Goal: Transaction & Acquisition: Book appointment/travel/reservation

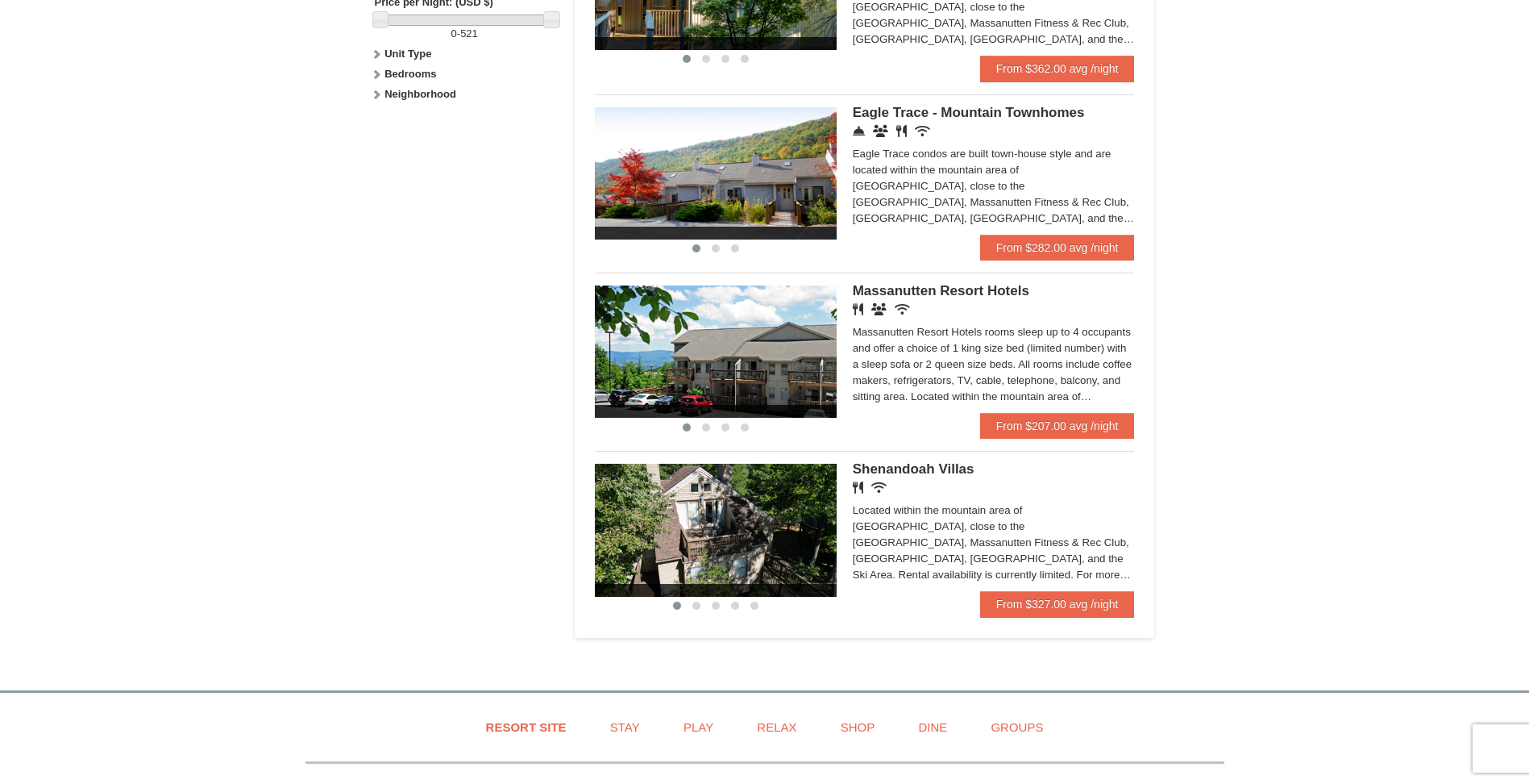
scroll to position [726, 0]
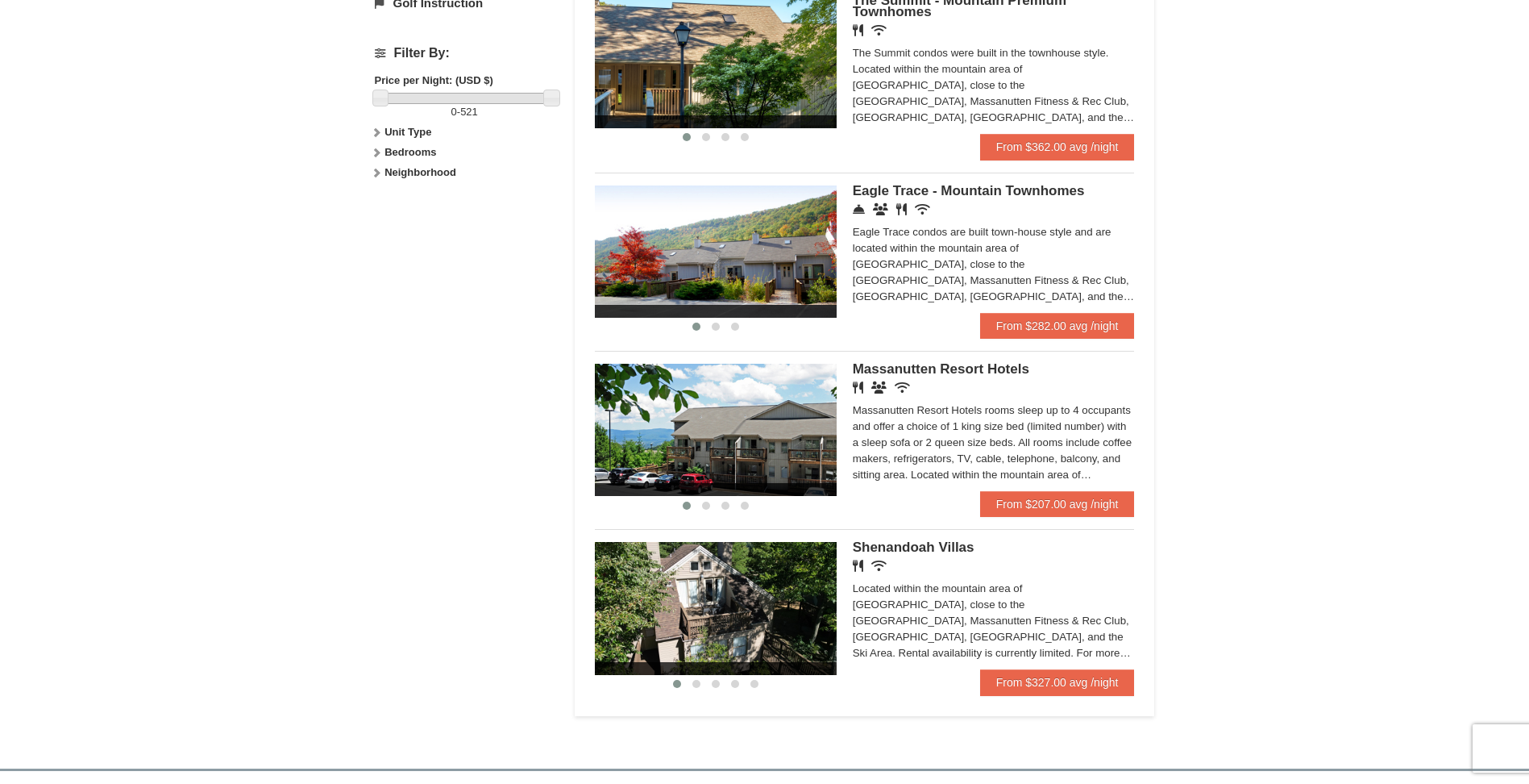
click at [949, 365] on span "Massanutten Resort Hotels" at bounding box center [942, 369] width 177 height 16
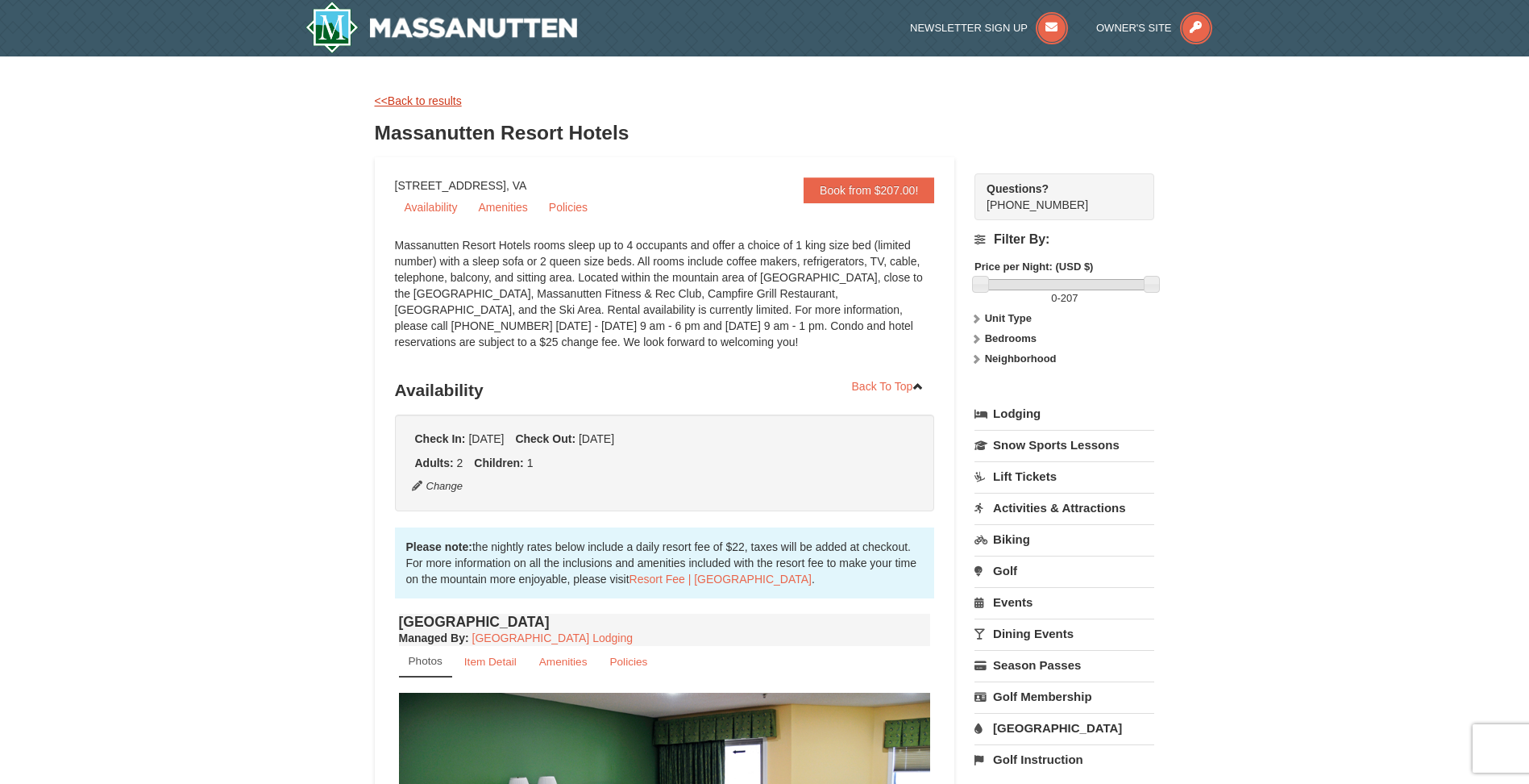
click at [412, 95] on link "<<Back to results" at bounding box center [418, 100] width 87 height 13
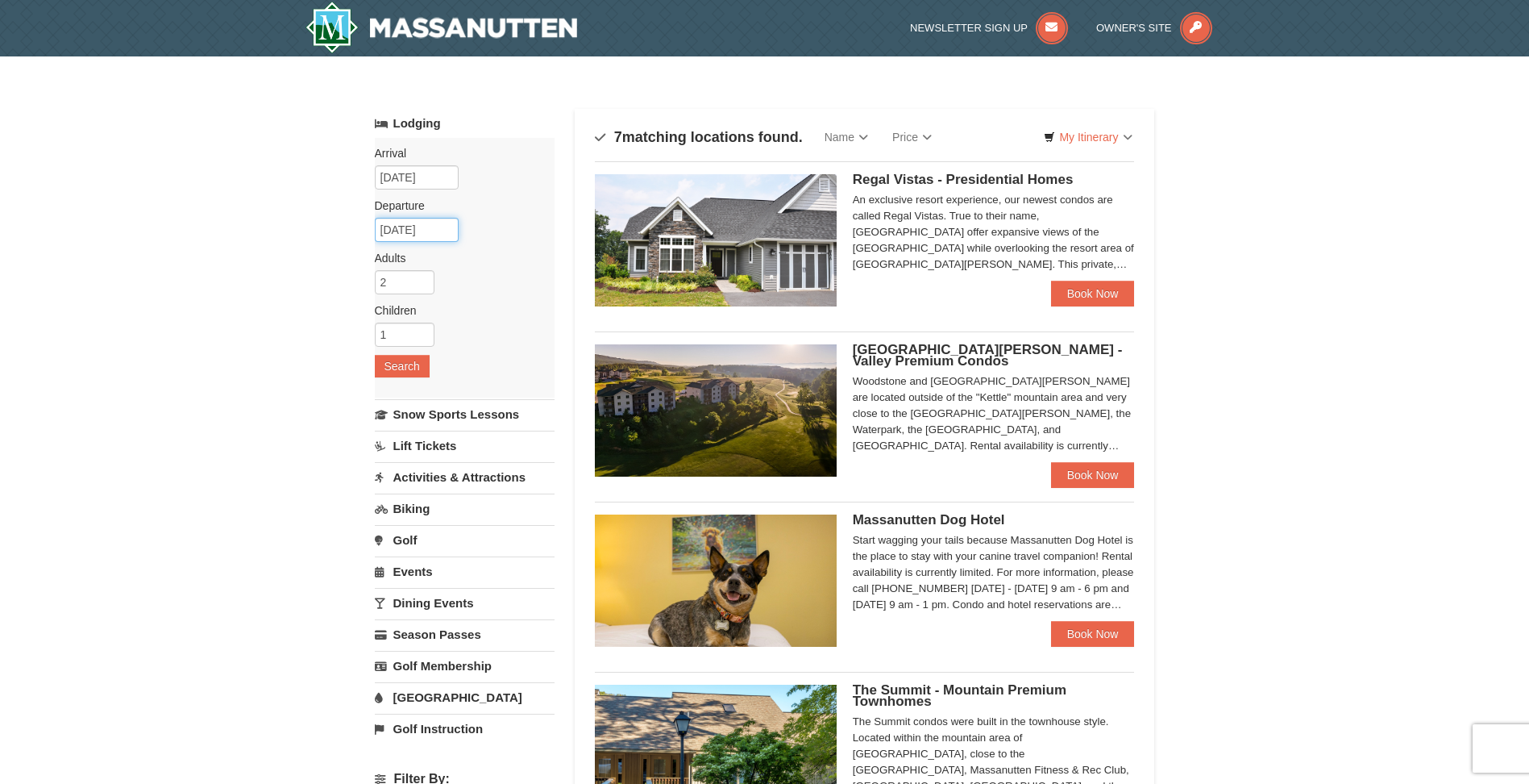
click at [394, 226] on input "[DATE]" at bounding box center [417, 230] width 84 height 24
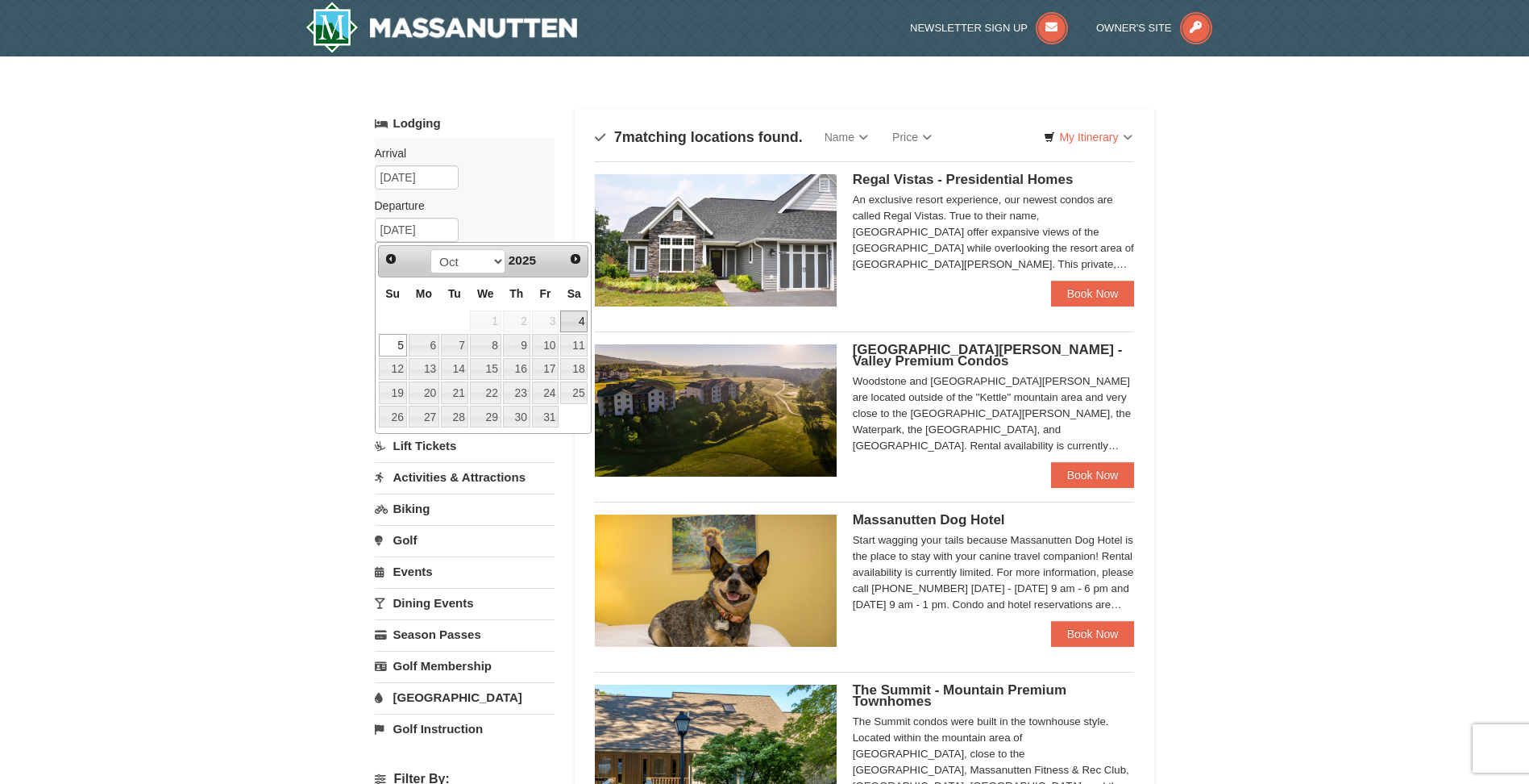
click at [568, 320] on link "4" at bounding box center [574, 321] width 28 height 23
type input "[DATE]"
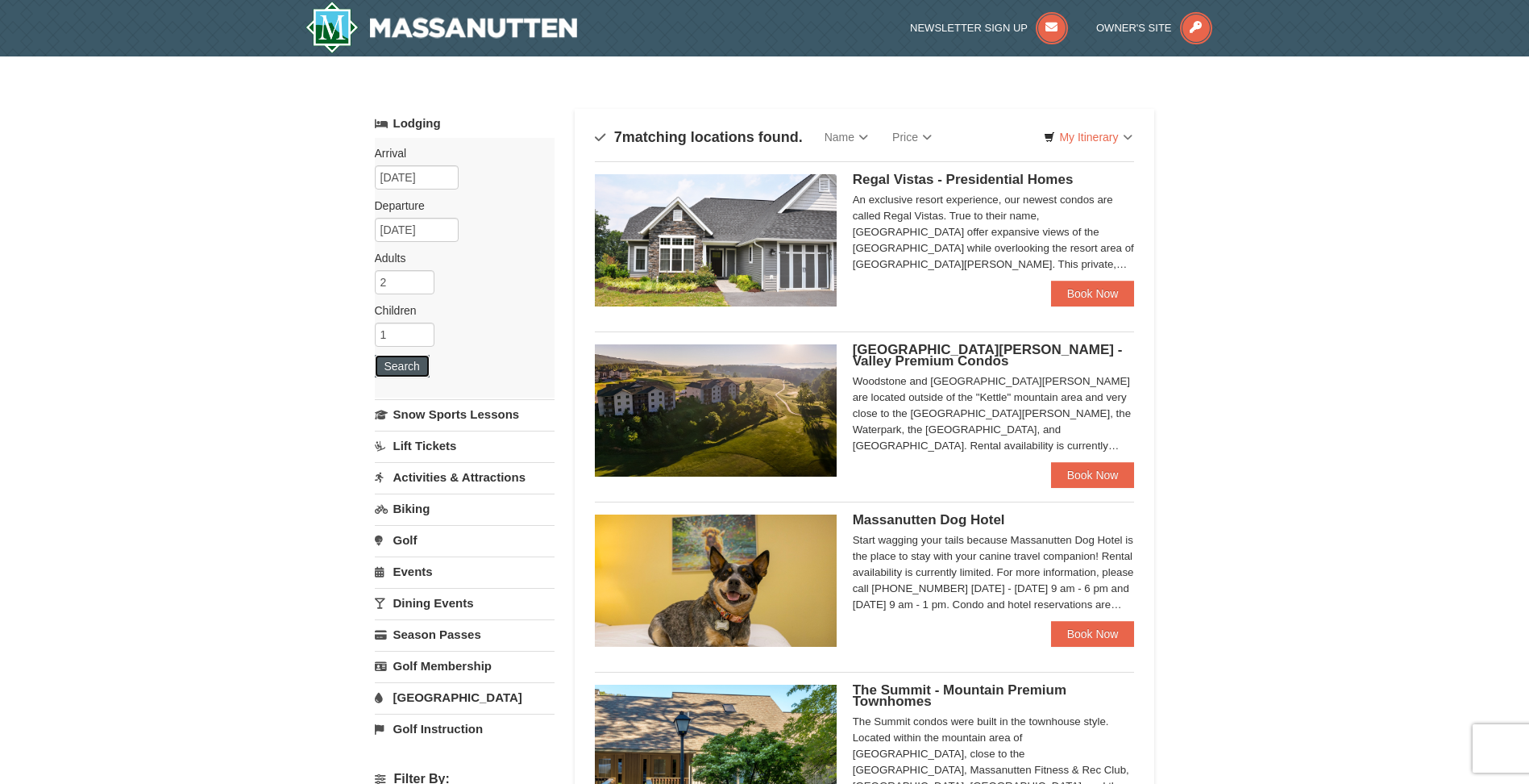
click at [379, 366] on button "Search" at bounding box center [402, 366] width 55 height 23
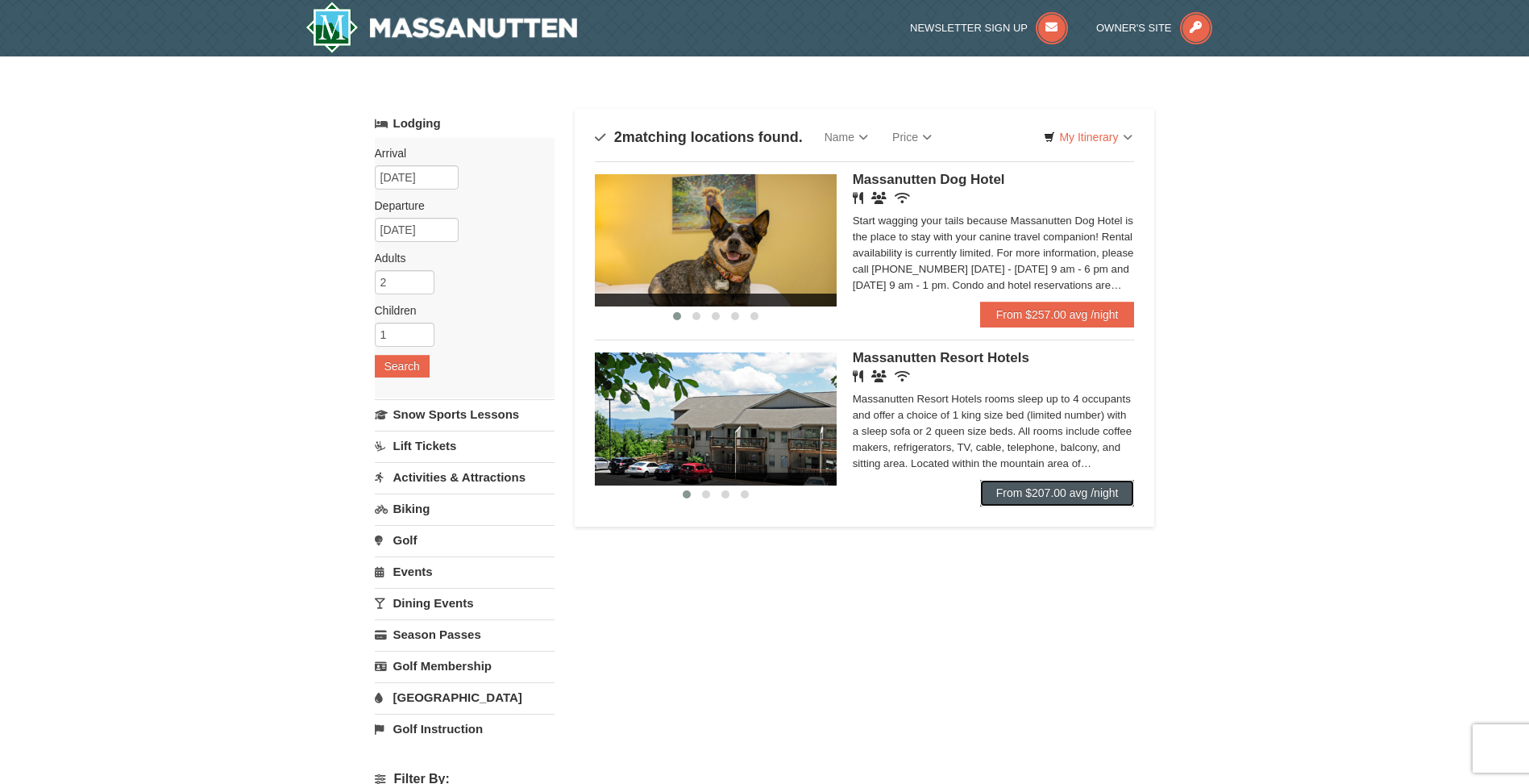
click at [1050, 497] on link "From $207.00 avg /night" at bounding box center [1058, 493] width 155 height 26
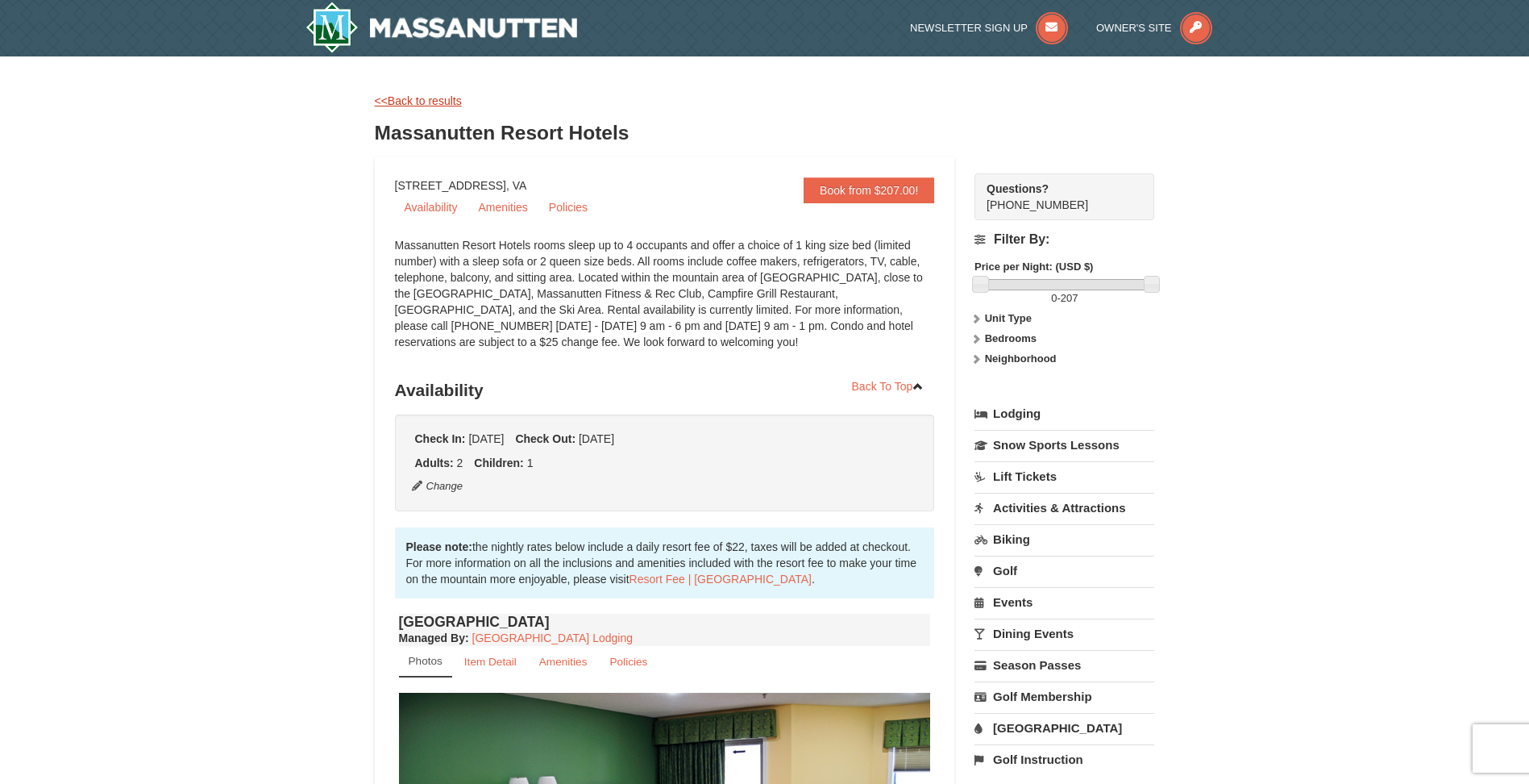
click at [413, 99] on link "<<Back to results" at bounding box center [418, 100] width 87 height 13
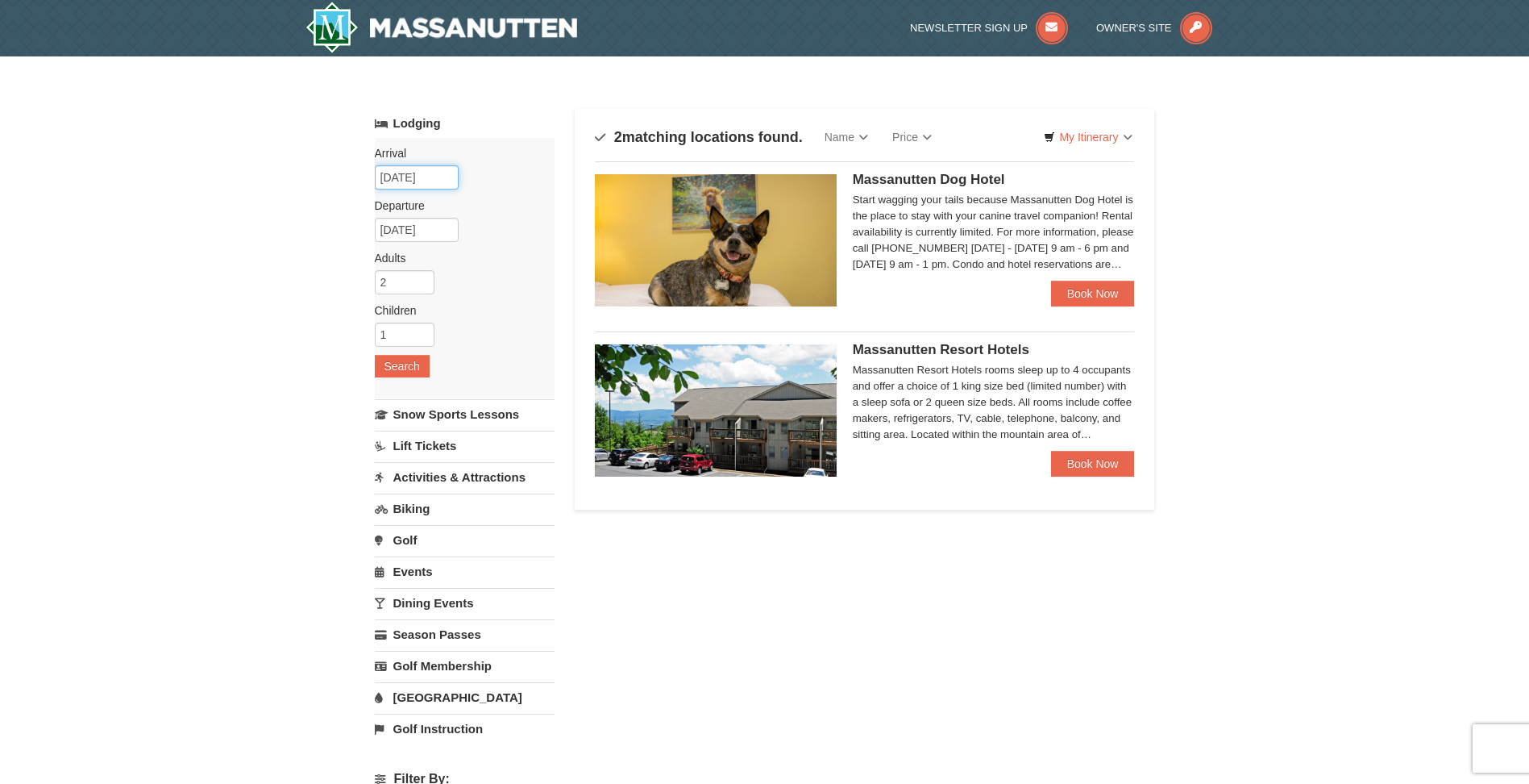
click at [440, 172] on input "10/03/2025" at bounding box center [417, 178] width 84 height 24
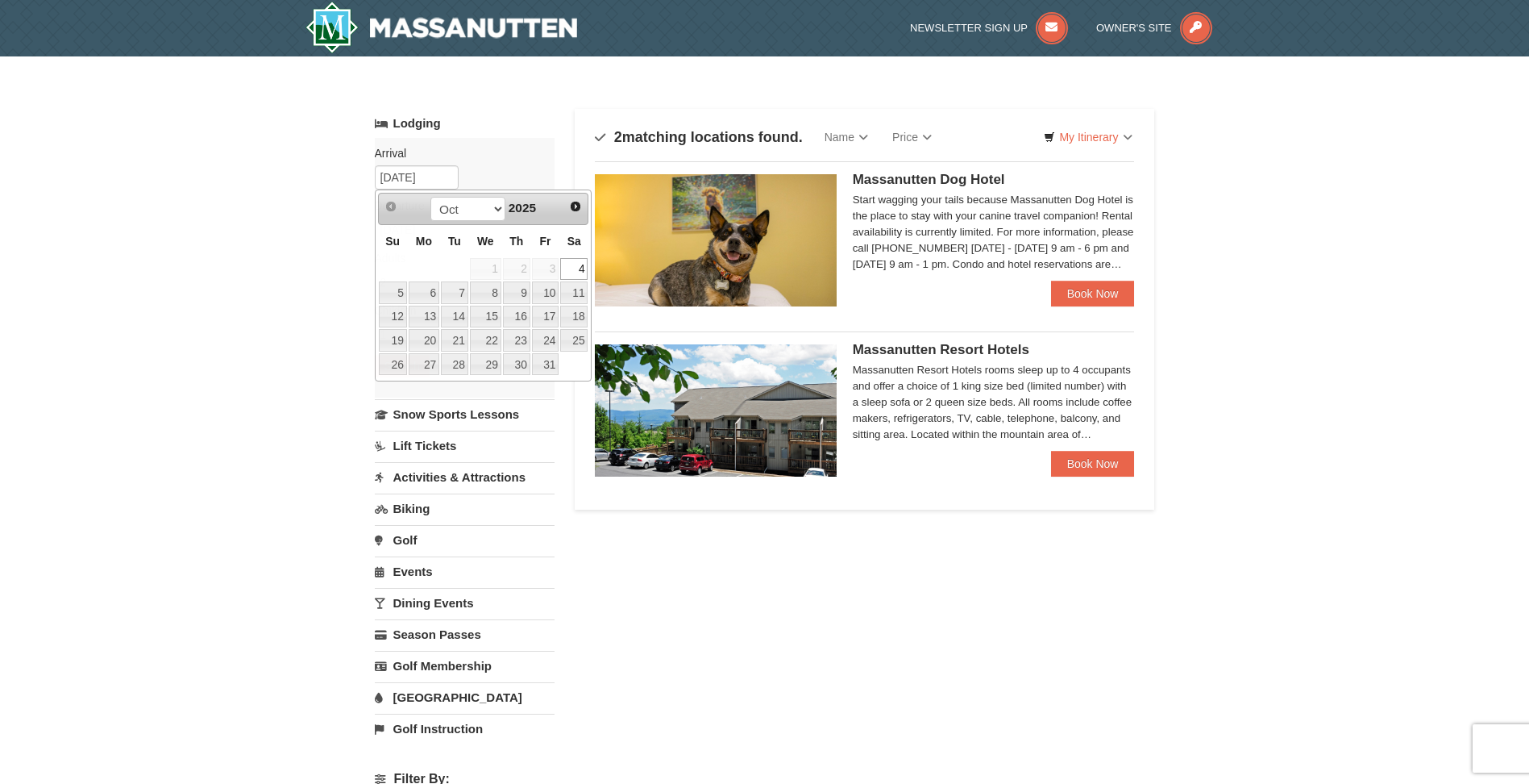
click at [269, 211] on div "× Categories Map List Filter My Itinerary Questions? 1-540-289-9441 Lodging Arr…" at bounding box center [764, 515] width 1529 height 918
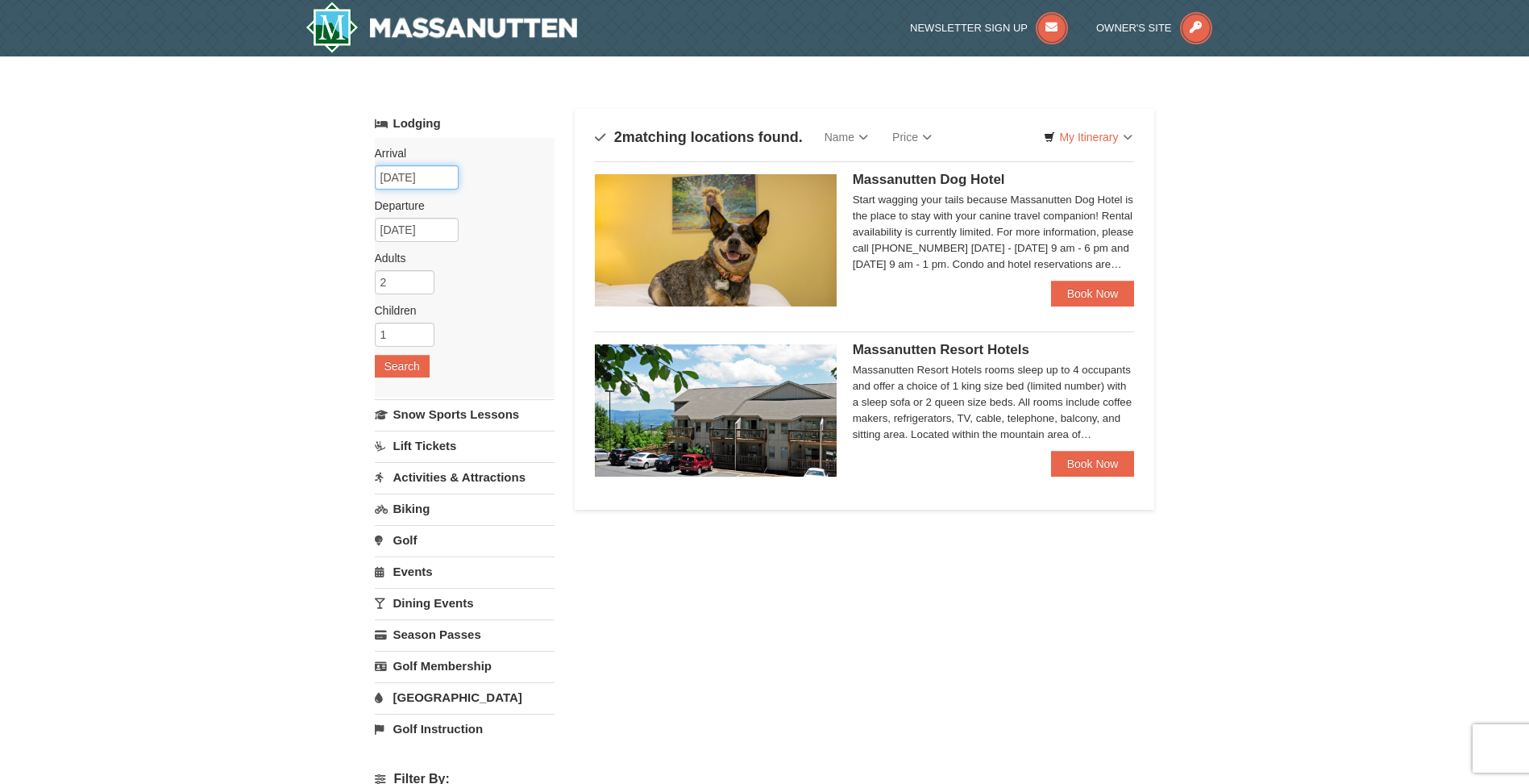
click at [412, 172] on input "10/03/2025" at bounding box center [417, 178] width 84 height 24
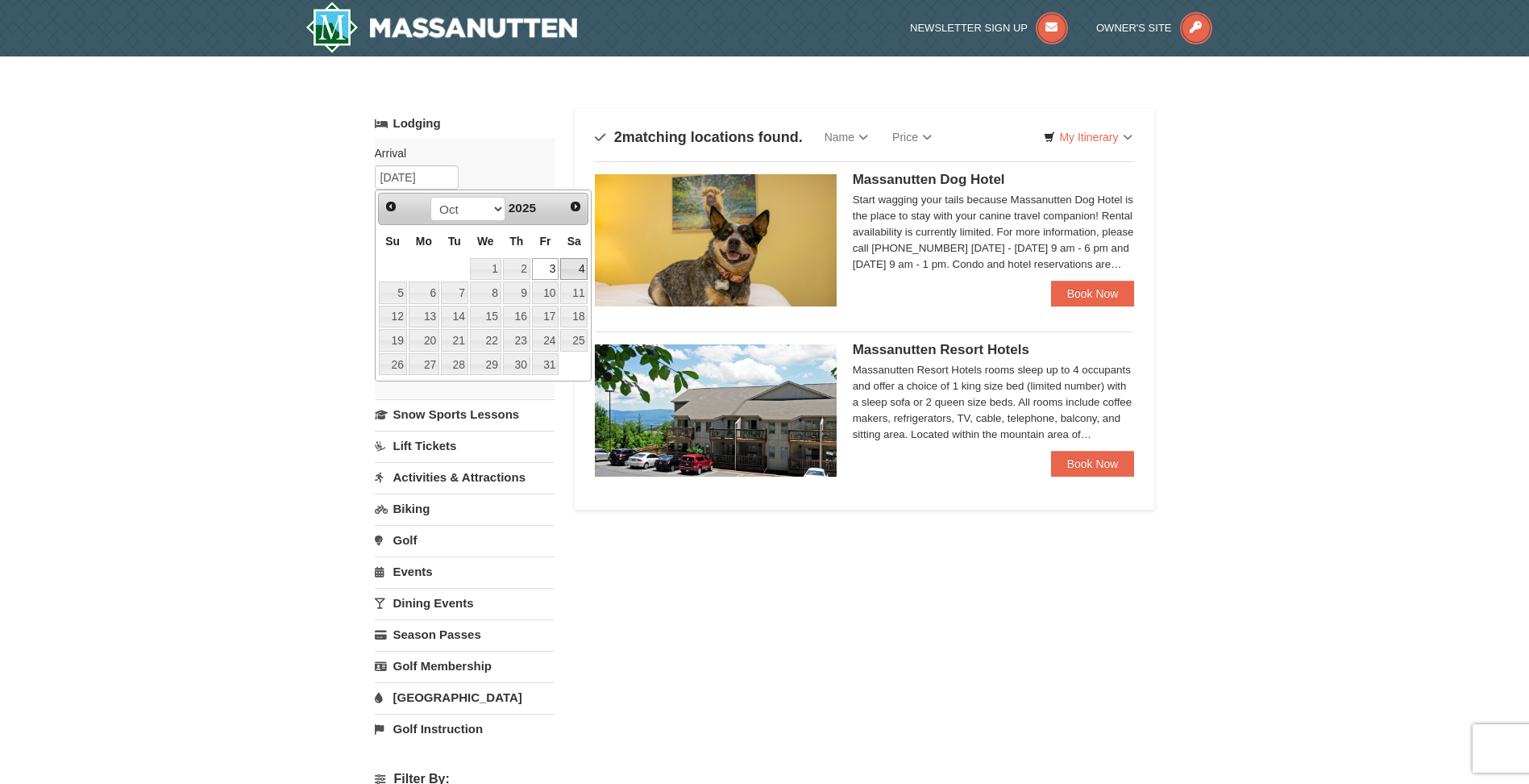
click at [573, 272] on link "4" at bounding box center [574, 269] width 28 height 23
type input "[DATE]"
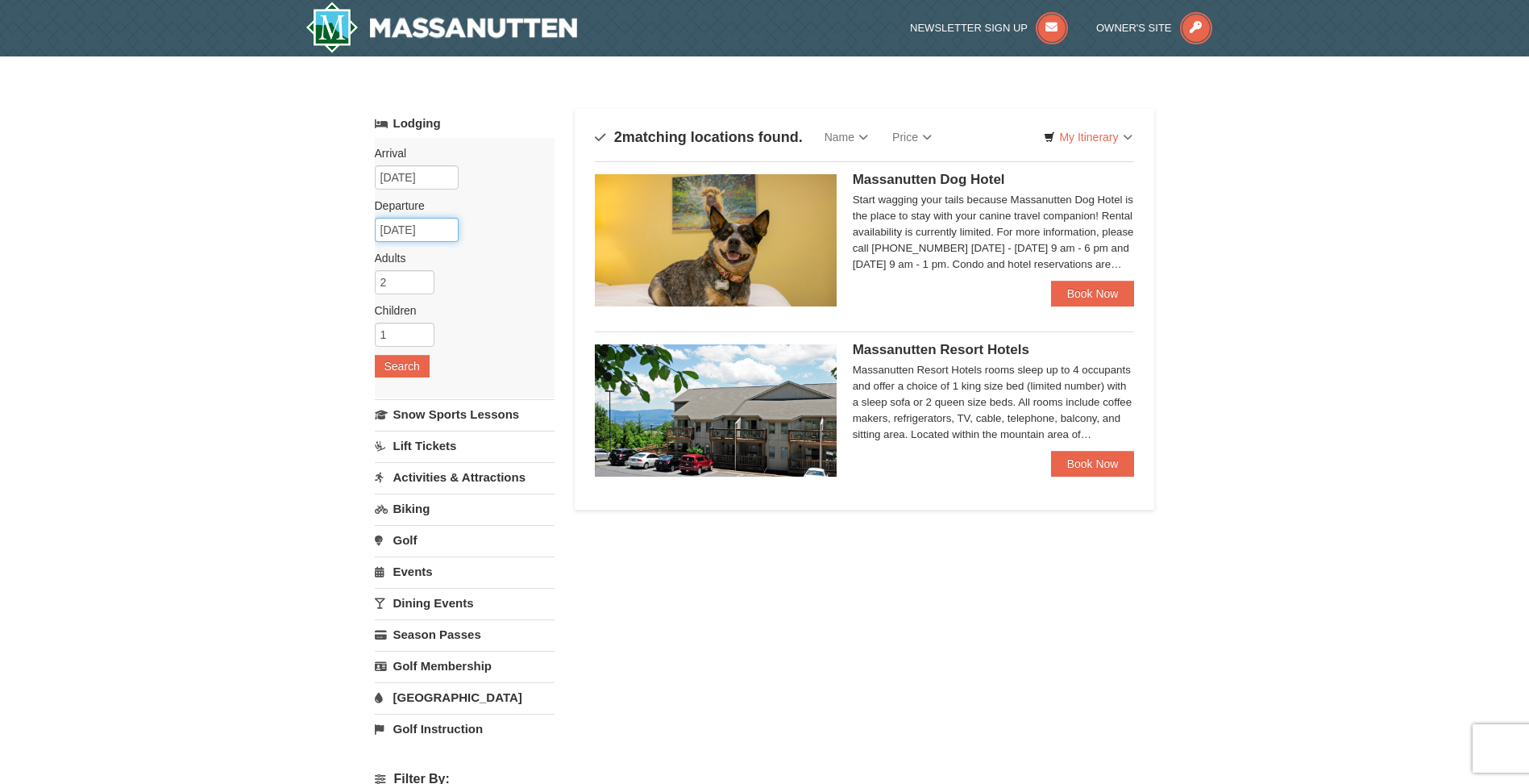
click at [409, 231] on input "[DATE]" at bounding box center [417, 230] width 84 height 24
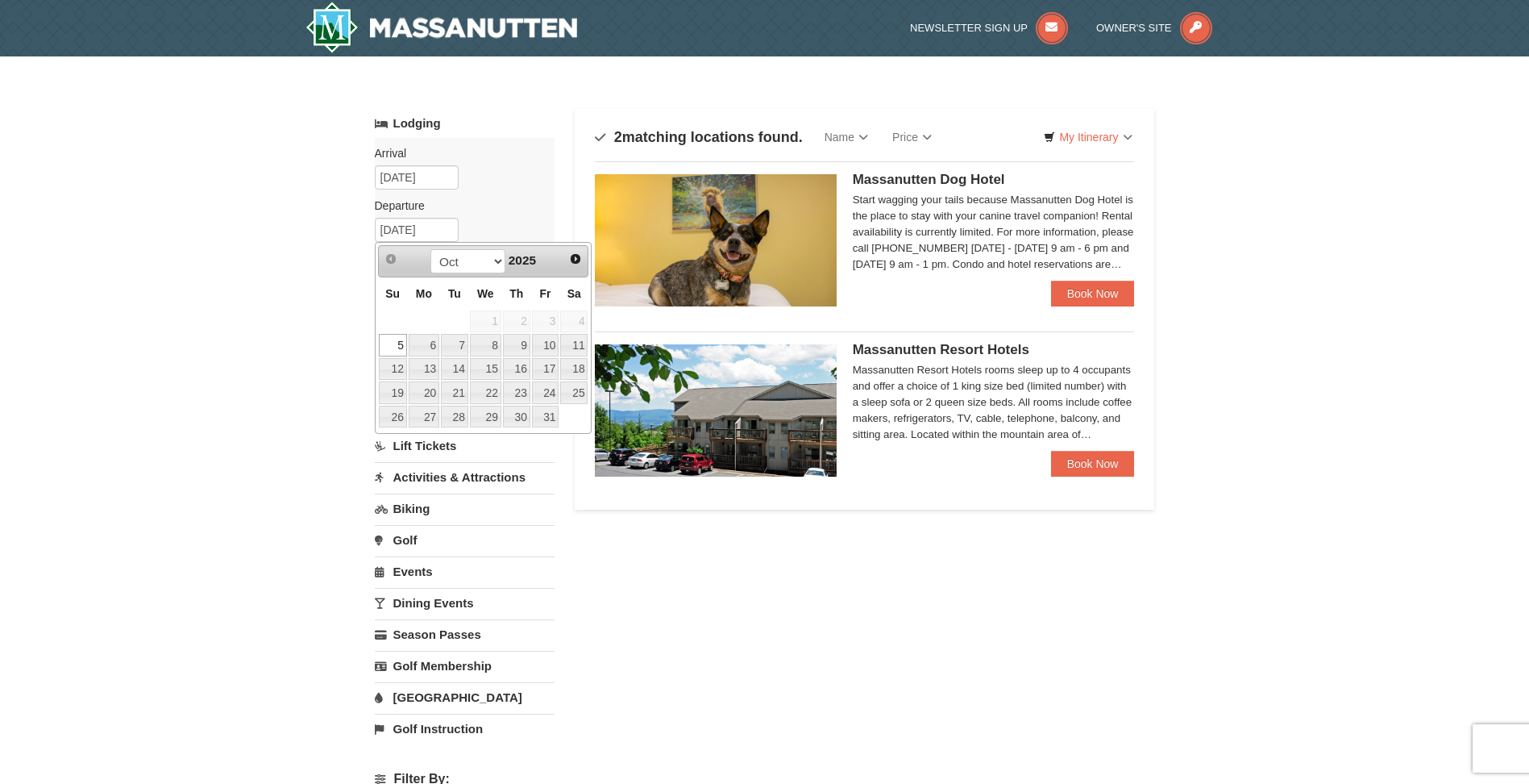
click at [232, 234] on div "× Categories Map List Filter My Itinerary Questions? 1-540-289-9441 Lodging Arr…" at bounding box center [764, 515] width 1529 height 918
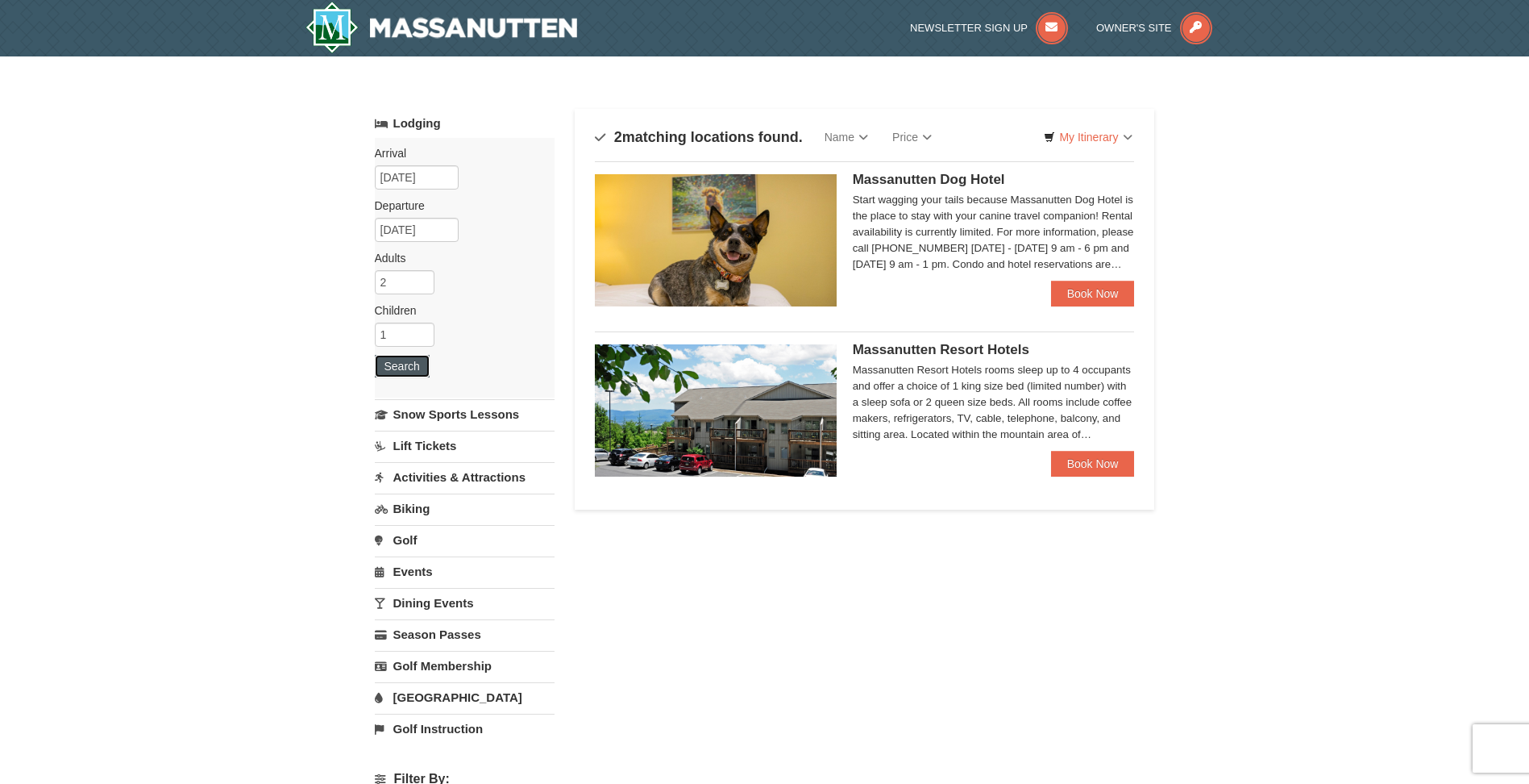
click at [395, 360] on button "Search" at bounding box center [402, 366] width 55 height 23
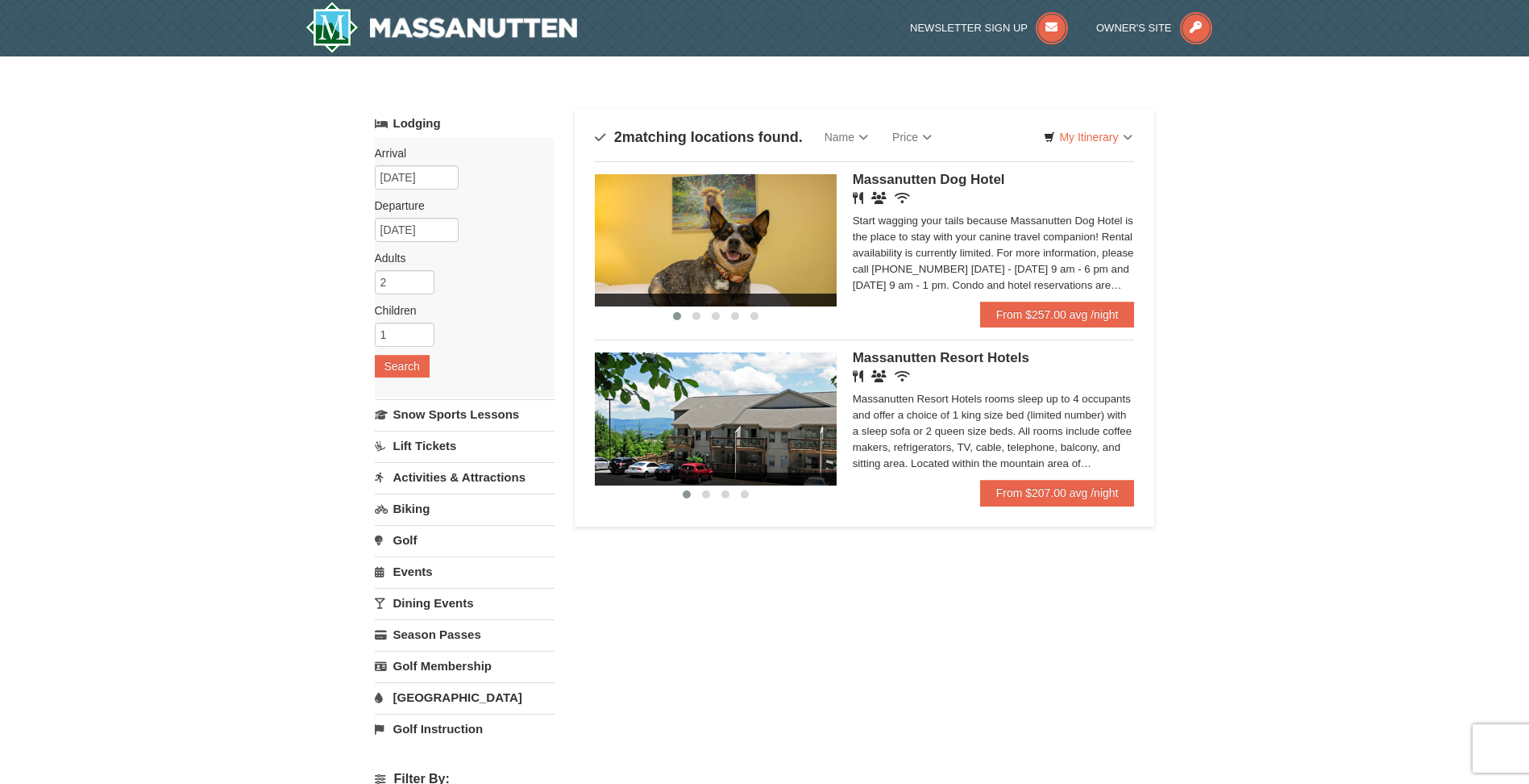
click at [865, 358] on span "Massanutten Resort Hotels" at bounding box center [942, 358] width 177 height 16
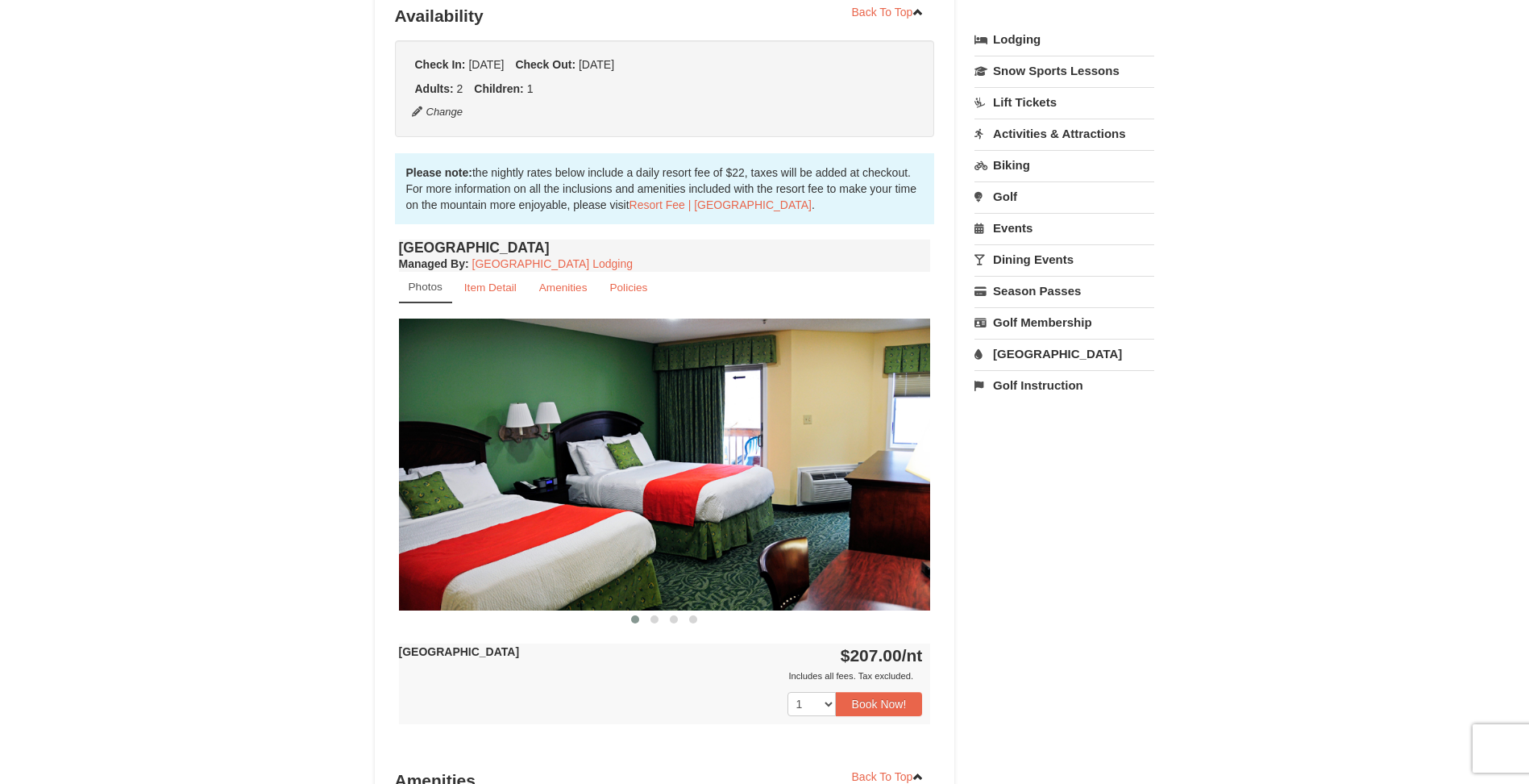
scroll to position [403, 0]
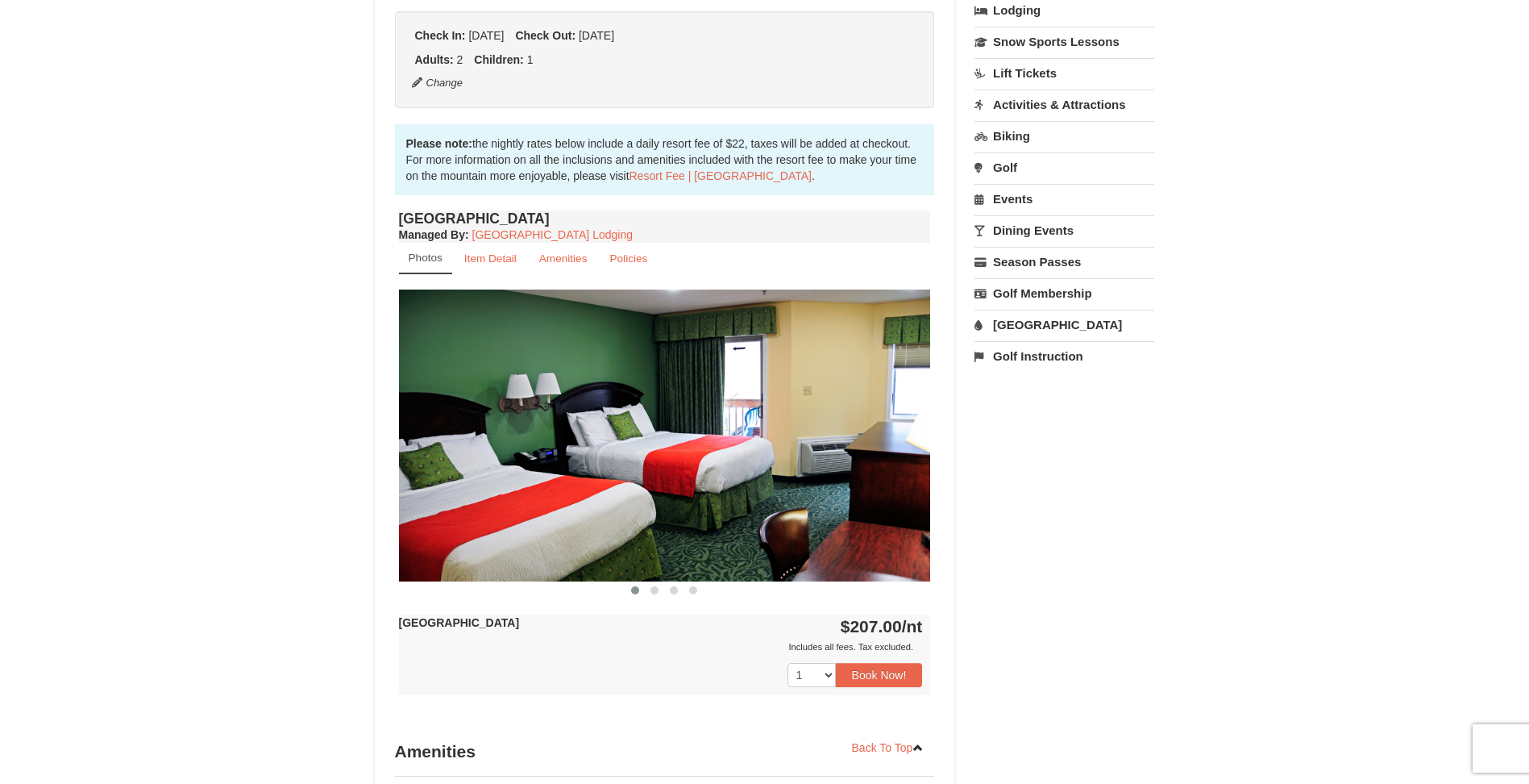
click at [830, 482] on img at bounding box center [665, 435] width 532 height 291
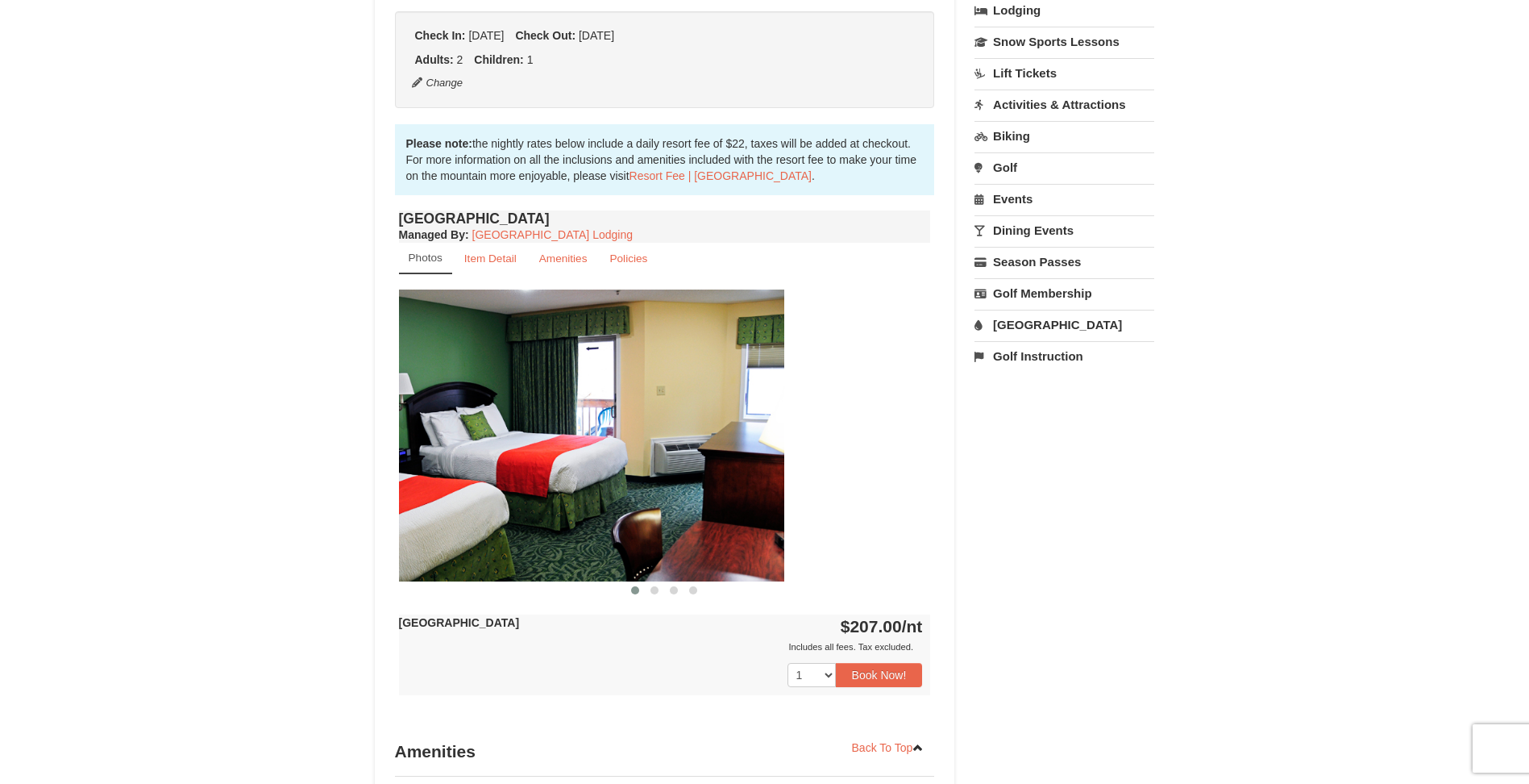
drag, startPoint x: 748, startPoint y: 527, endPoint x: 535, endPoint y: 508, distance: 213.8
click at [518, 511] on img at bounding box center [518, 435] width 532 height 291
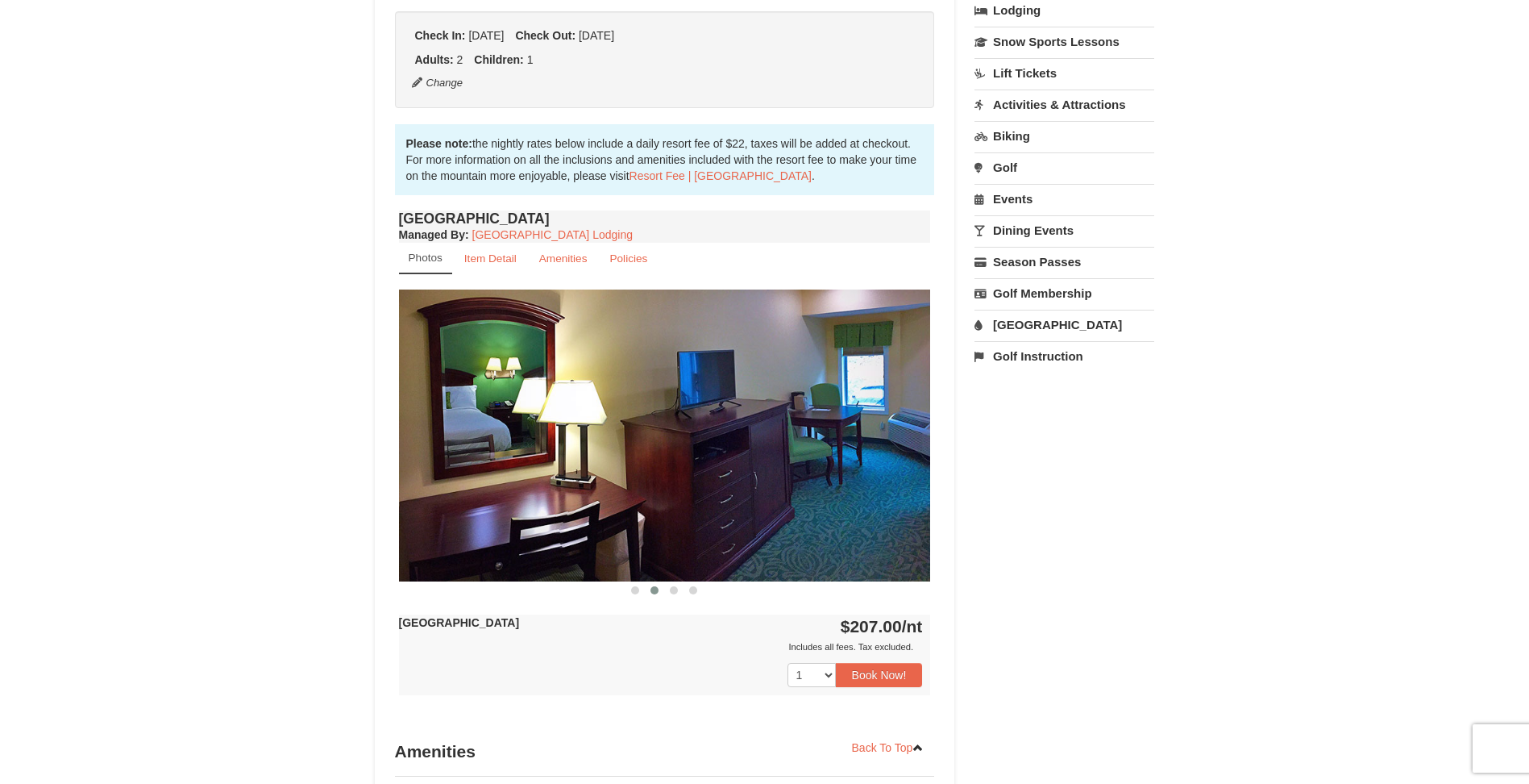
drag, startPoint x: 783, startPoint y: 516, endPoint x: 528, endPoint y: 506, distance: 255.2
click at [539, 507] on img at bounding box center [665, 435] width 532 height 291
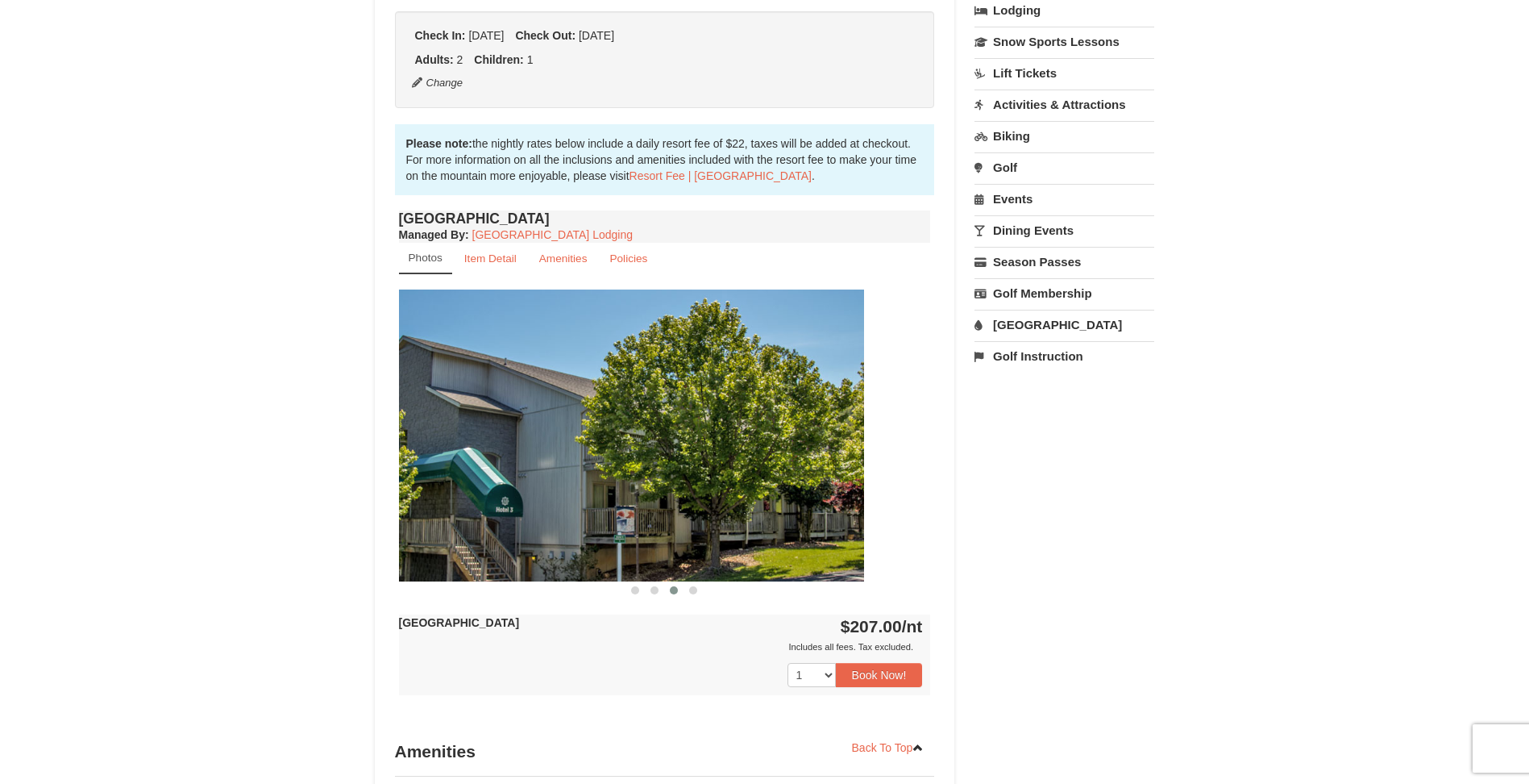
drag, startPoint x: 804, startPoint y: 505, endPoint x: 517, endPoint y: 507, distance: 287.0
click at [525, 507] on img at bounding box center [598, 435] width 532 height 291
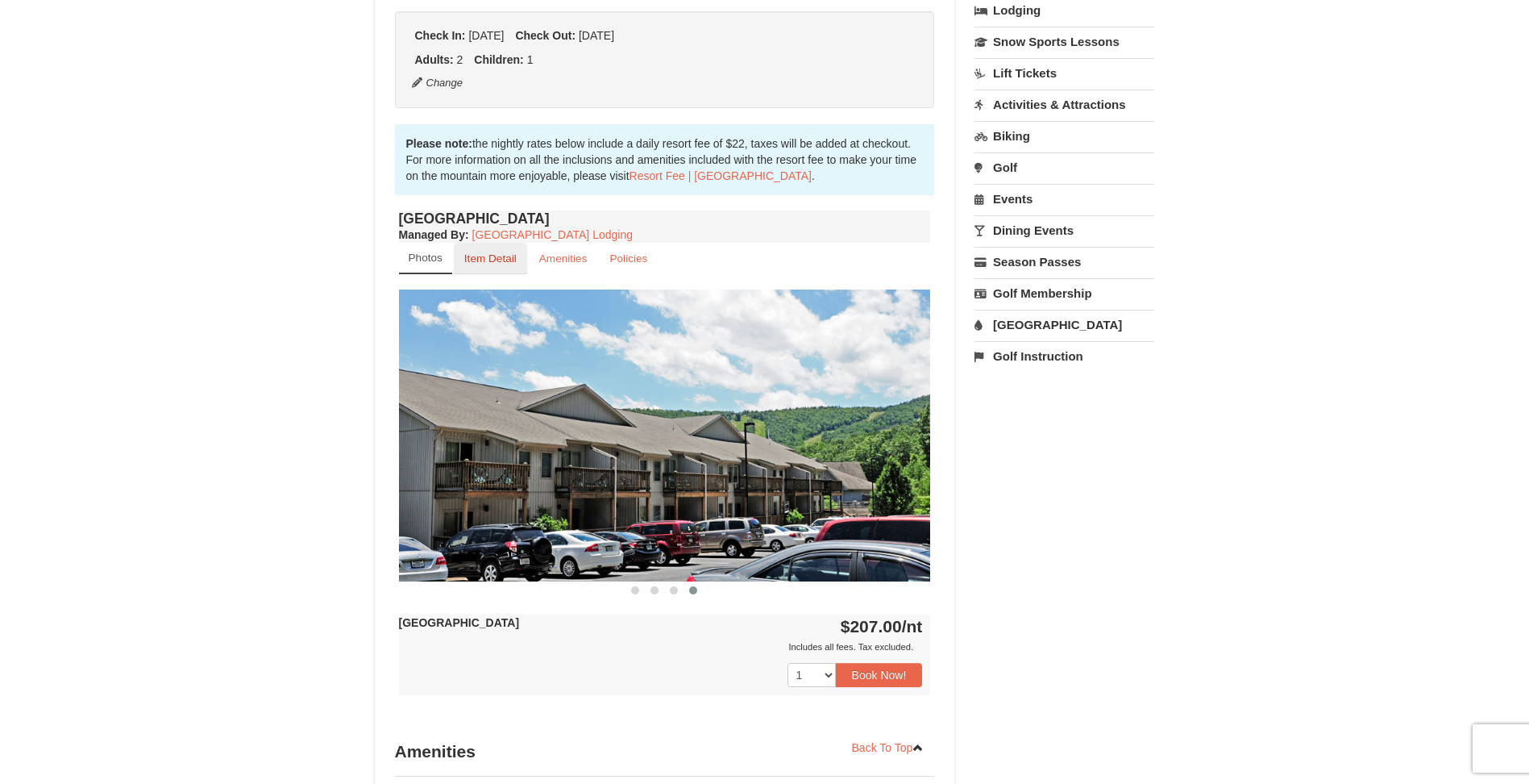
click at [494, 256] on small "Item Detail" at bounding box center [490, 258] width 52 height 12
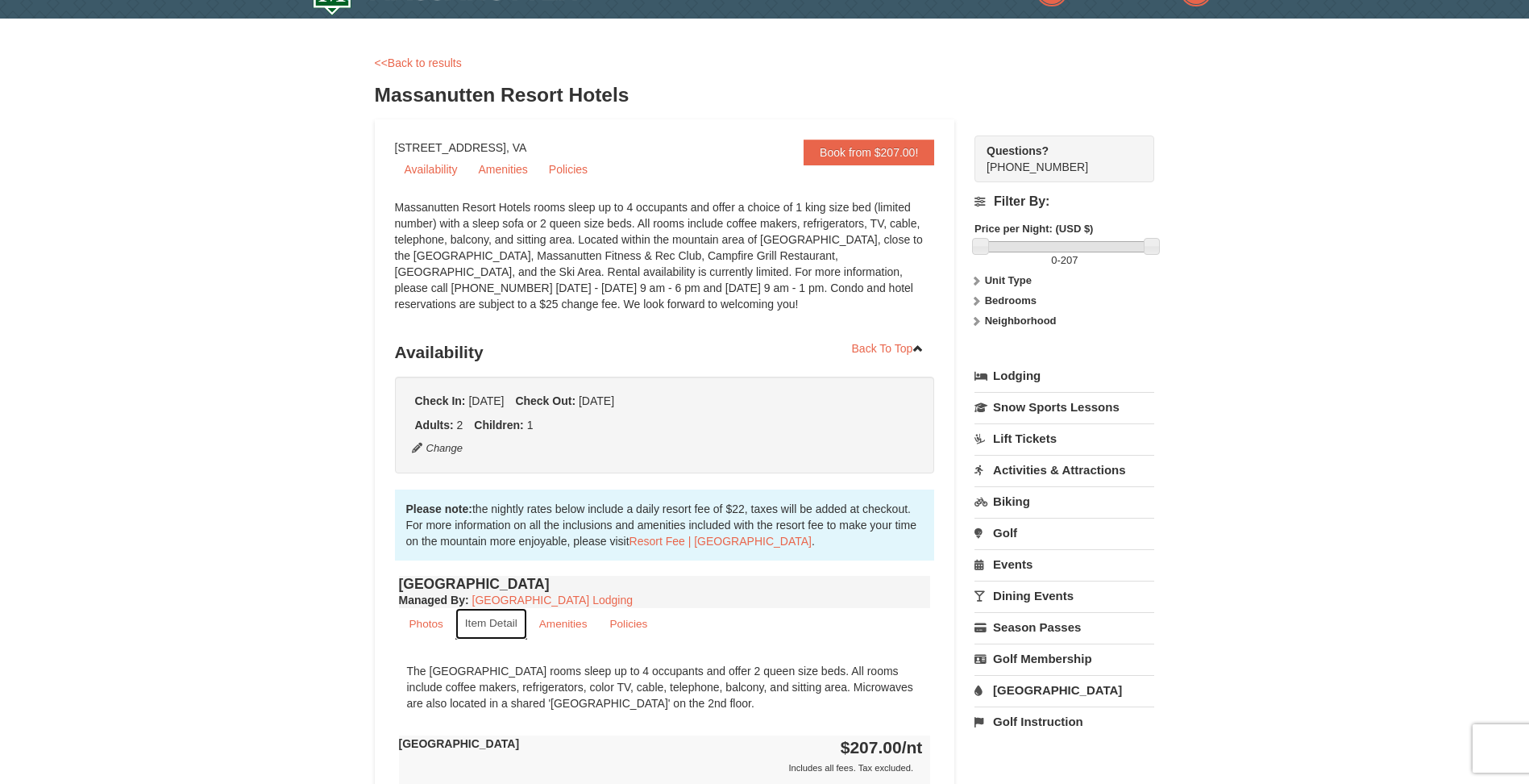
scroll to position [0, 0]
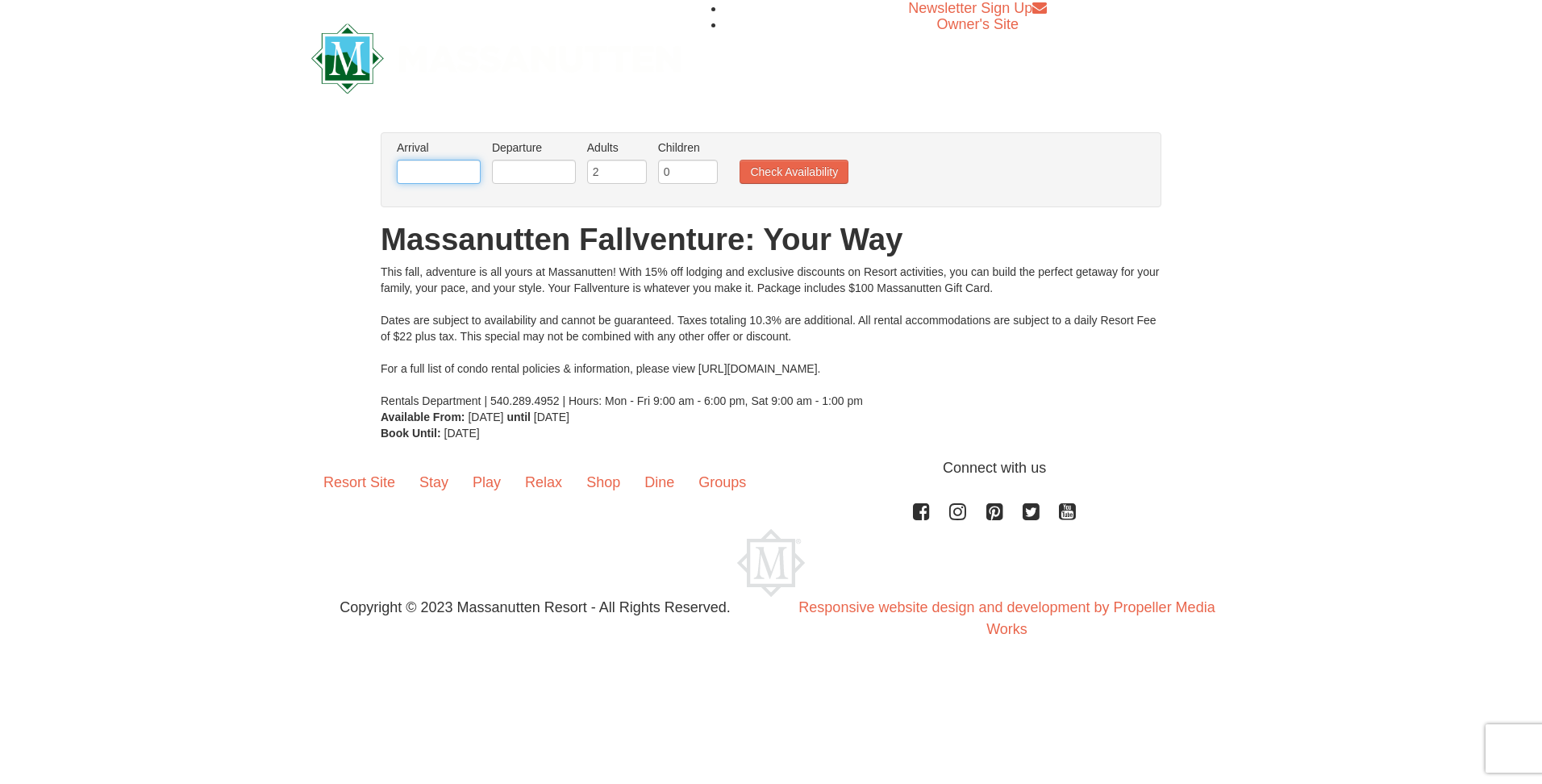
click at [446, 174] on input "text" at bounding box center [439, 172] width 84 height 24
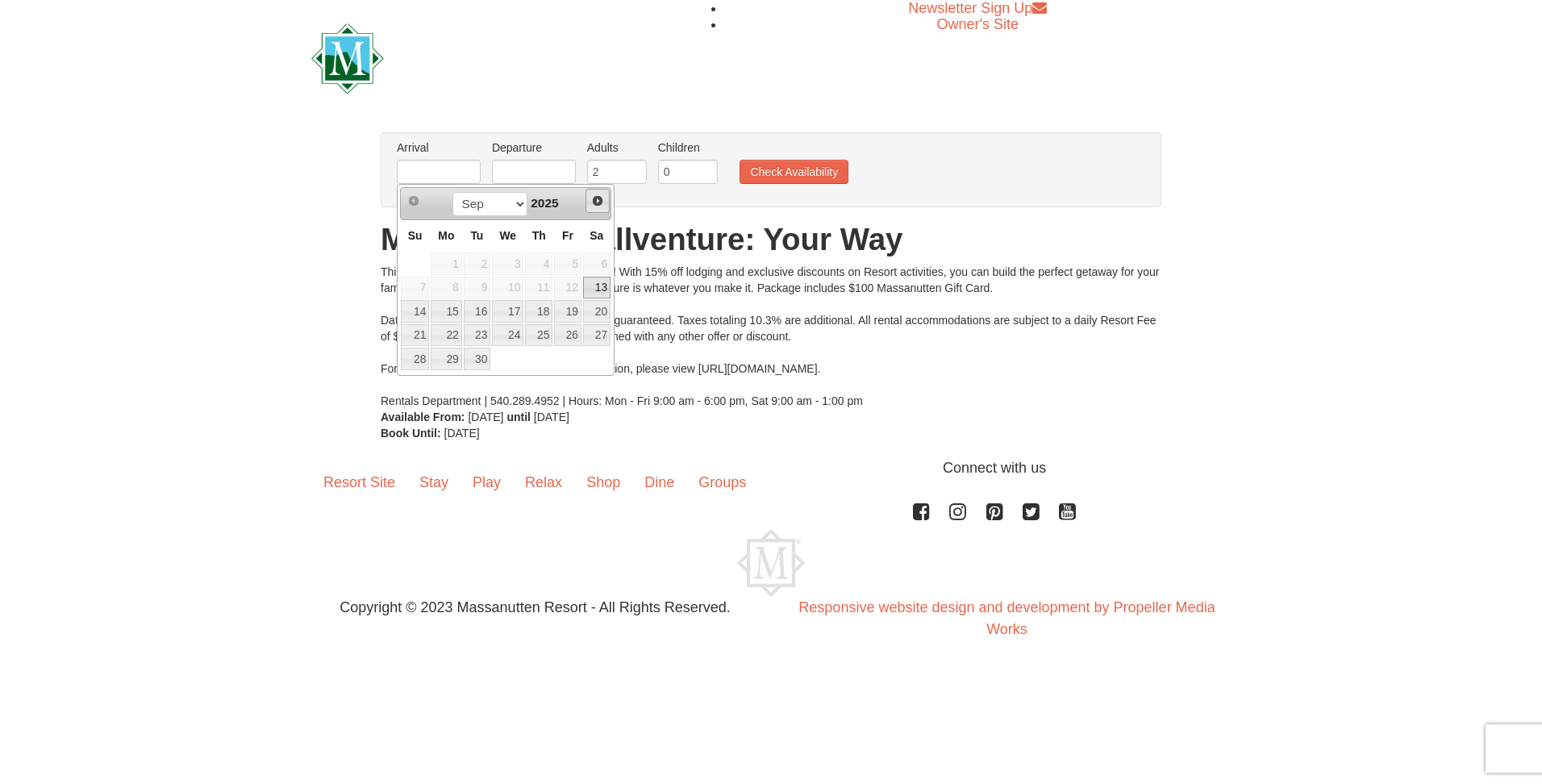
click at [591, 198] on span "Next" at bounding box center [597, 200] width 13 height 13
click at [599, 269] on link "4" at bounding box center [597, 263] width 28 height 23
type input "[DATE]"
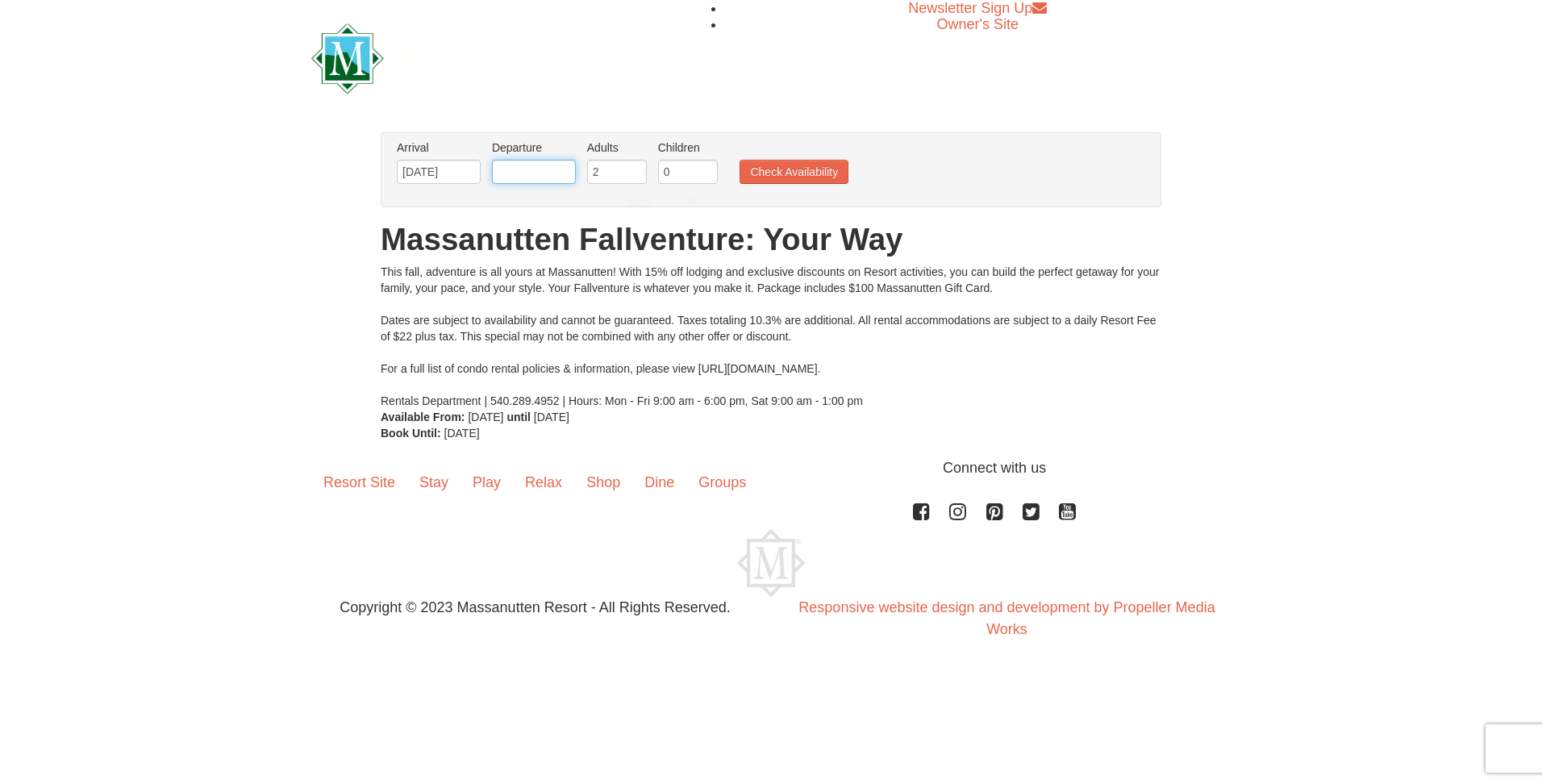
click at [538, 175] on input "text" at bounding box center [534, 172] width 84 height 24
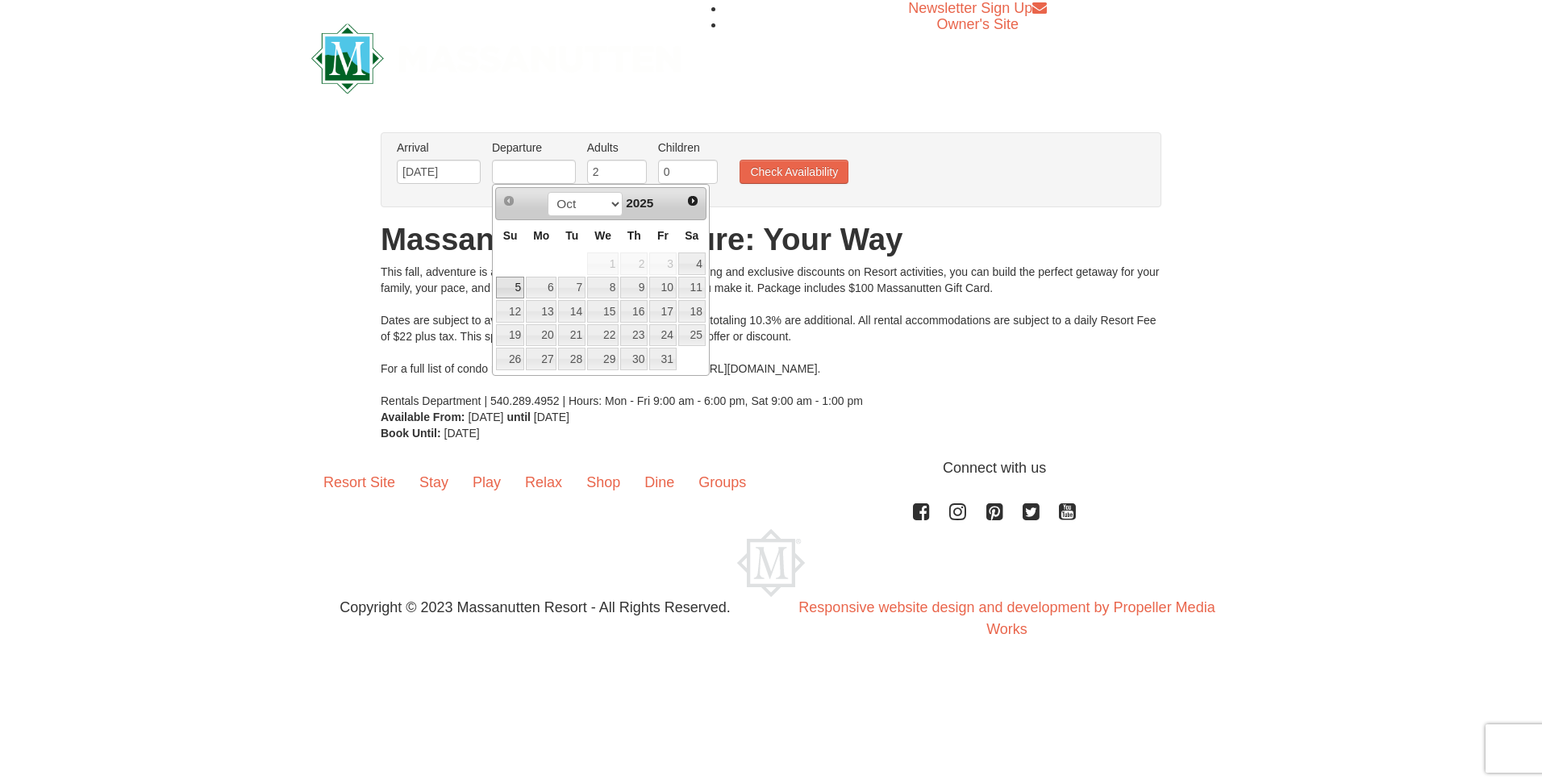
click at [505, 291] on link "5" at bounding box center [510, 288] width 29 height 23
type input "[DATE]"
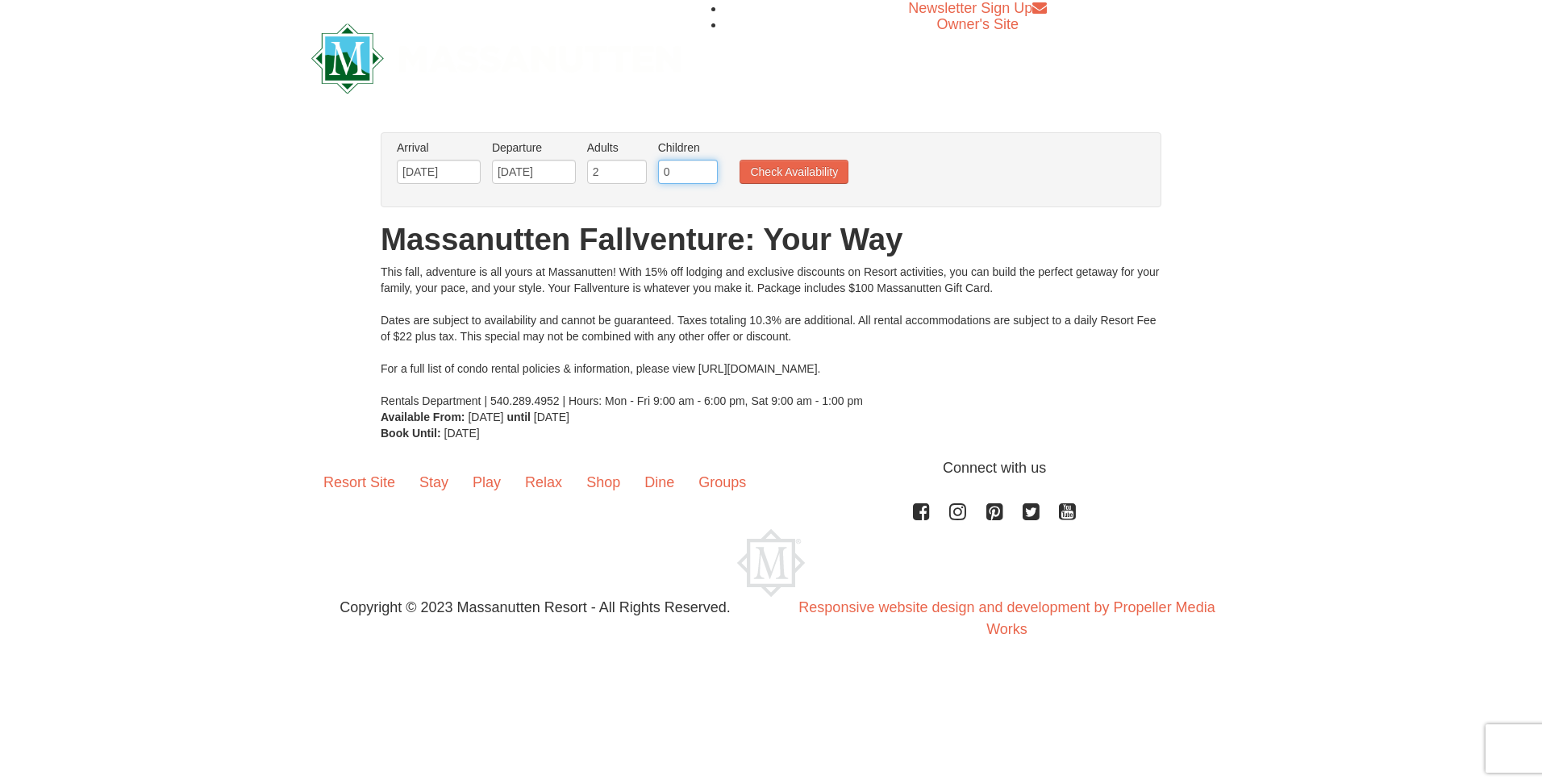
click at [686, 177] on input "0" at bounding box center [687, 172] width 60 height 24
type input "0"
type input "1"
click at [810, 172] on button "Check Availability" at bounding box center [794, 172] width 109 height 24
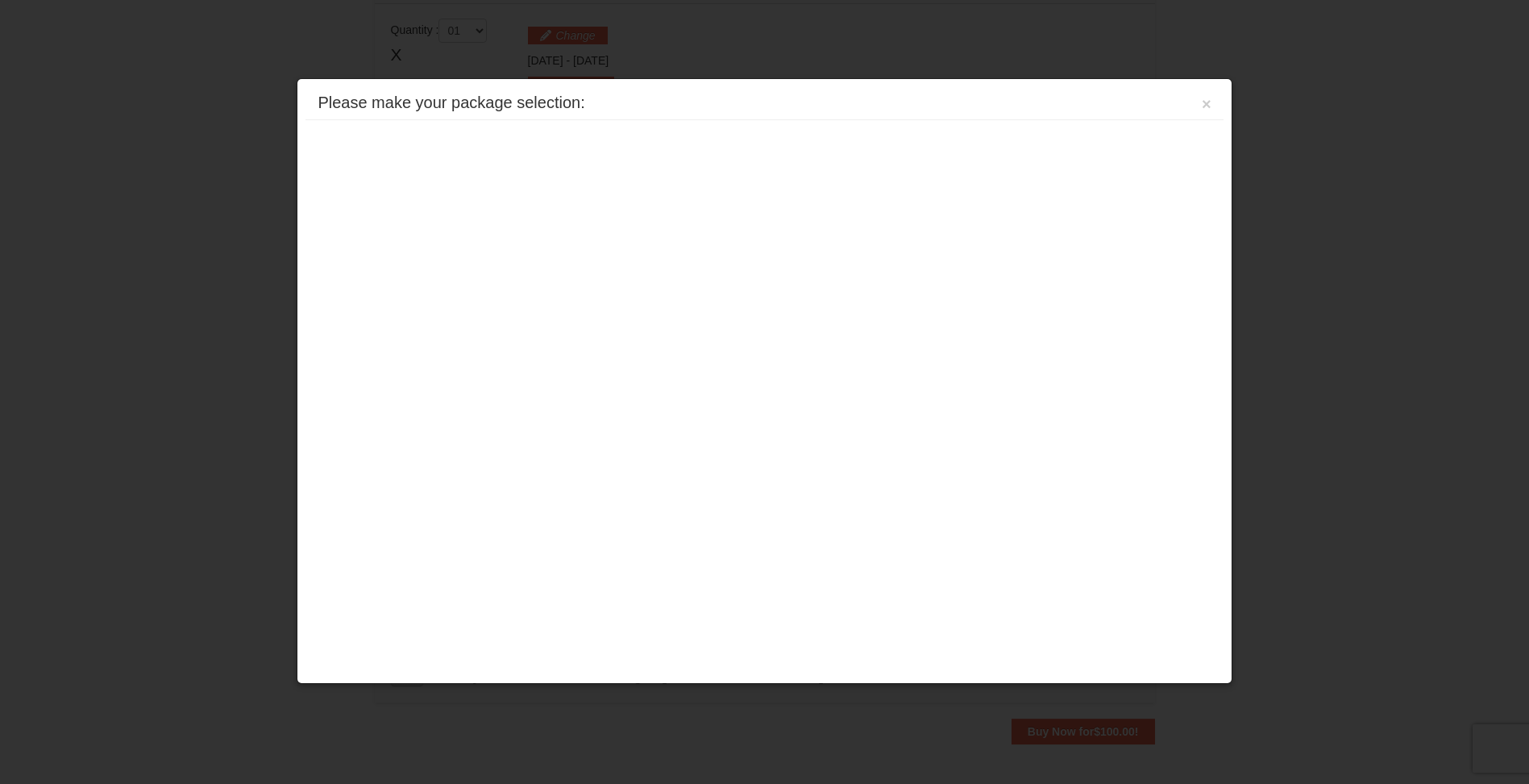
scroll to position [494, 0]
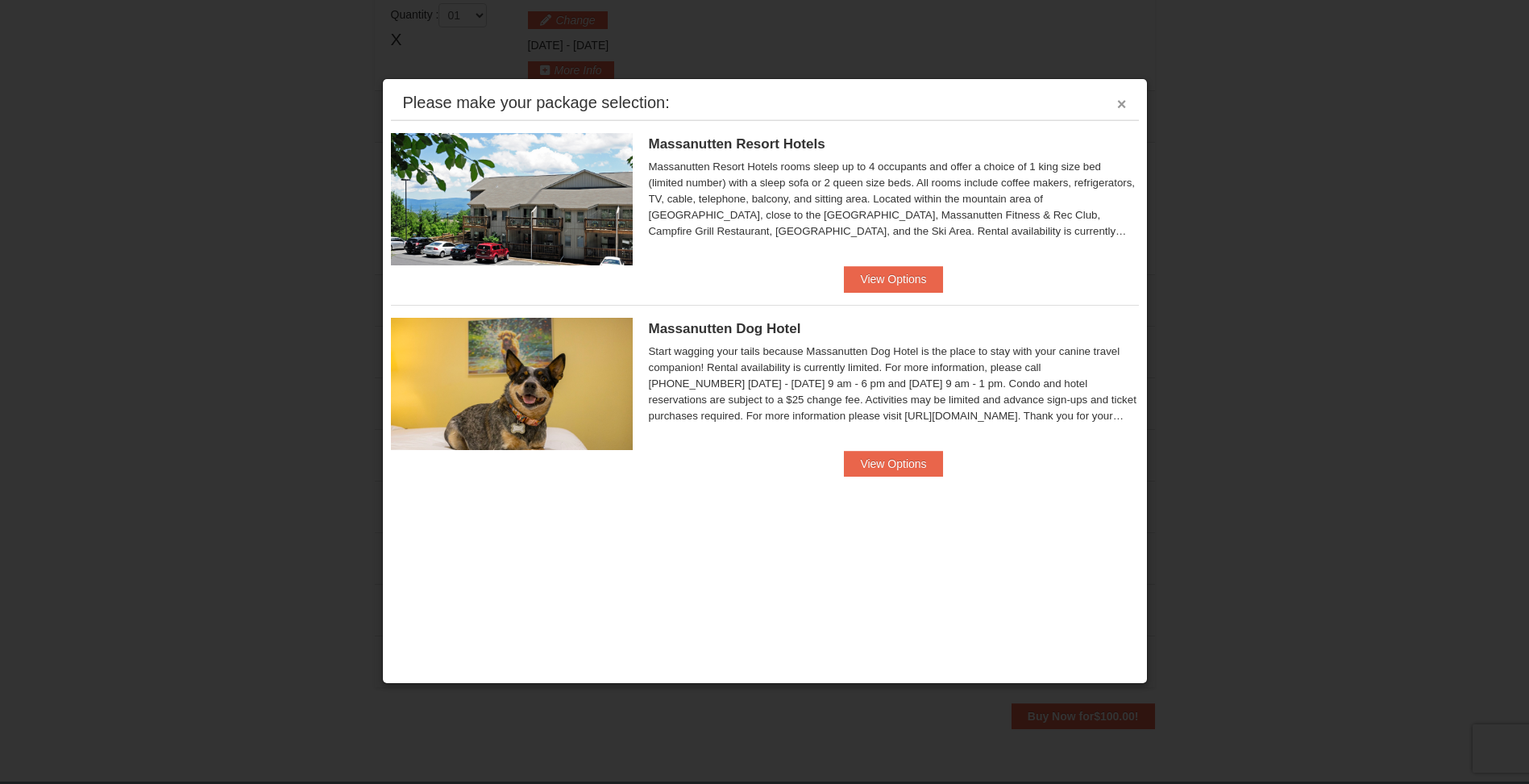
click at [1120, 107] on button "×" at bounding box center [1122, 104] width 10 height 16
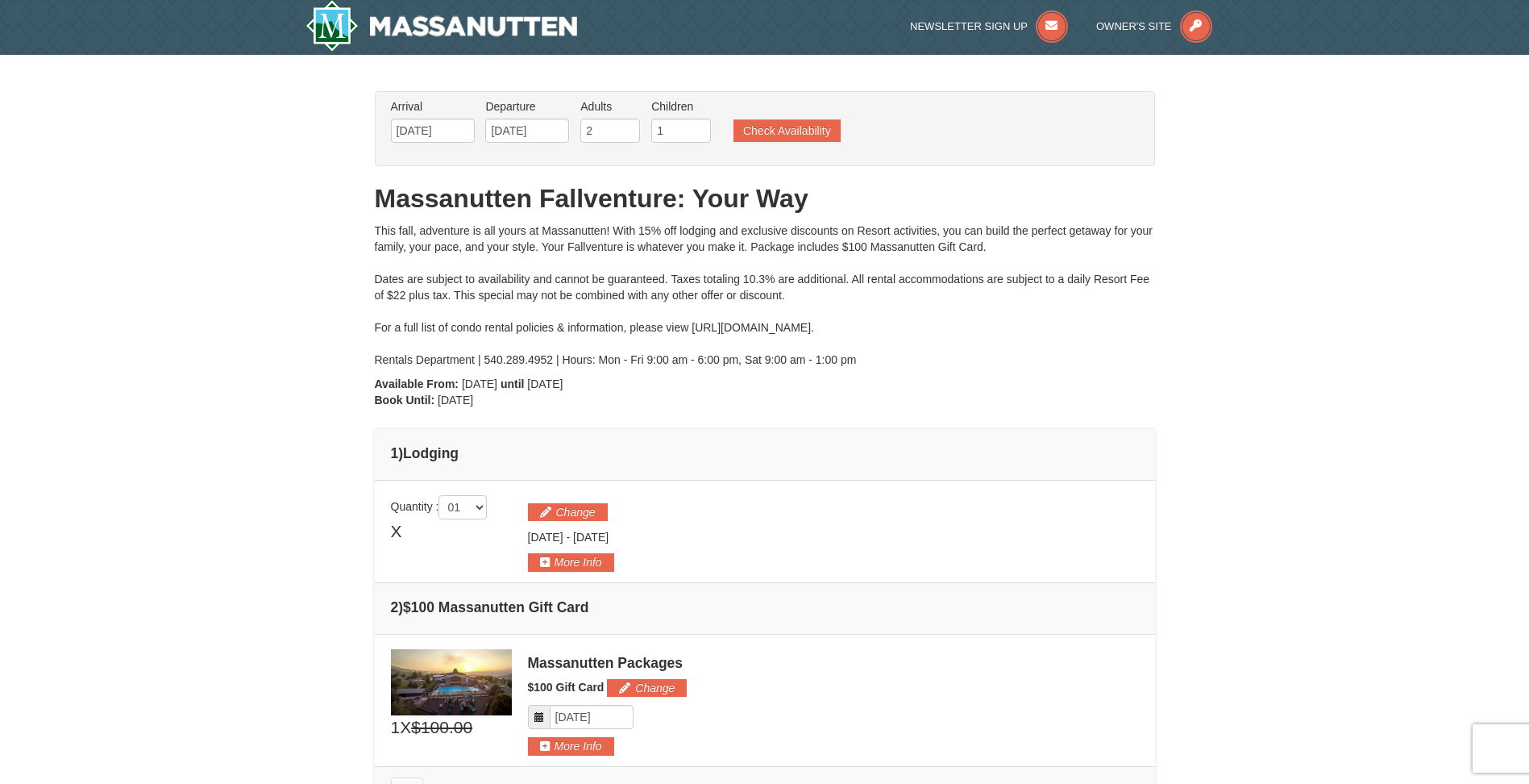
scroll to position [0, 0]
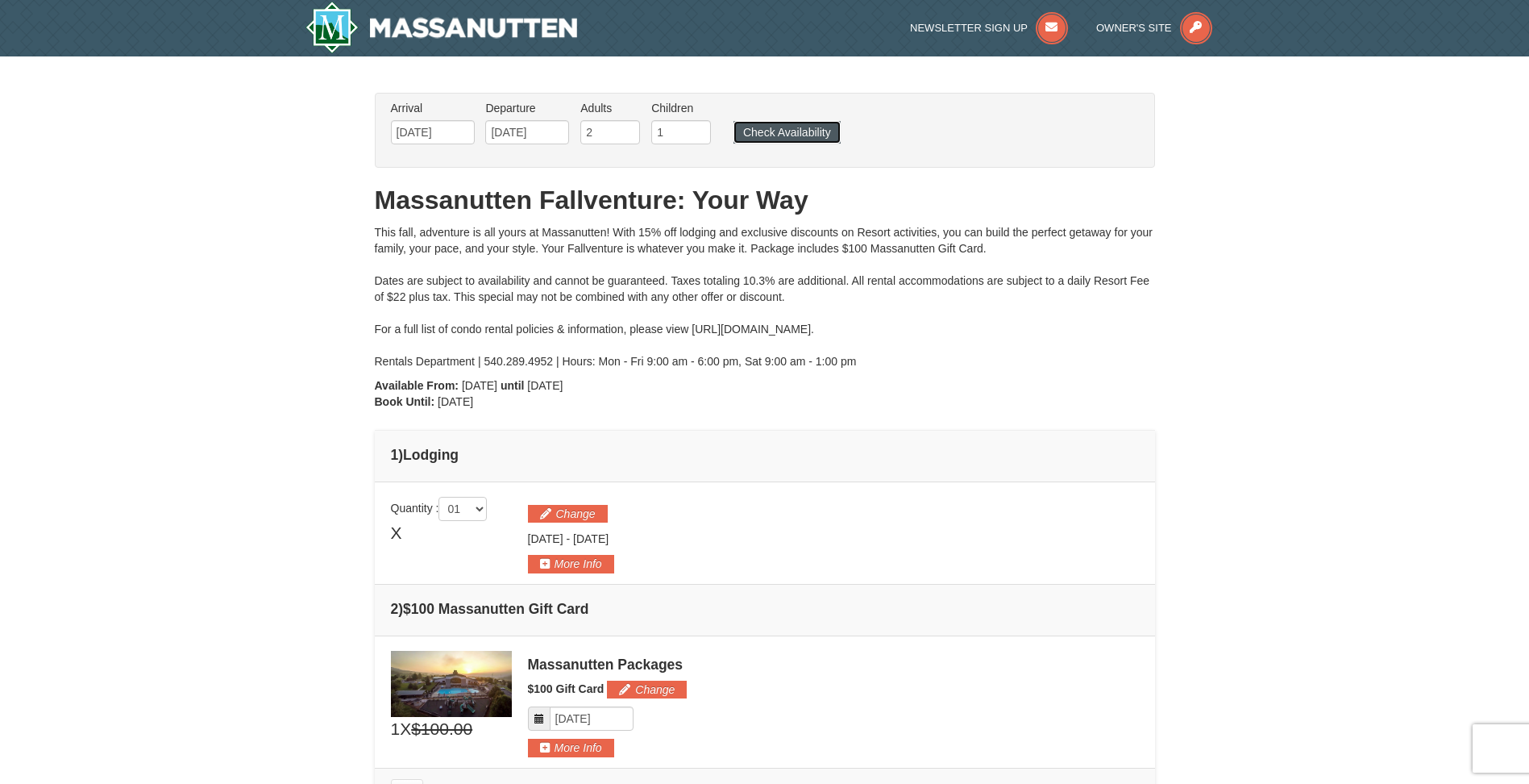
click at [803, 130] on button "Check Availability" at bounding box center [787, 133] width 107 height 23
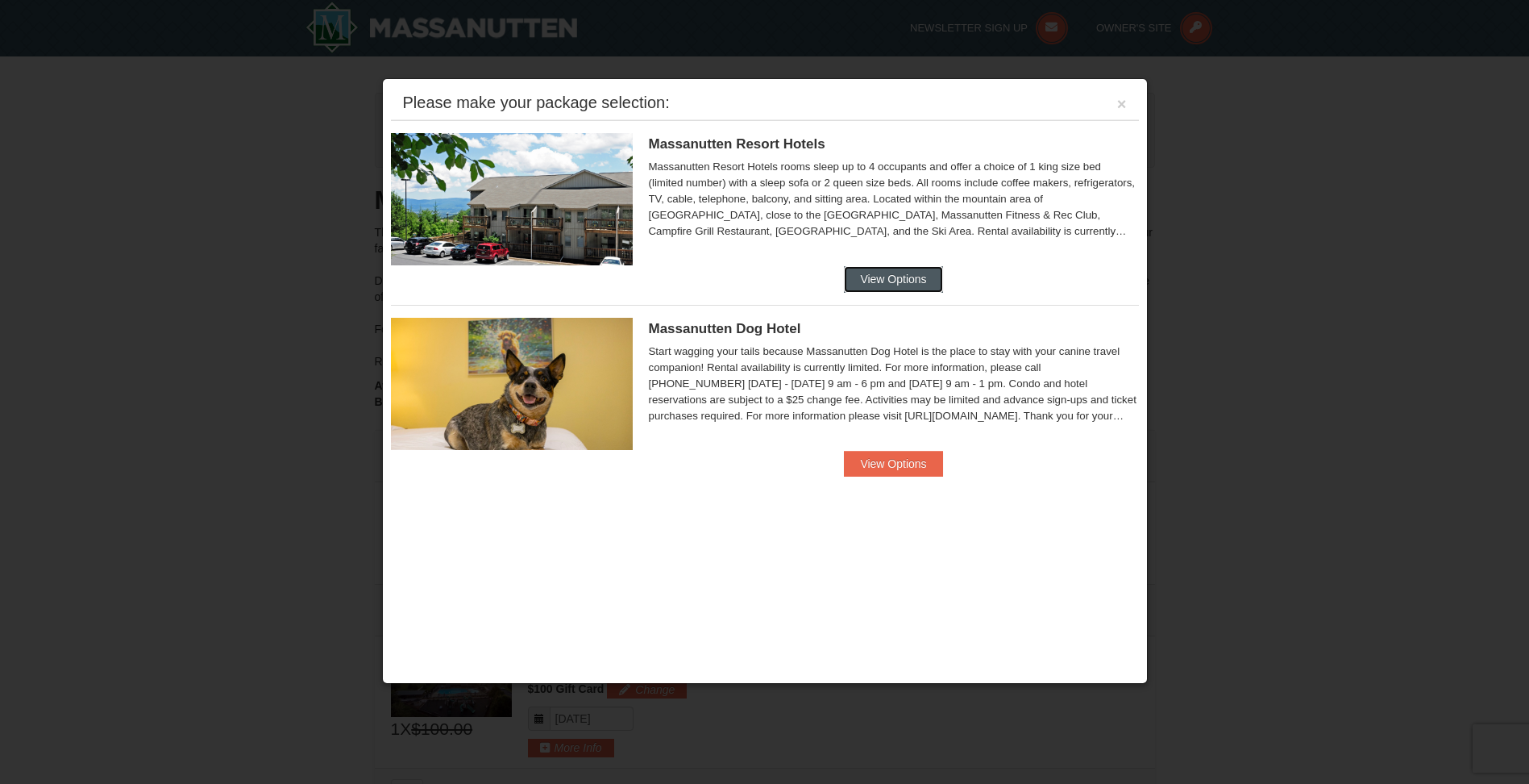
click at [887, 274] on button "View Options" at bounding box center [893, 279] width 99 height 26
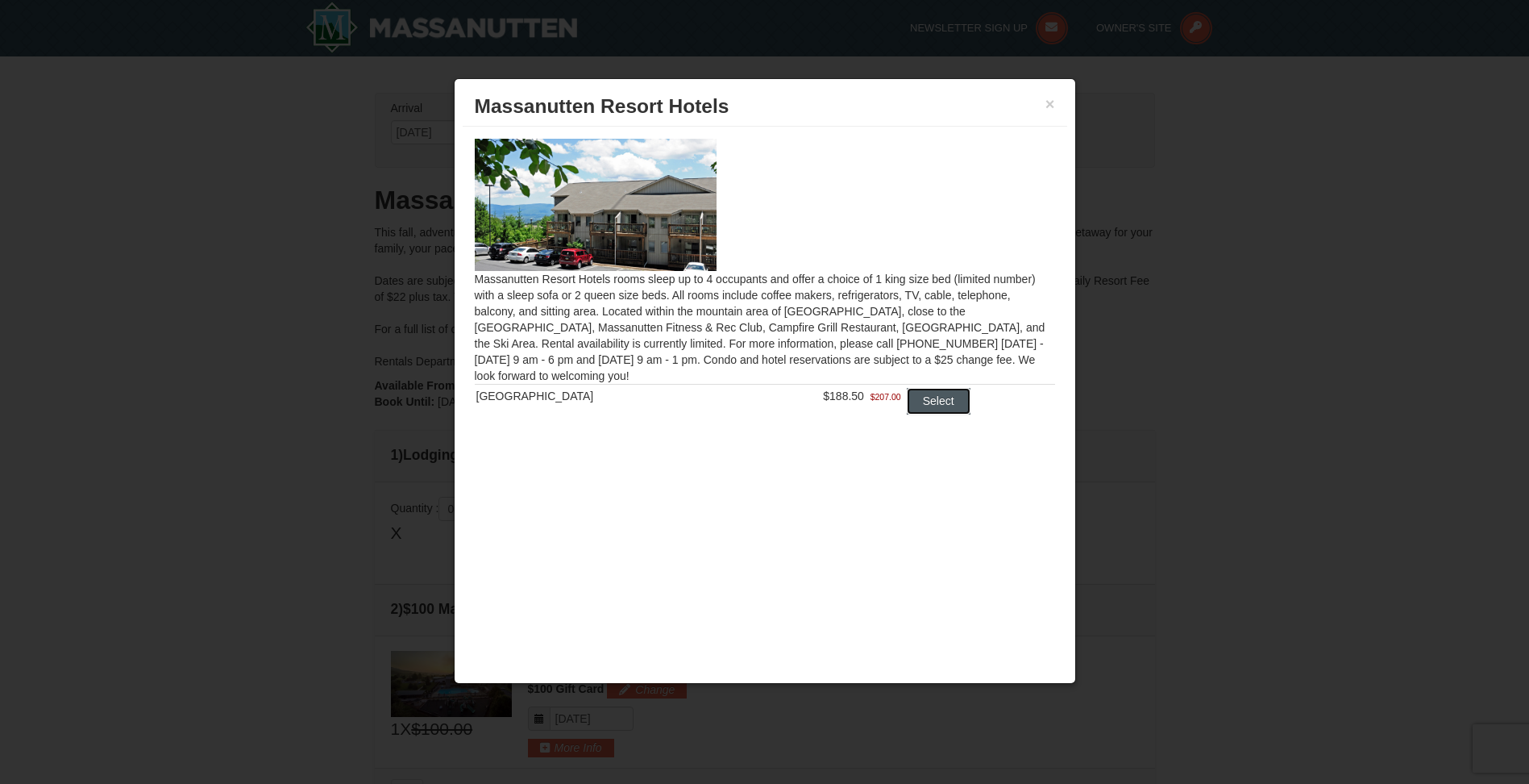
click at [910, 408] on button "Select" at bounding box center [939, 401] width 64 height 26
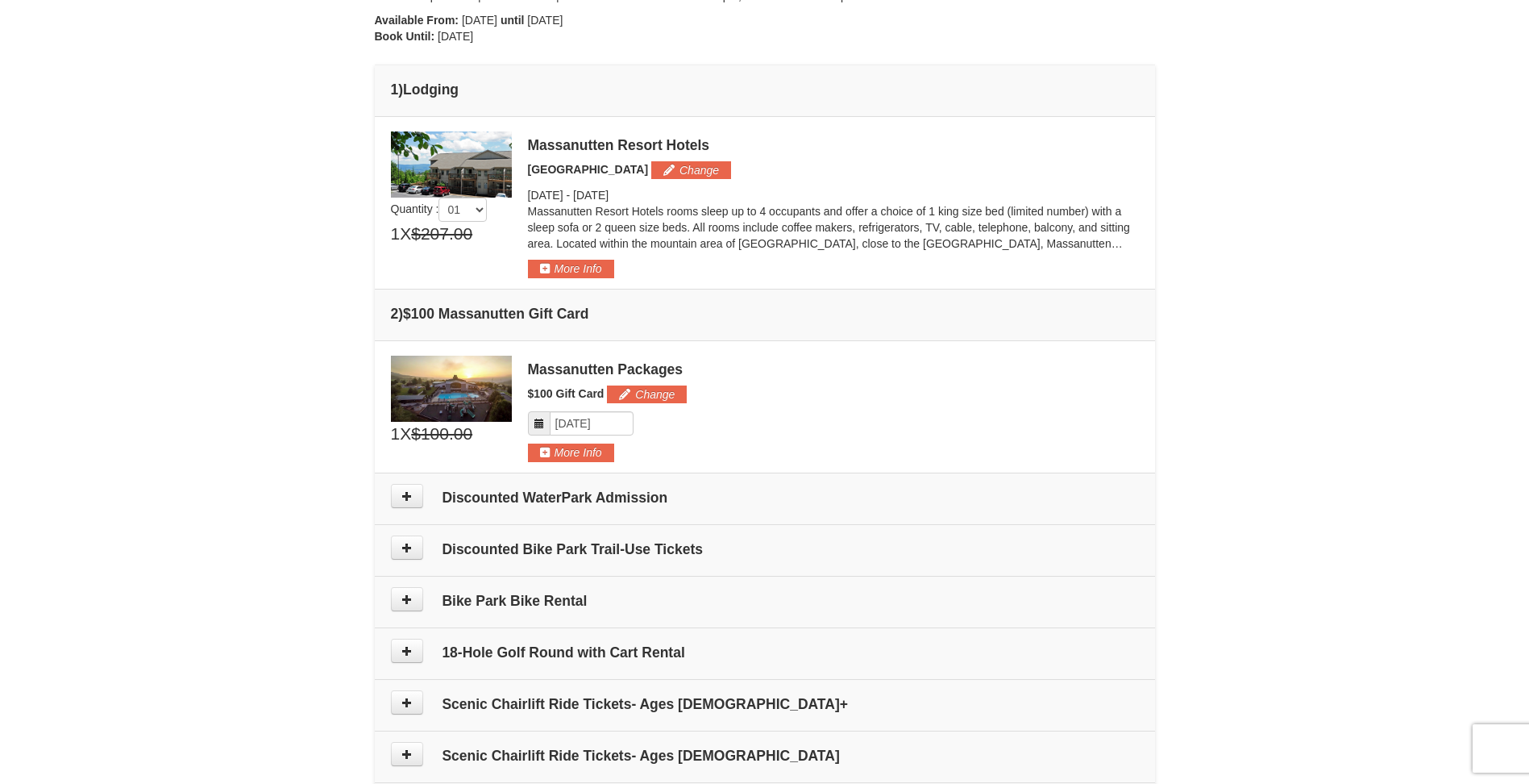
scroll to position [403, 0]
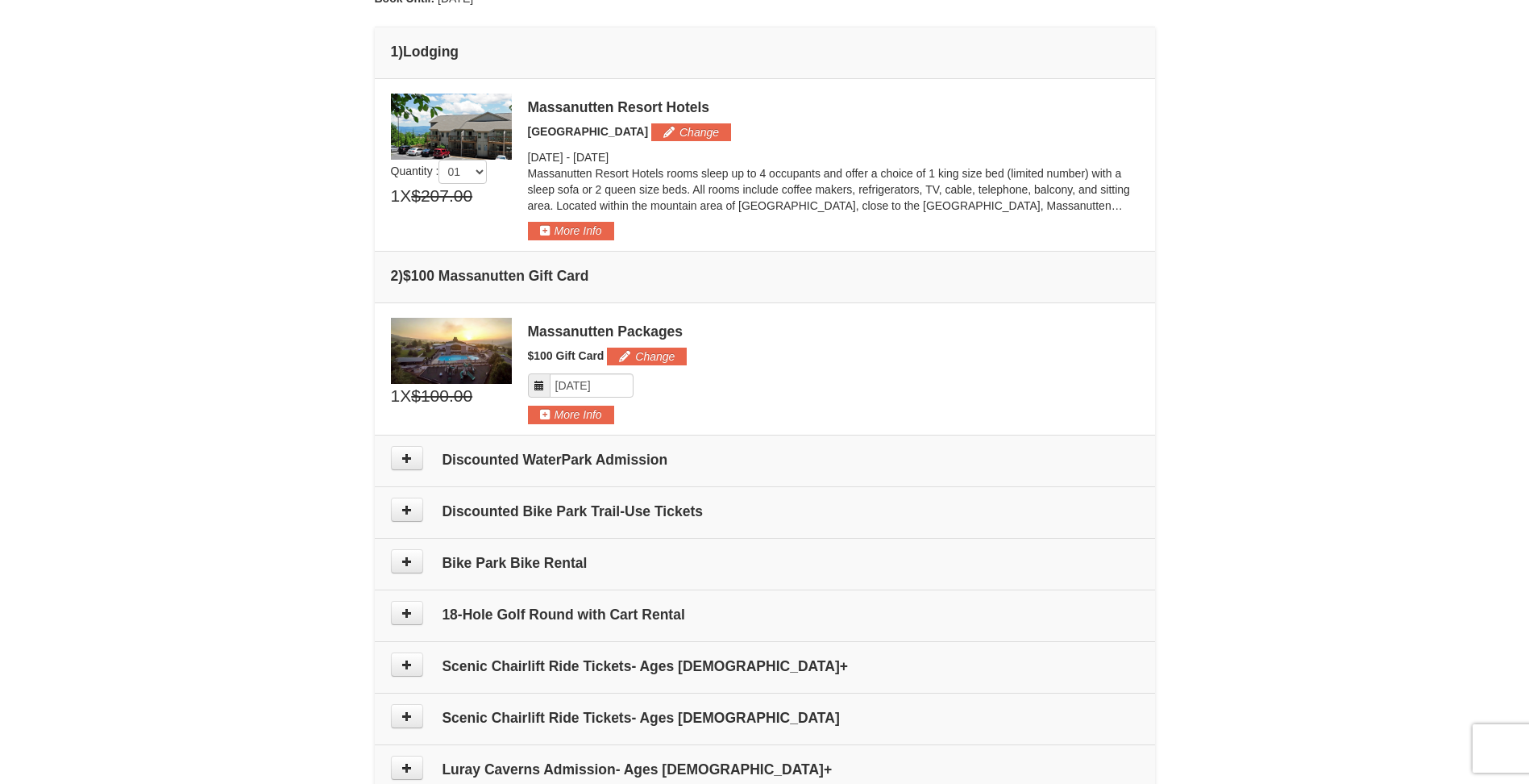
click at [587, 467] on h4 "Discounted WaterPark Admission" at bounding box center [765, 459] width 748 height 16
click at [406, 463] on icon at bounding box center [406, 457] width 11 height 11
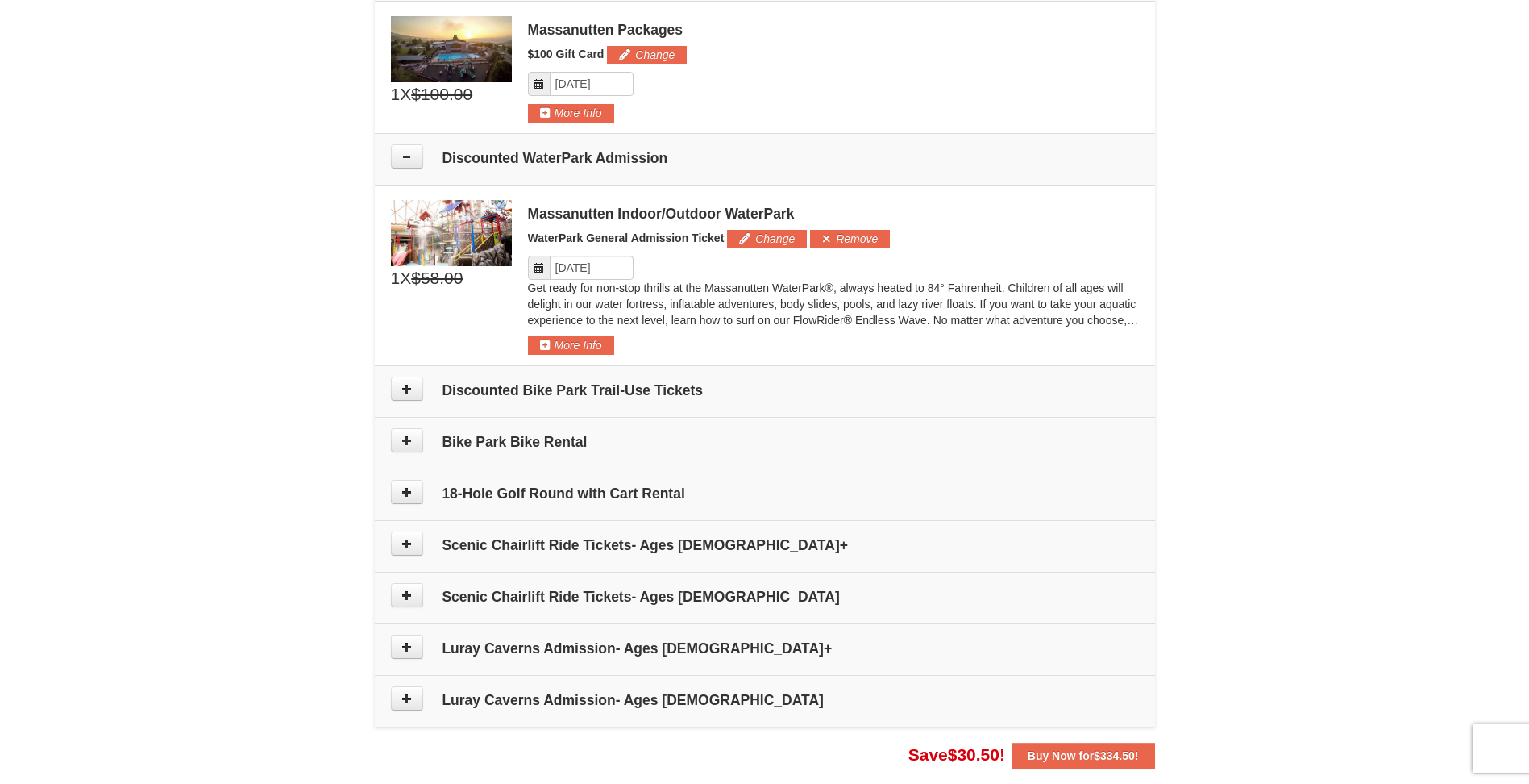
scroll to position [677, 0]
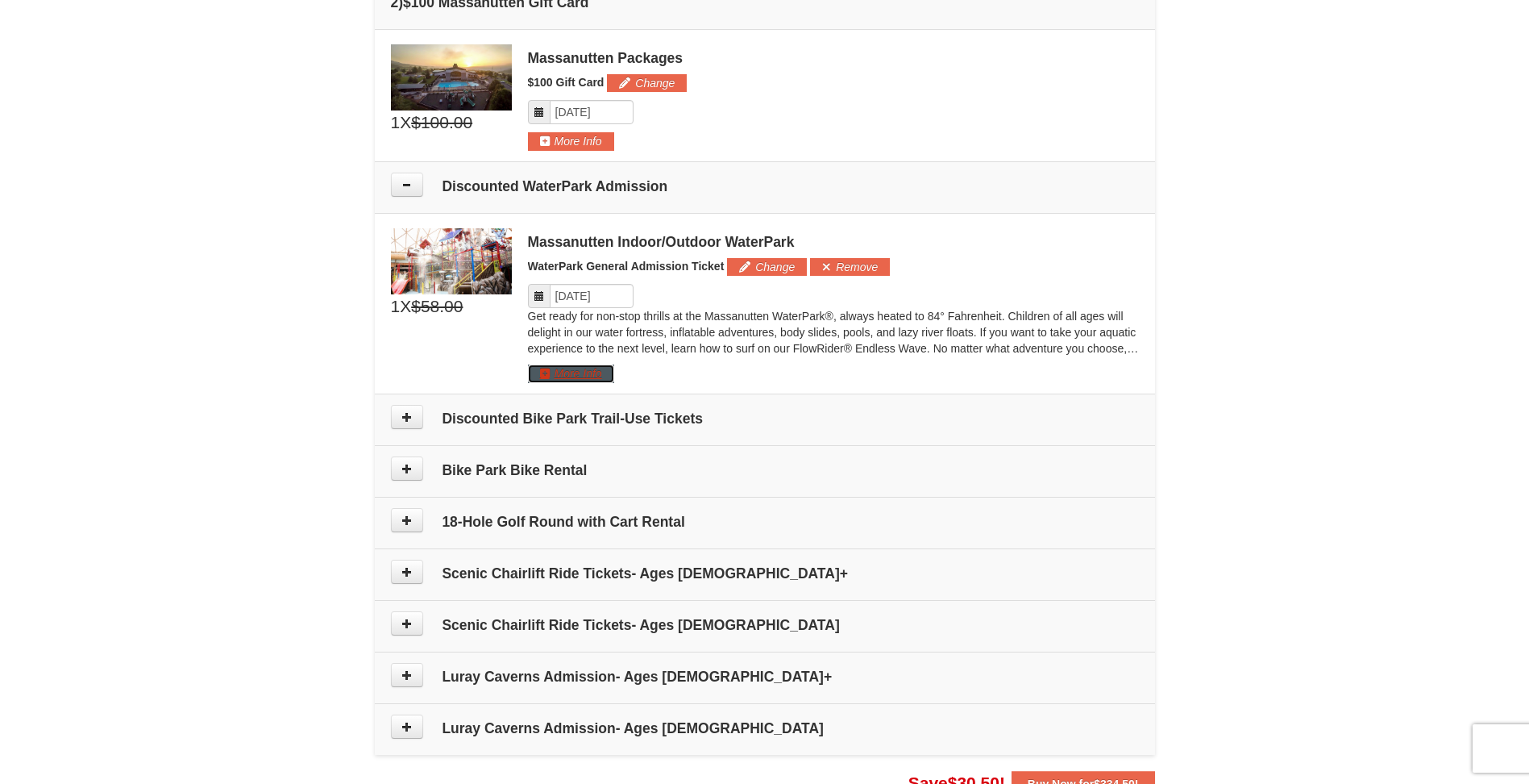
click at [598, 378] on button "More Info" at bounding box center [572, 373] width 87 height 17
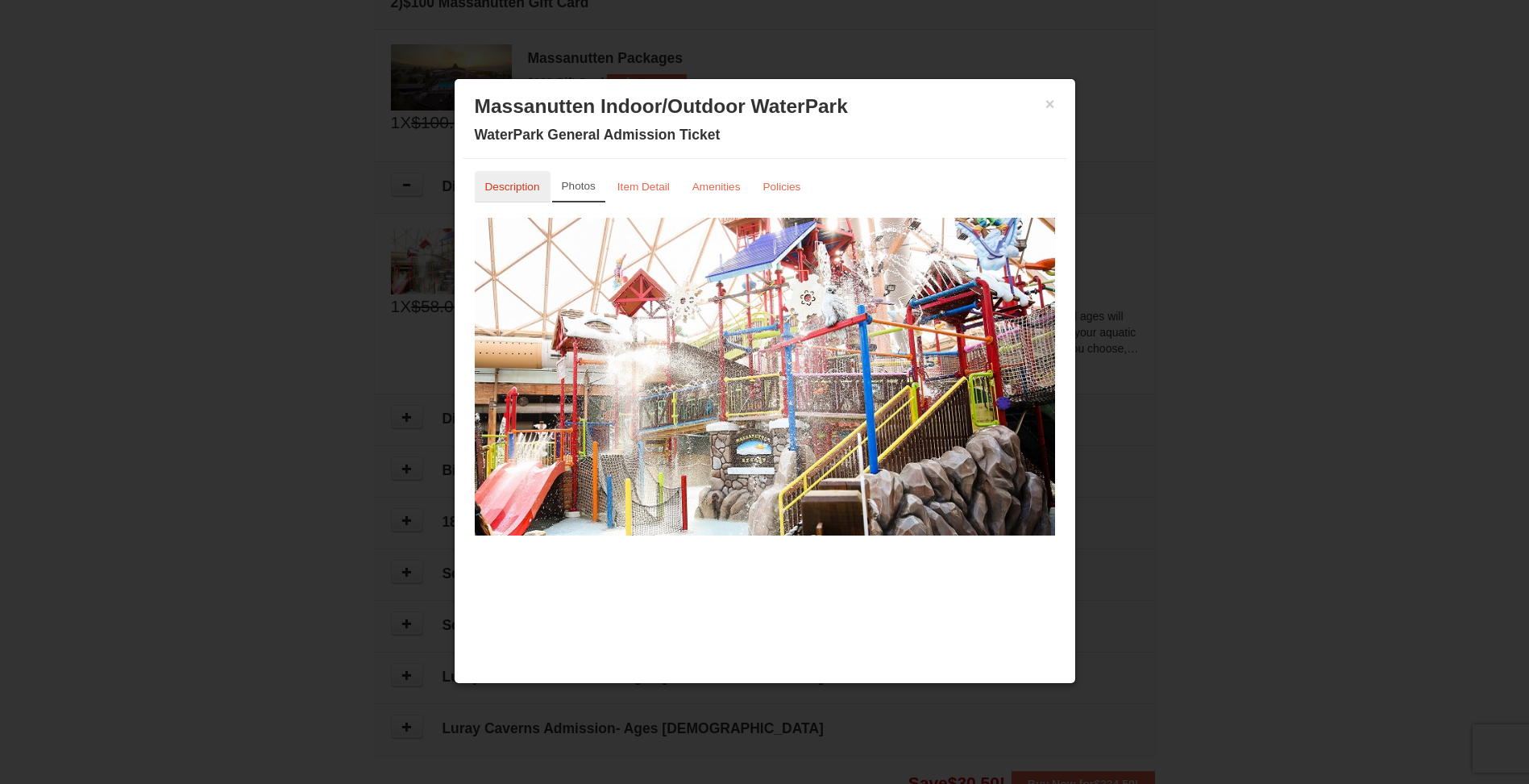
drag, startPoint x: 515, startPoint y: 181, endPoint x: 528, endPoint y: 180, distance: 13.0
click at [515, 181] on small "Description" at bounding box center [512, 186] width 55 height 12
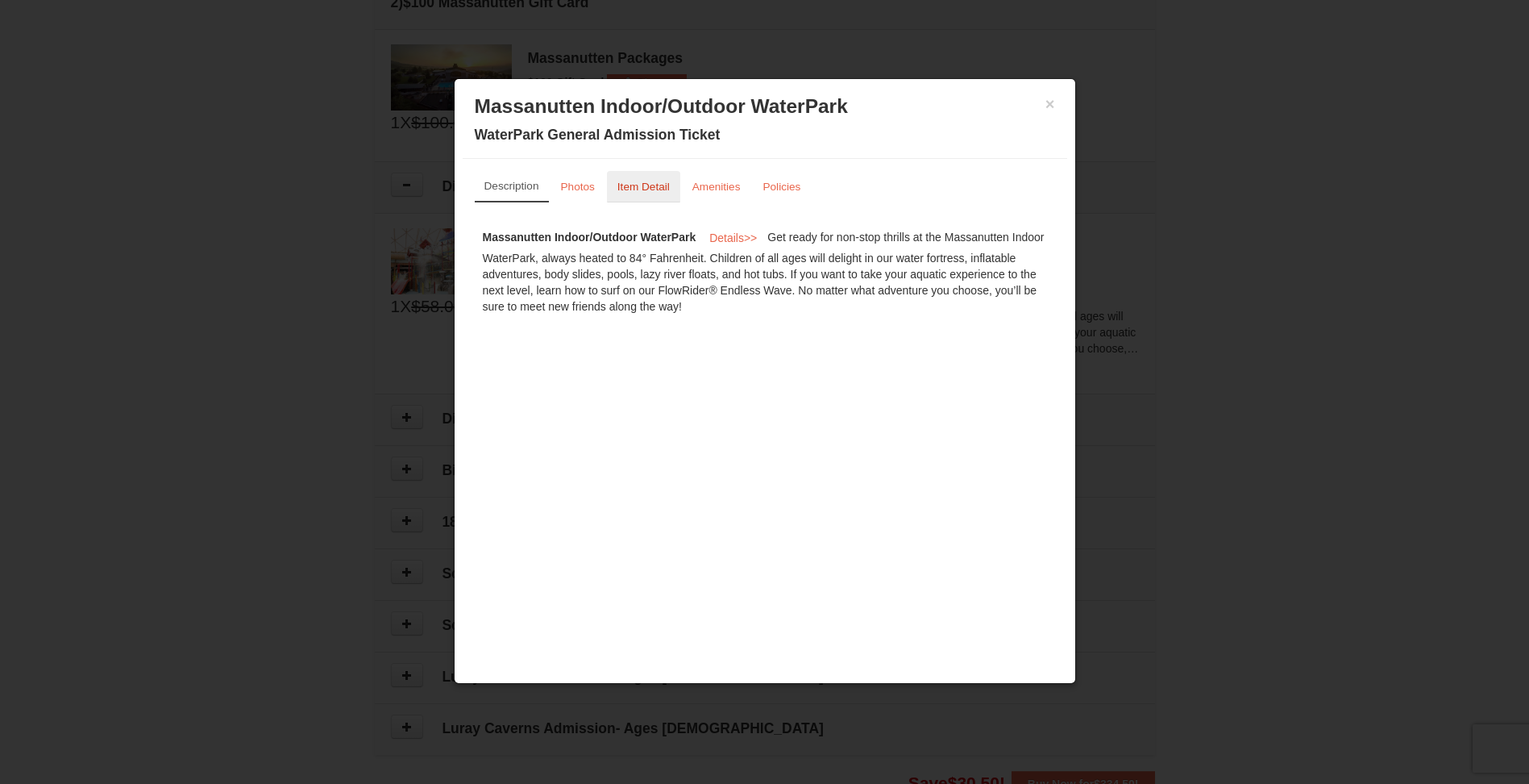
click at [638, 188] on small "Item Detail" at bounding box center [644, 186] width 52 height 12
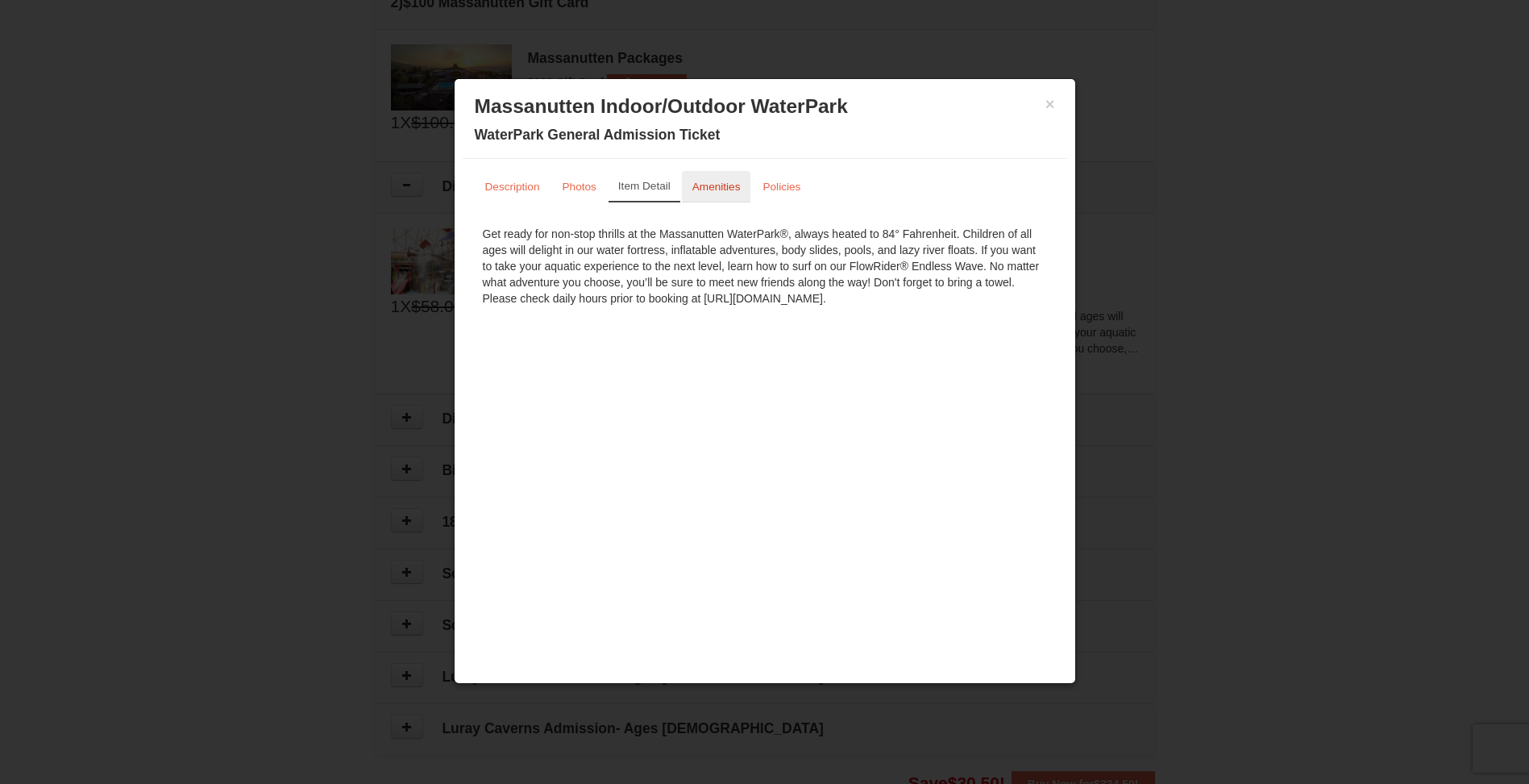
click at [715, 189] on small "Amenities" at bounding box center [716, 186] width 49 height 12
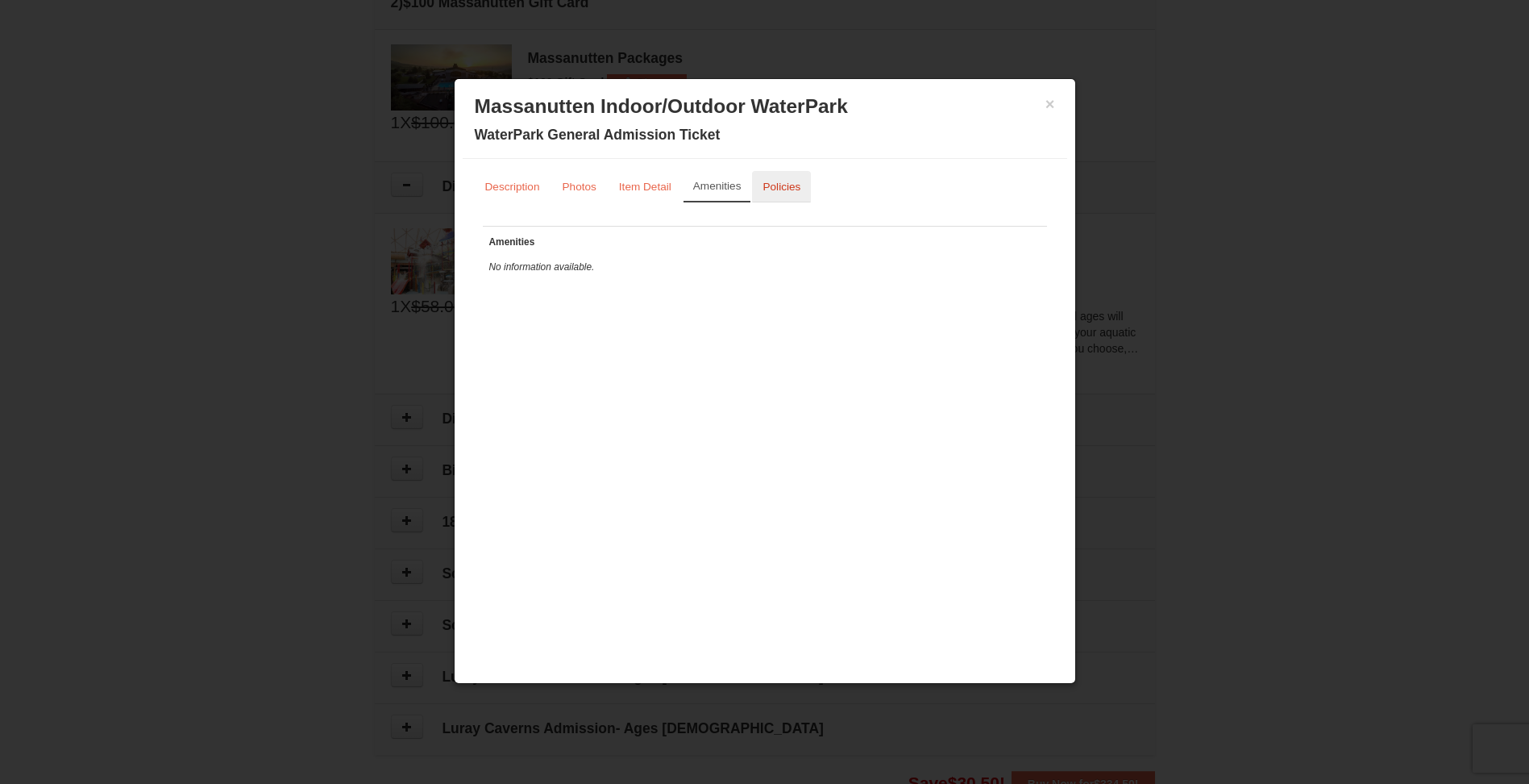
click at [785, 188] on small "Policies" at bounding box center [781, 186] width 38 height 12
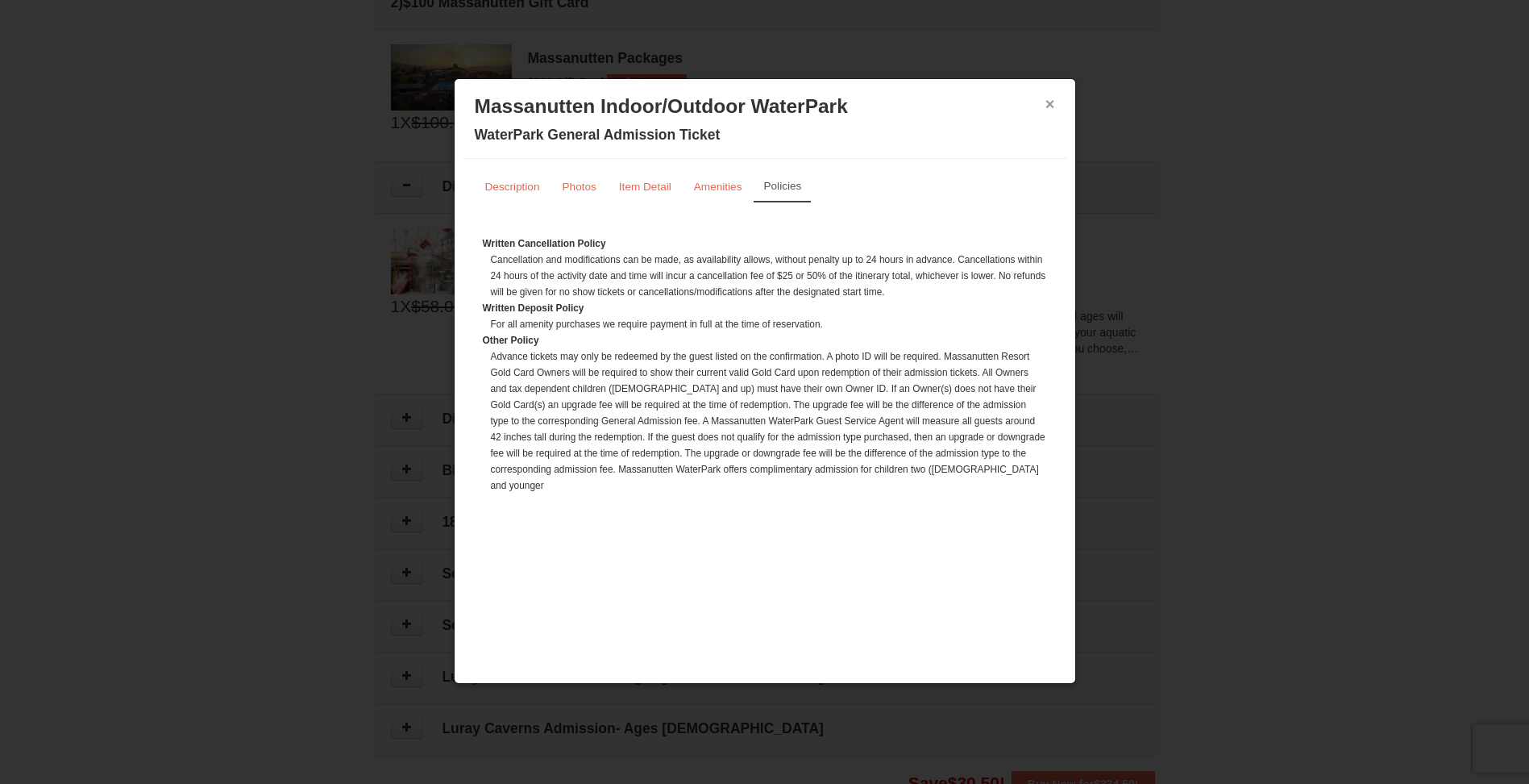
click at [1051, 107] on button "×" at bounding box center [1050, 104] width 10 height 16
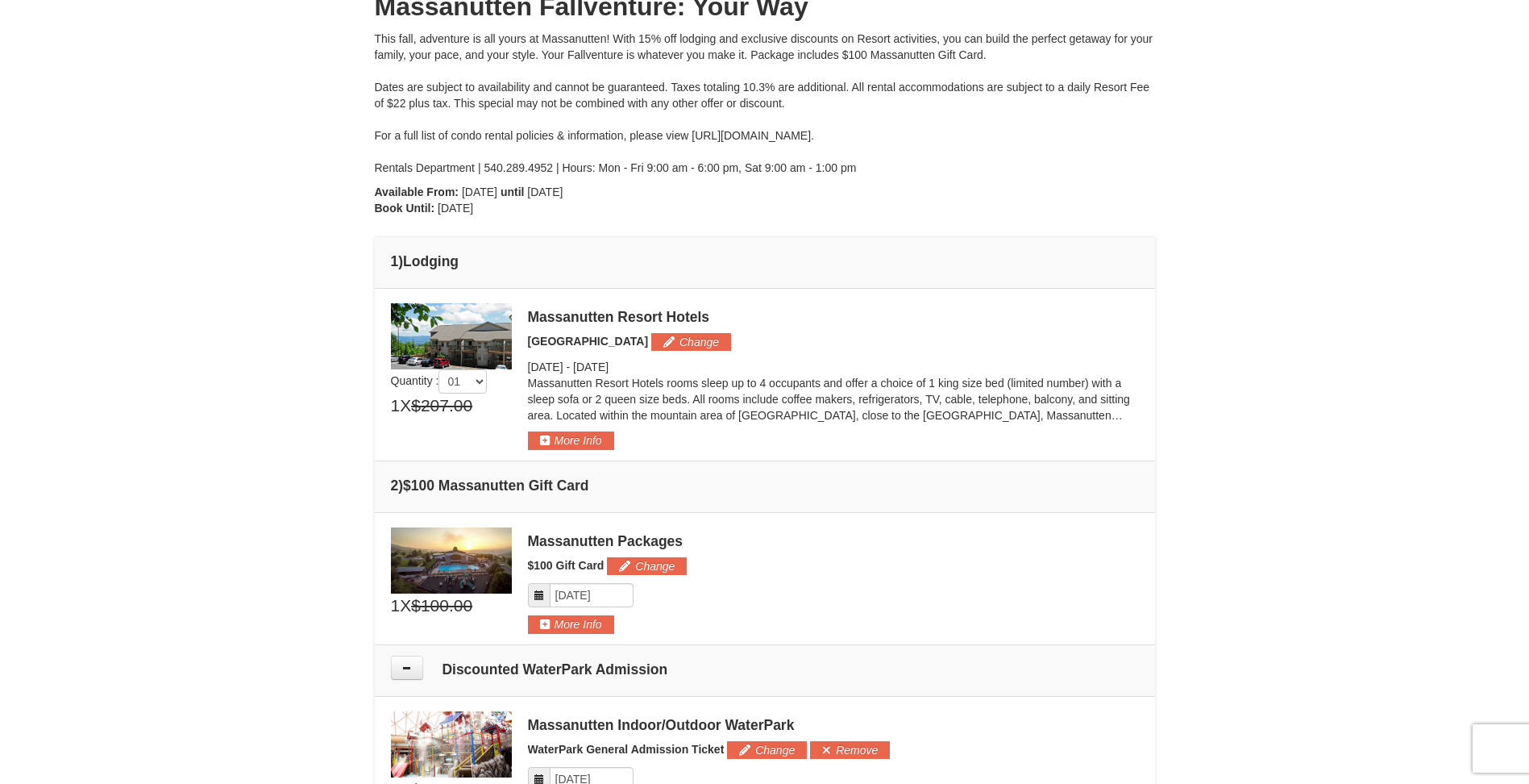
scroll to position [192, 0]
click at [560, 442] on button "More Info" at bounding box center [572, 441] width 87 height 17
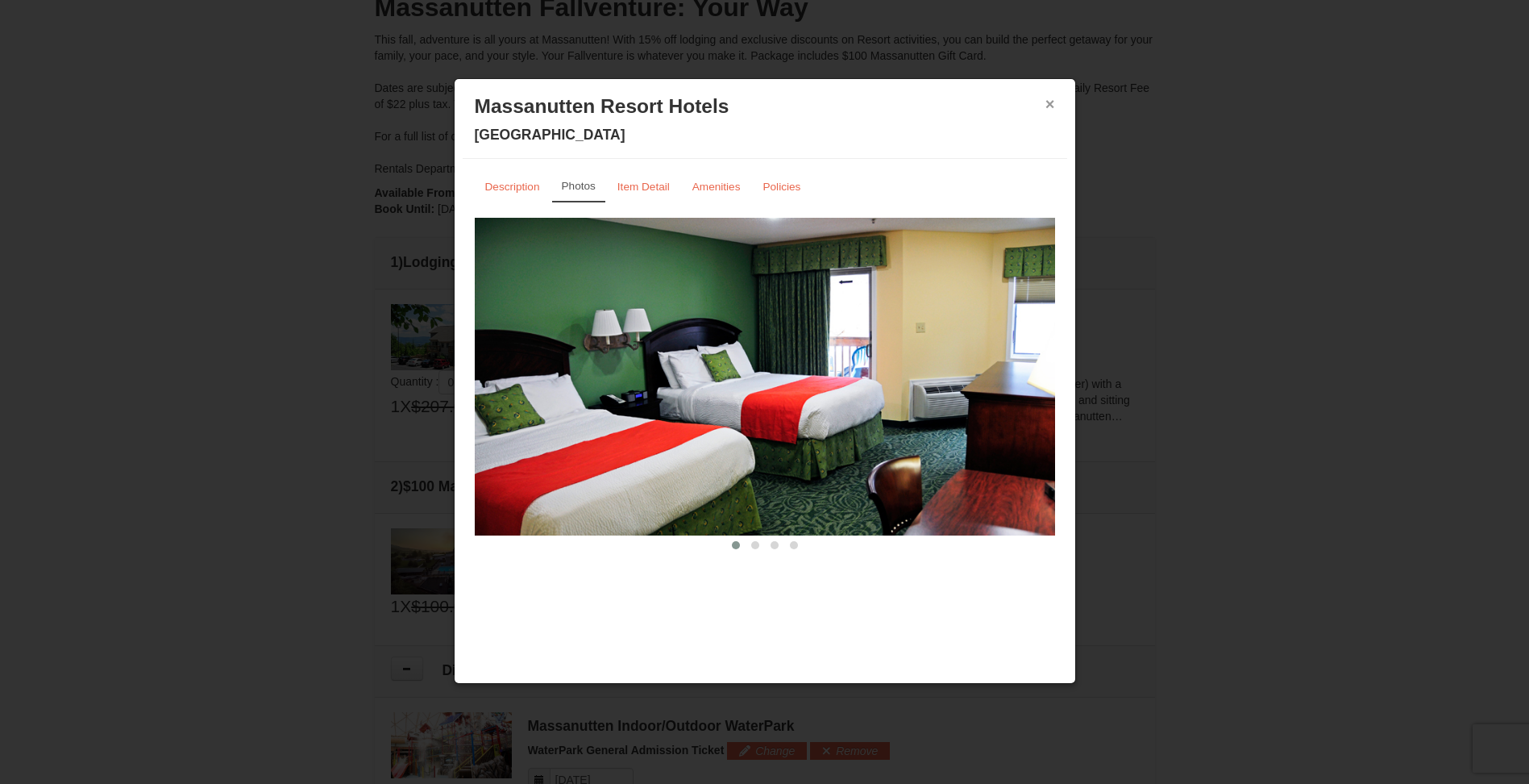
click at [1049, 110] on button "×" at bounding box center [1050, 104] width 10 height 16
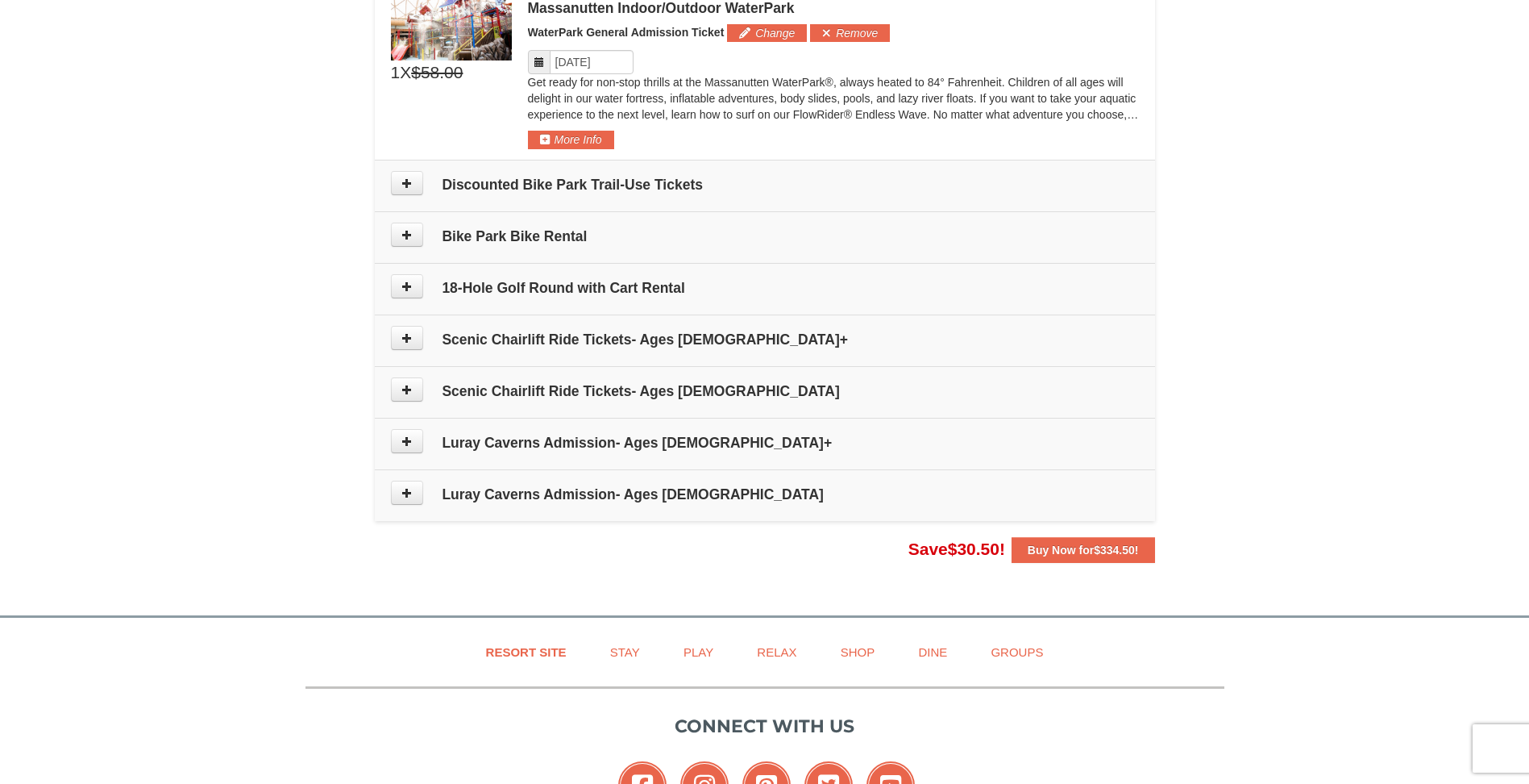
scroll to position [918, 0]
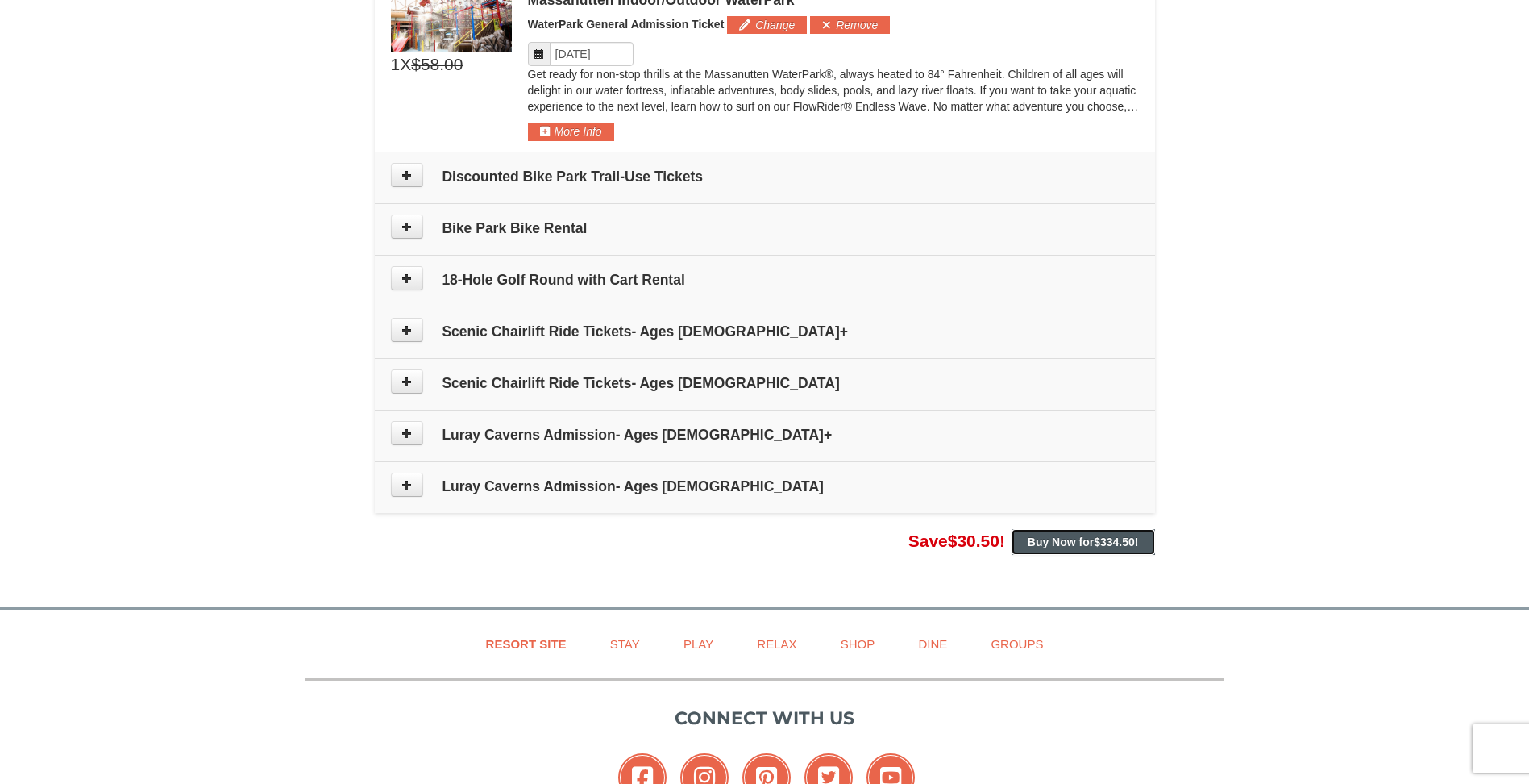
click at [1120, 545] on span "$334.50" at bounding box center [1114, 541] width 41 height 13
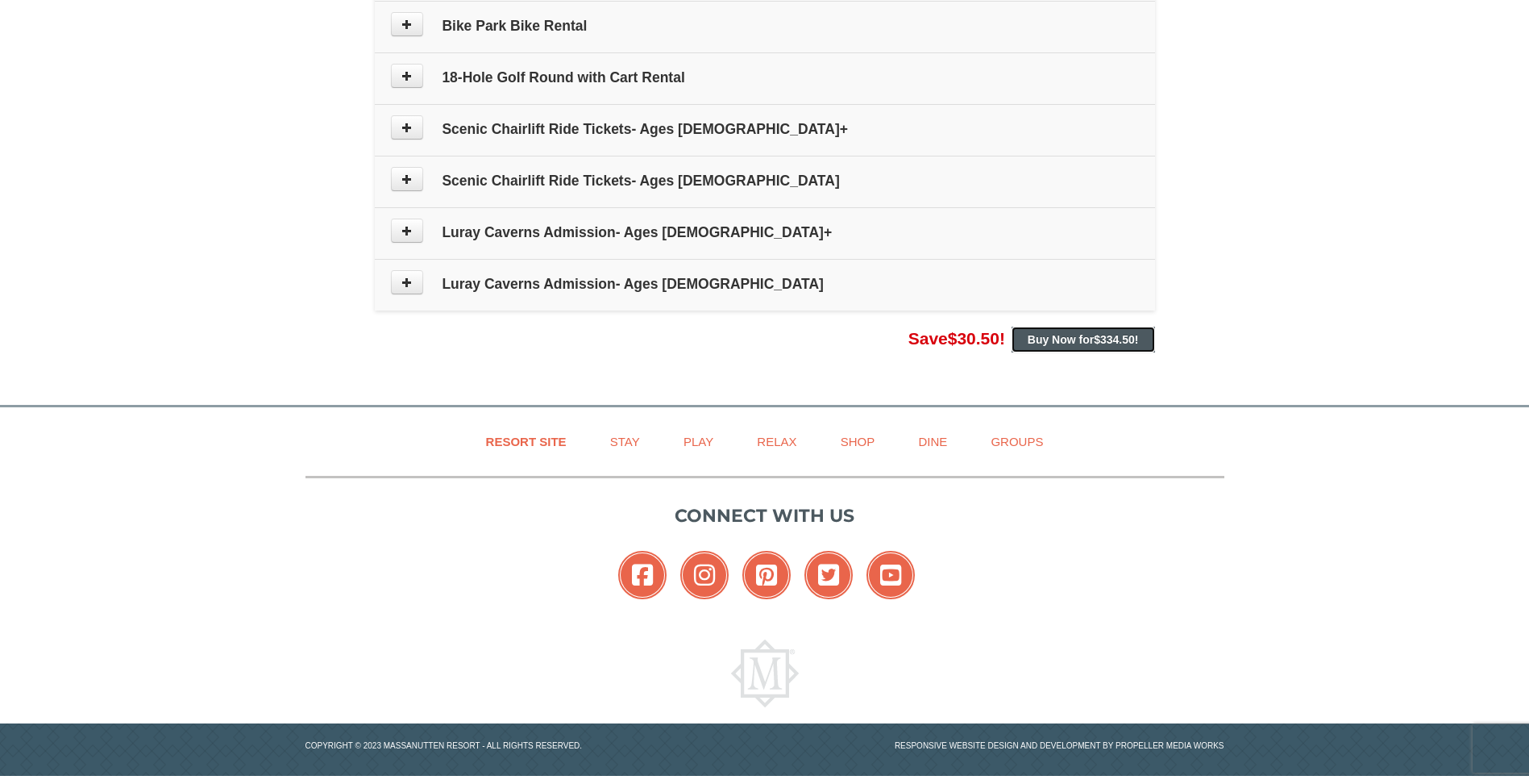
scroll to position [1129, 0]
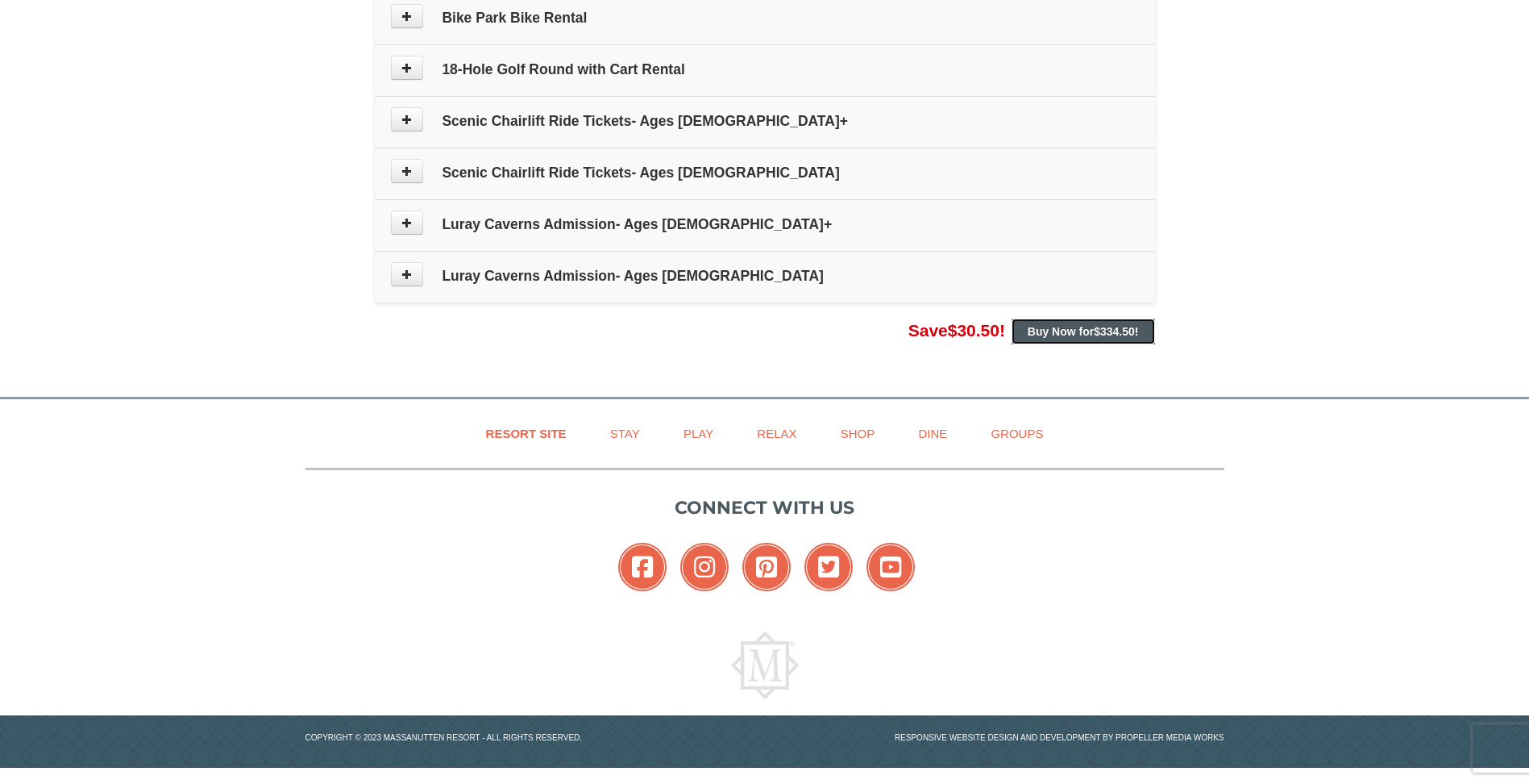
click at [1072, 334] on strong "Buy Now for $334.50 !" at bounding box center [1083, 331] width 111 height 13
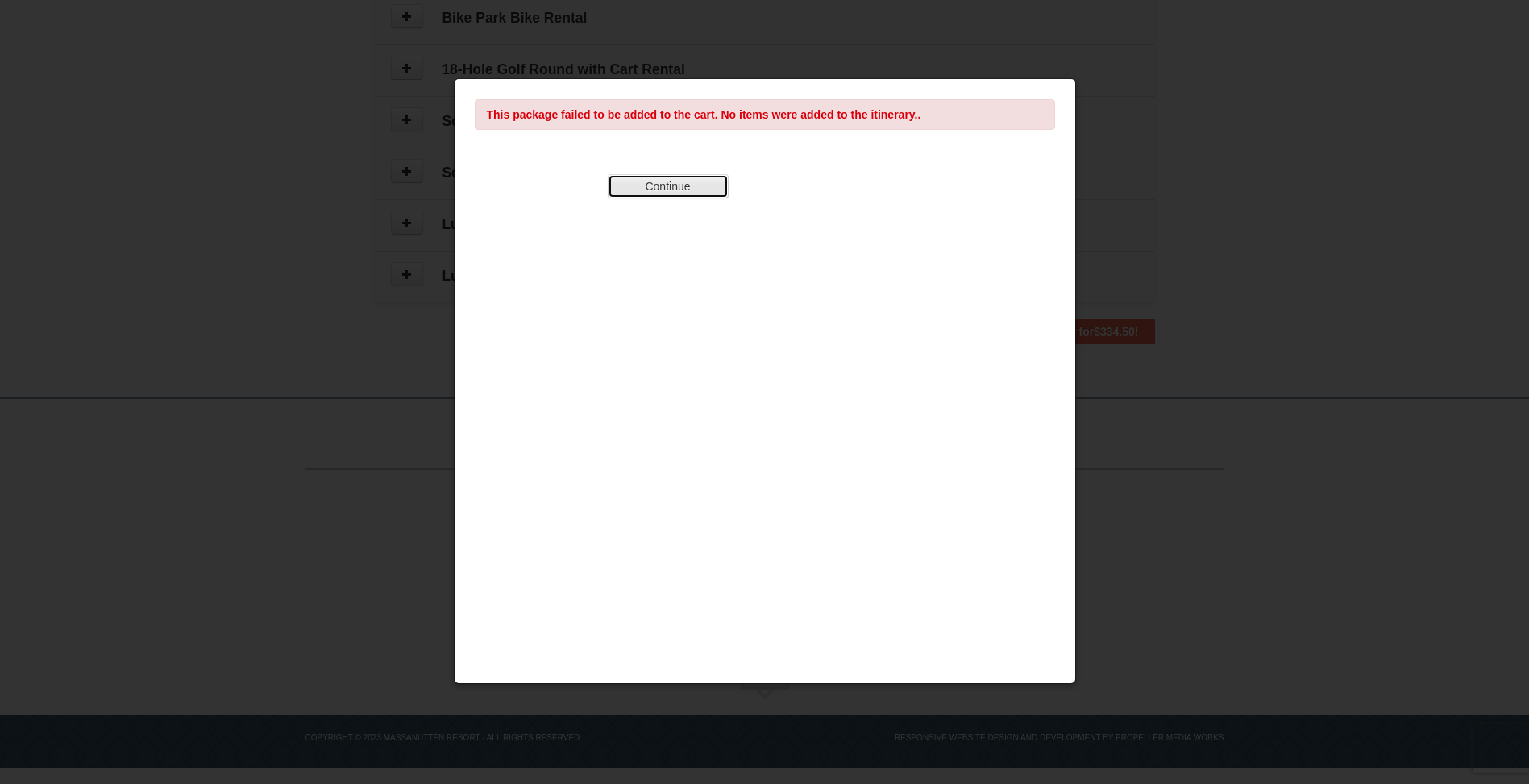
click at [691, 191] on button "Continue" at bounding box center [669, 186] width 121 height 24
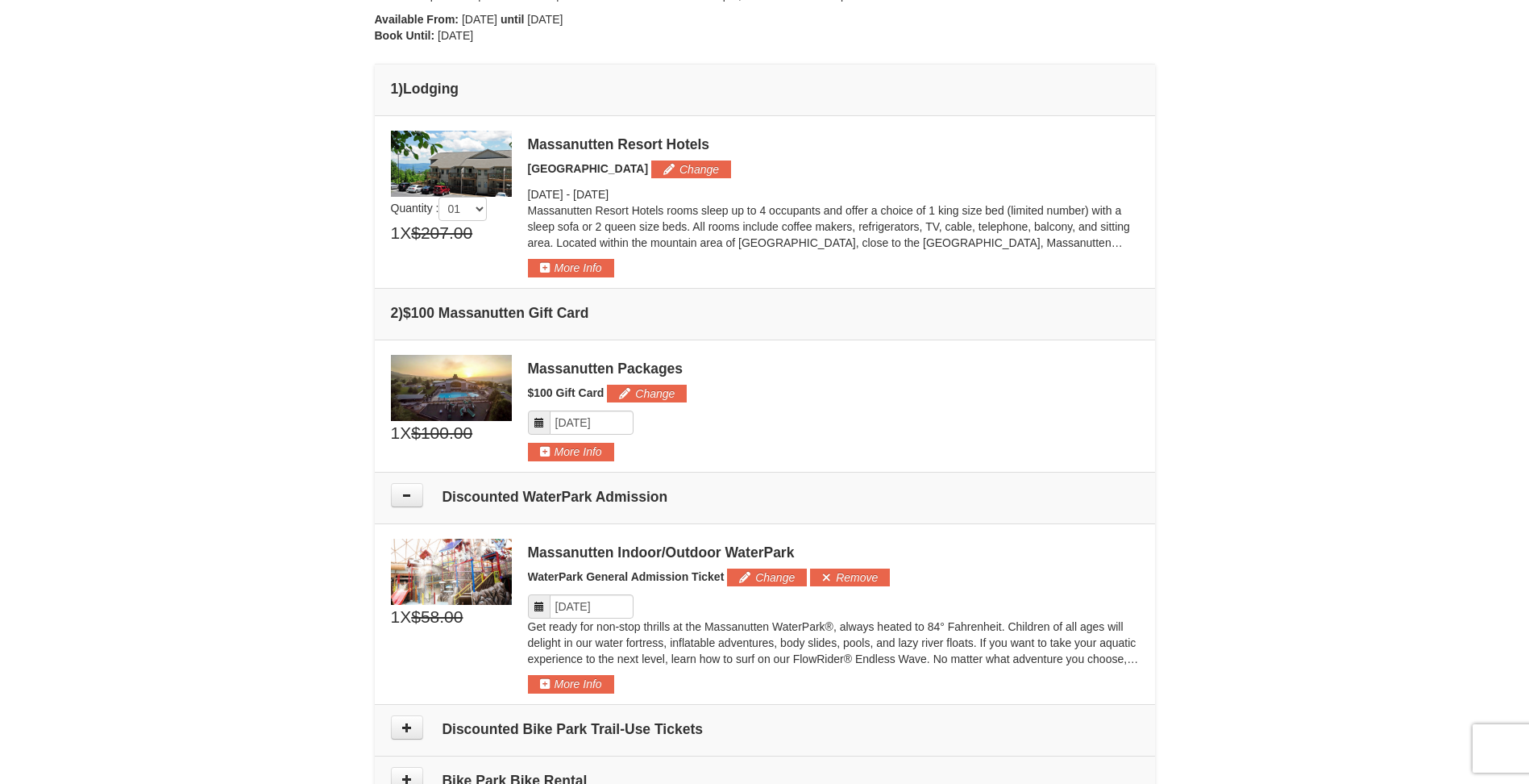
scroll to position [403, 0]
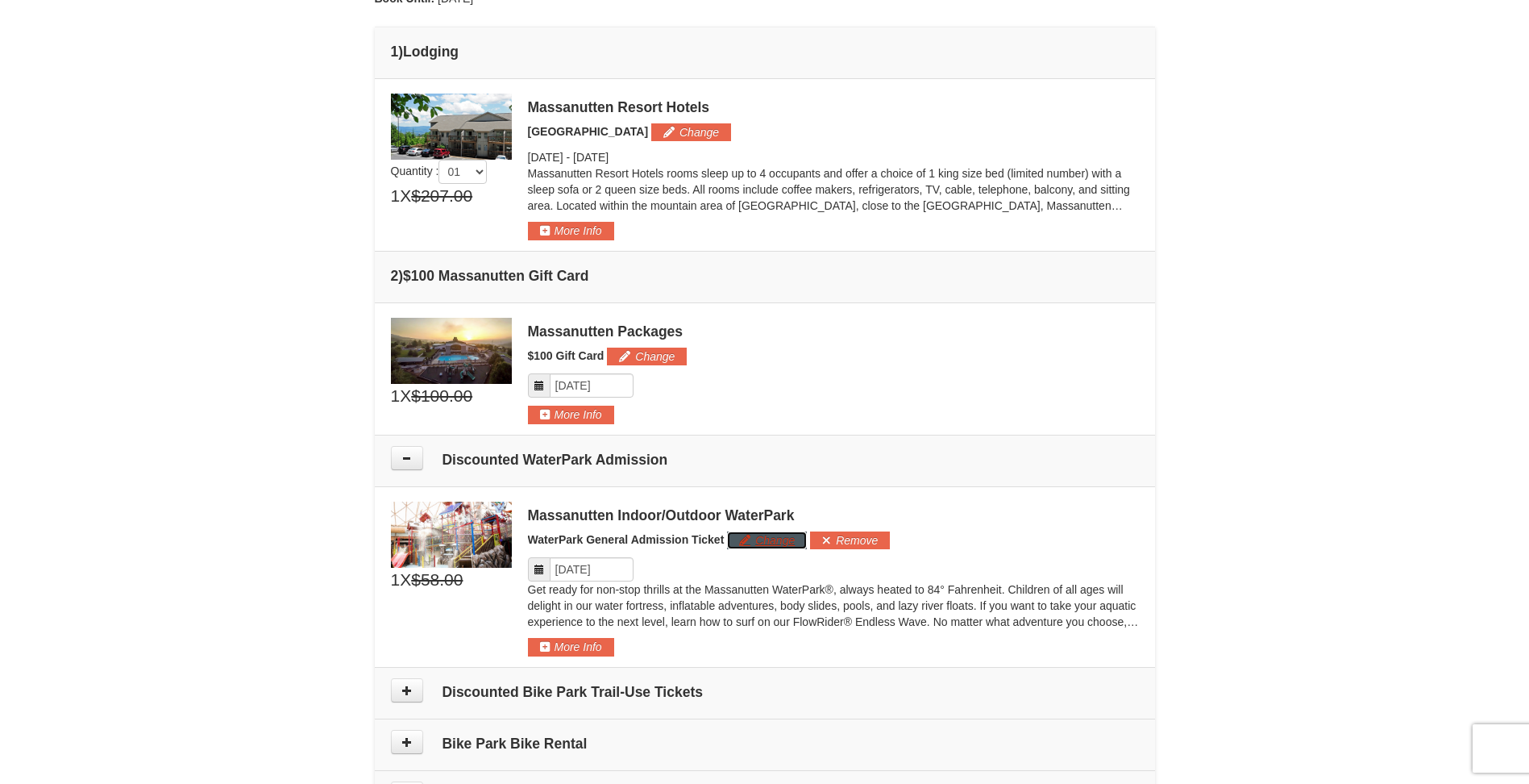
click at [772, 541] on button "Change" at bounding box center [767, 540] width 80 height 17
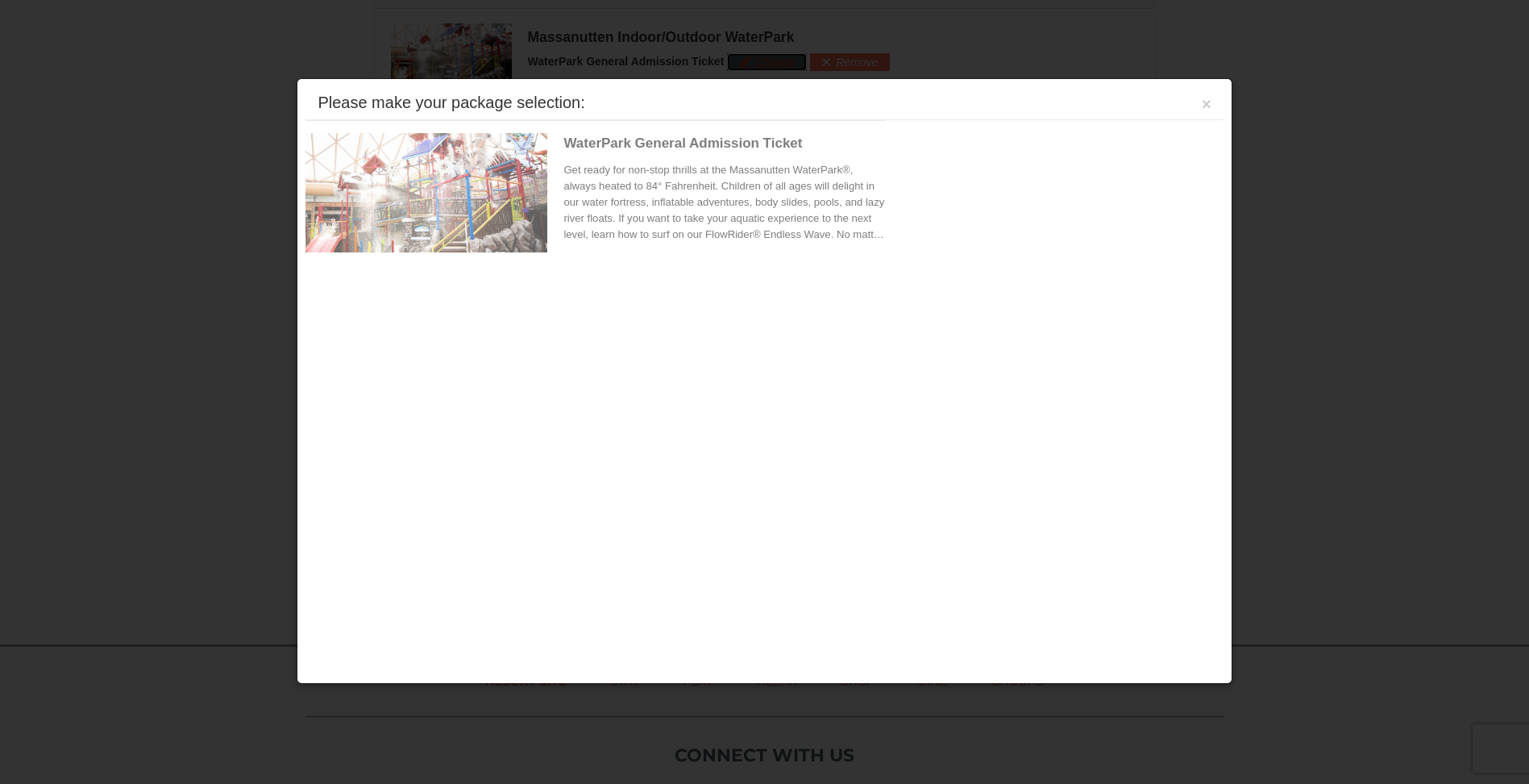
scroll to position [904, 0]
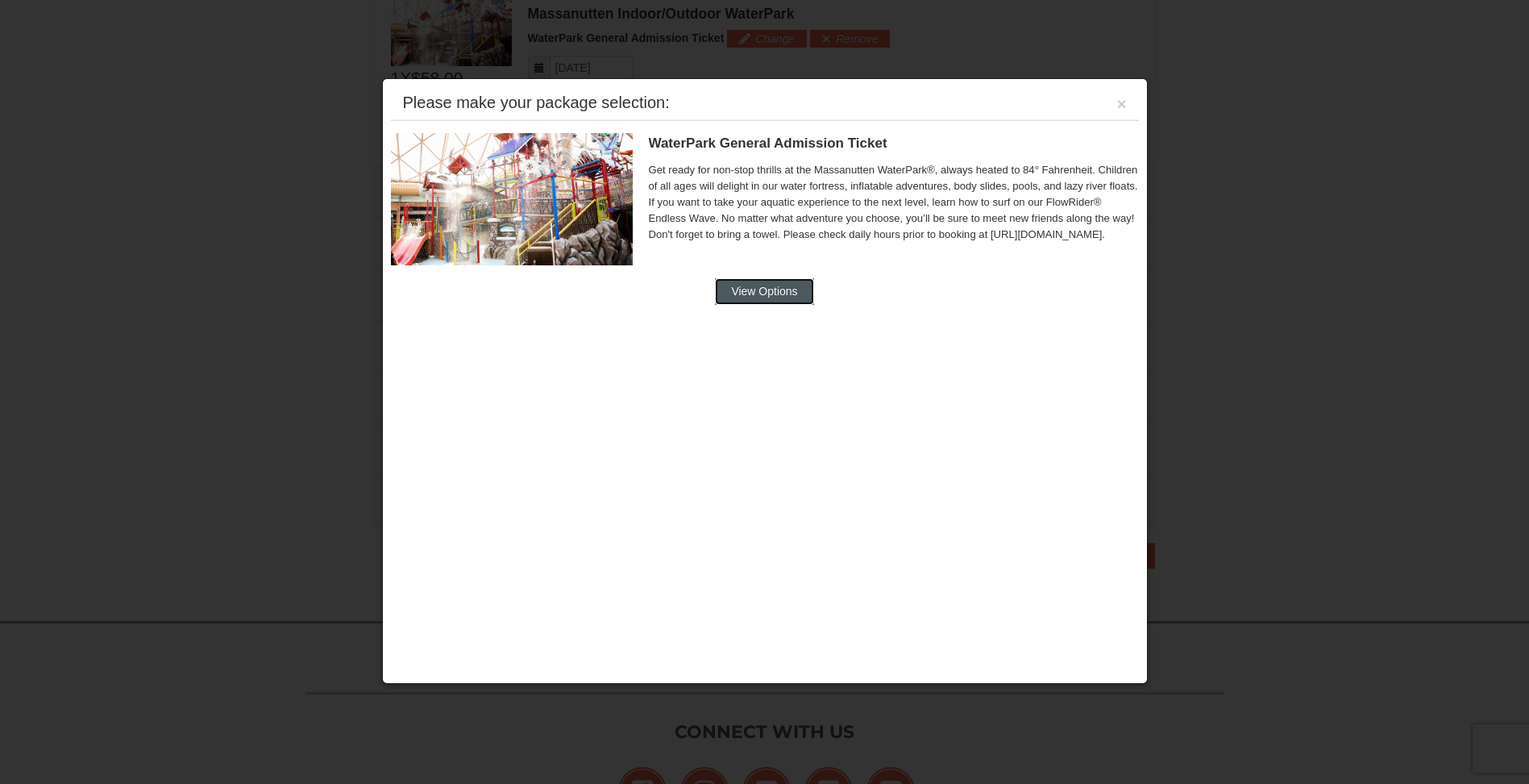
click at [798, 299] on button "View Options" at bounding box center [764, 291] width 99 height 26
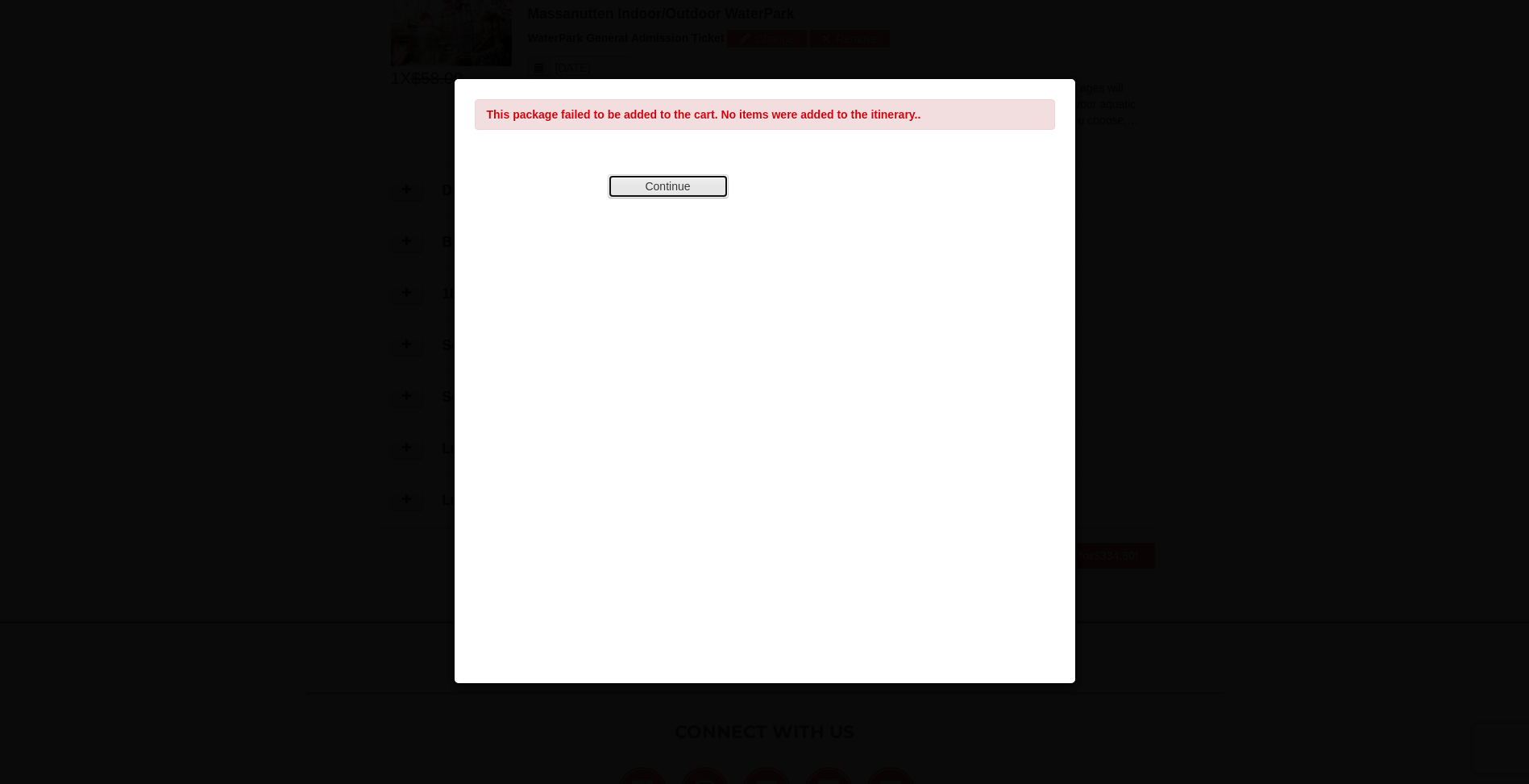
click at [712, 196] on button "Continue" at bounding box center [669, 186] width 121 height 24
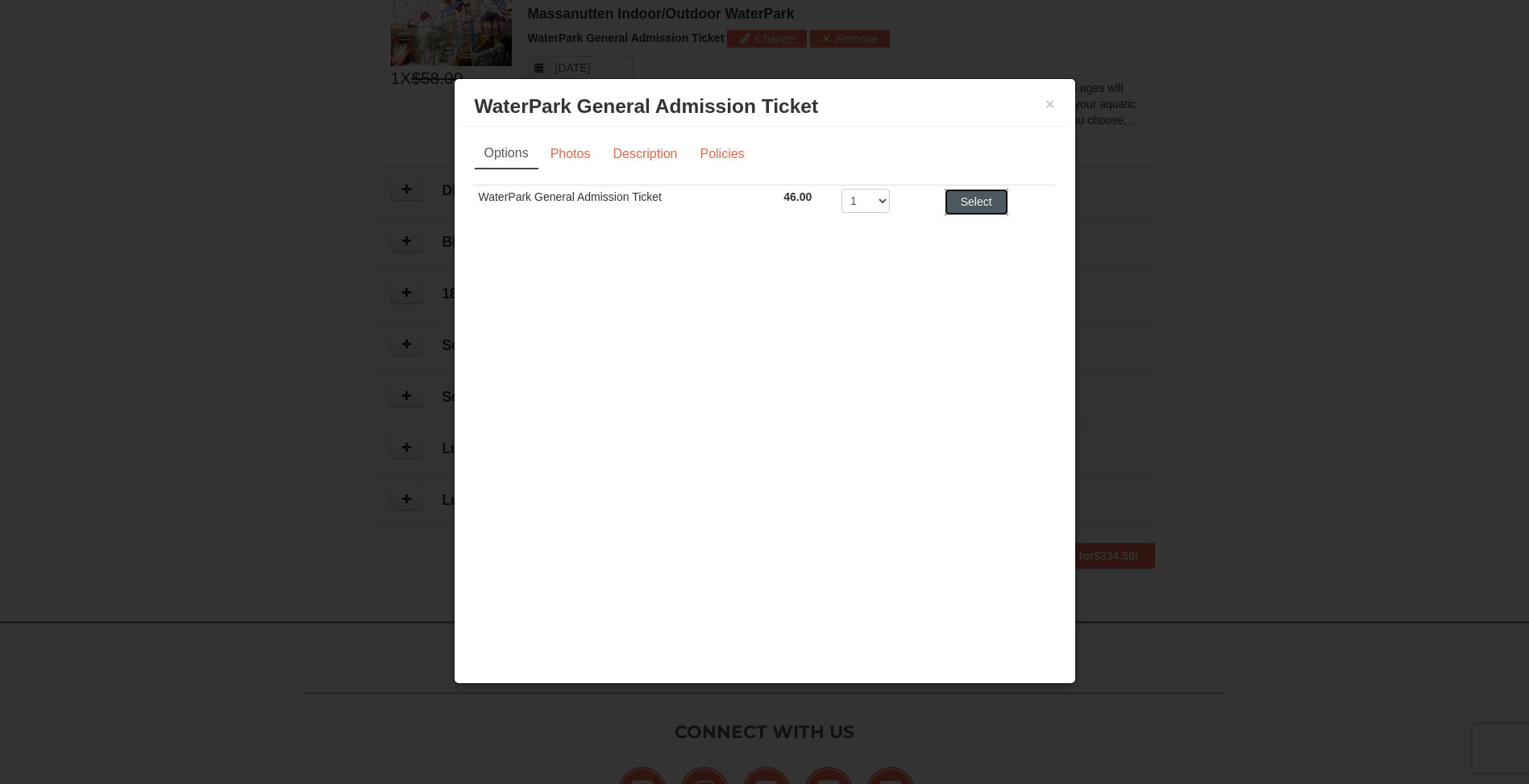
click at [962, 211] on button "Select" at bounding box center [977, 202] width 64 height 26
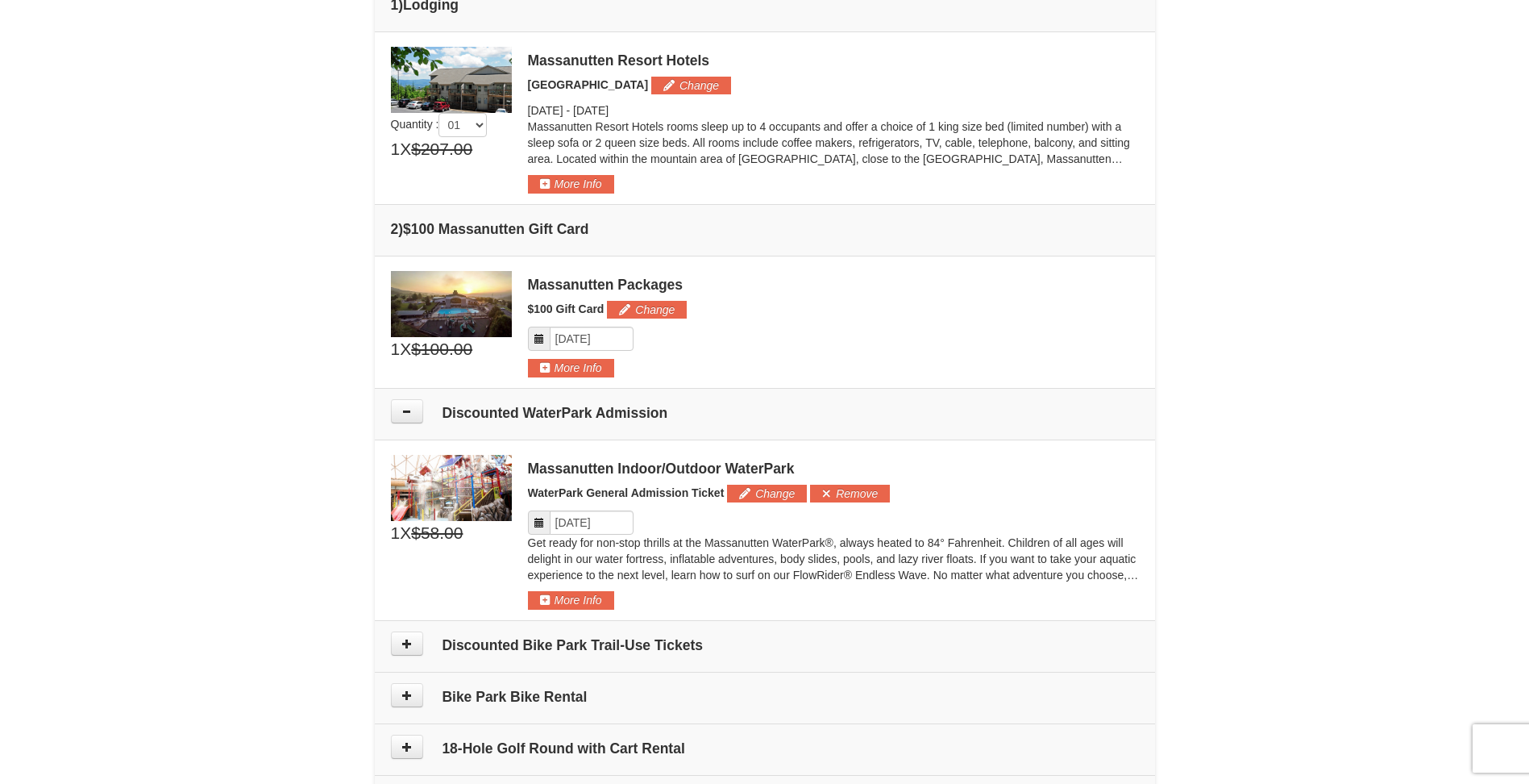
scroll to position [421, 0]
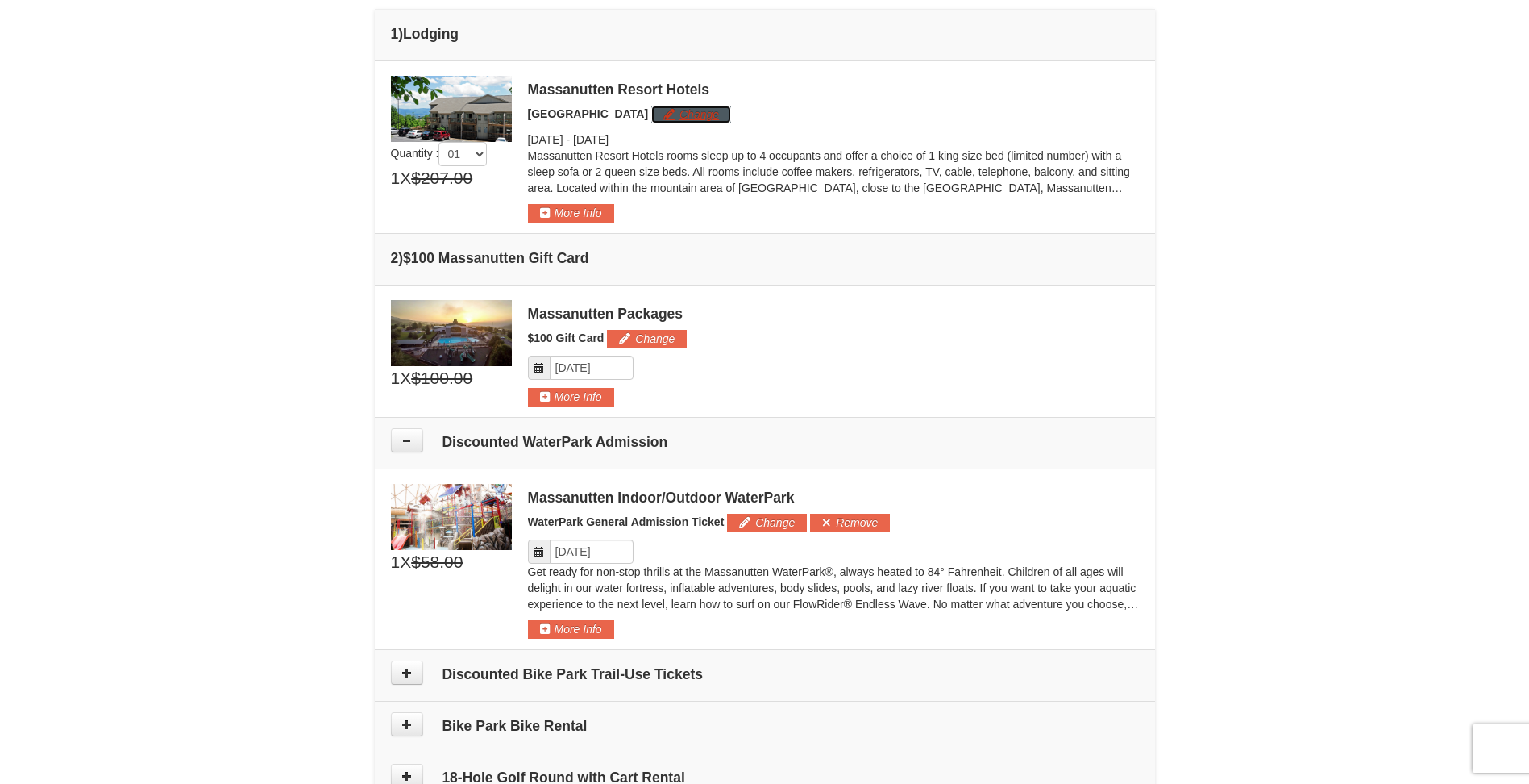
click at [704, 115] on button "Change" at bounding box center [691, 114] width 80 height 17
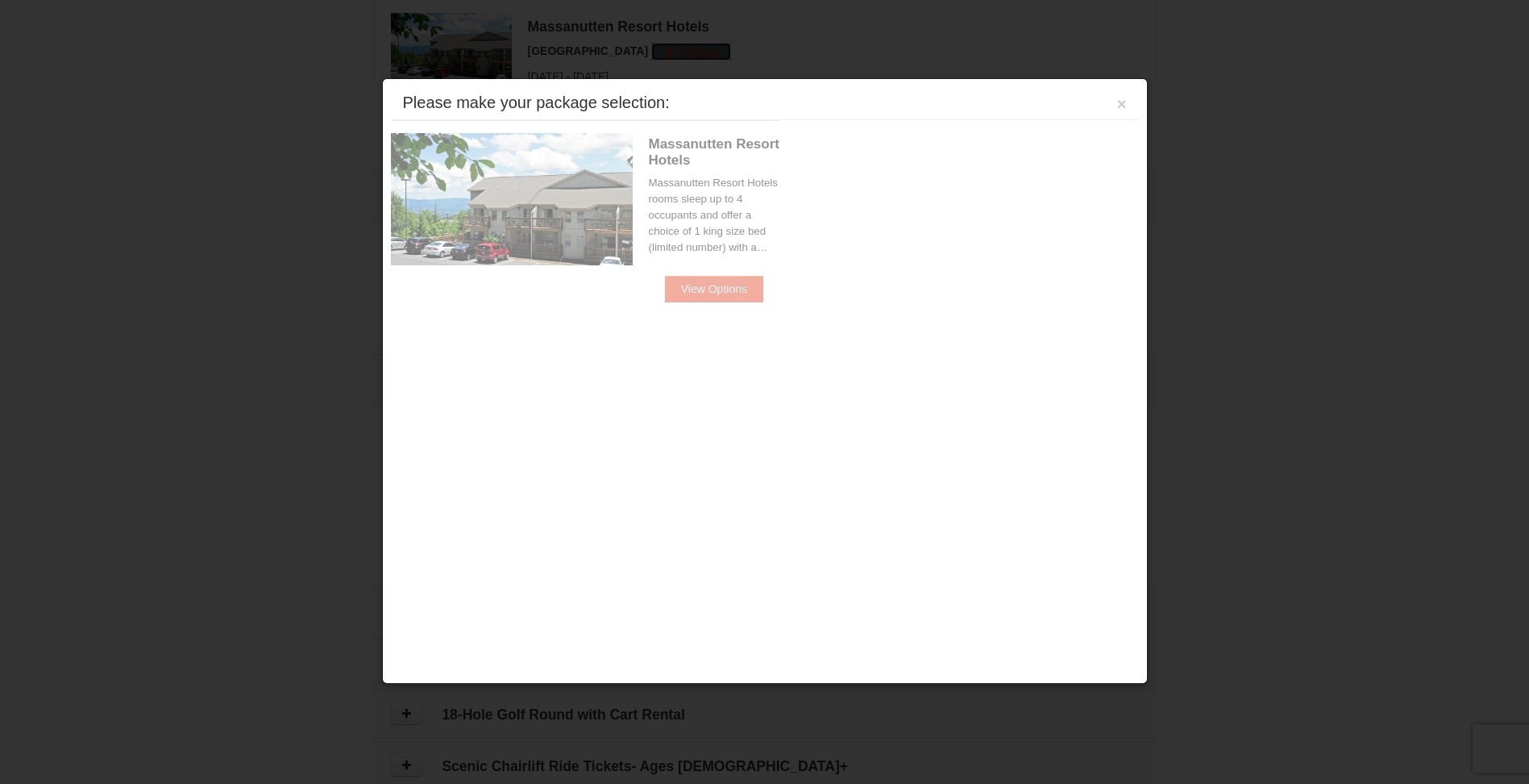
scroll to position [496, 0]
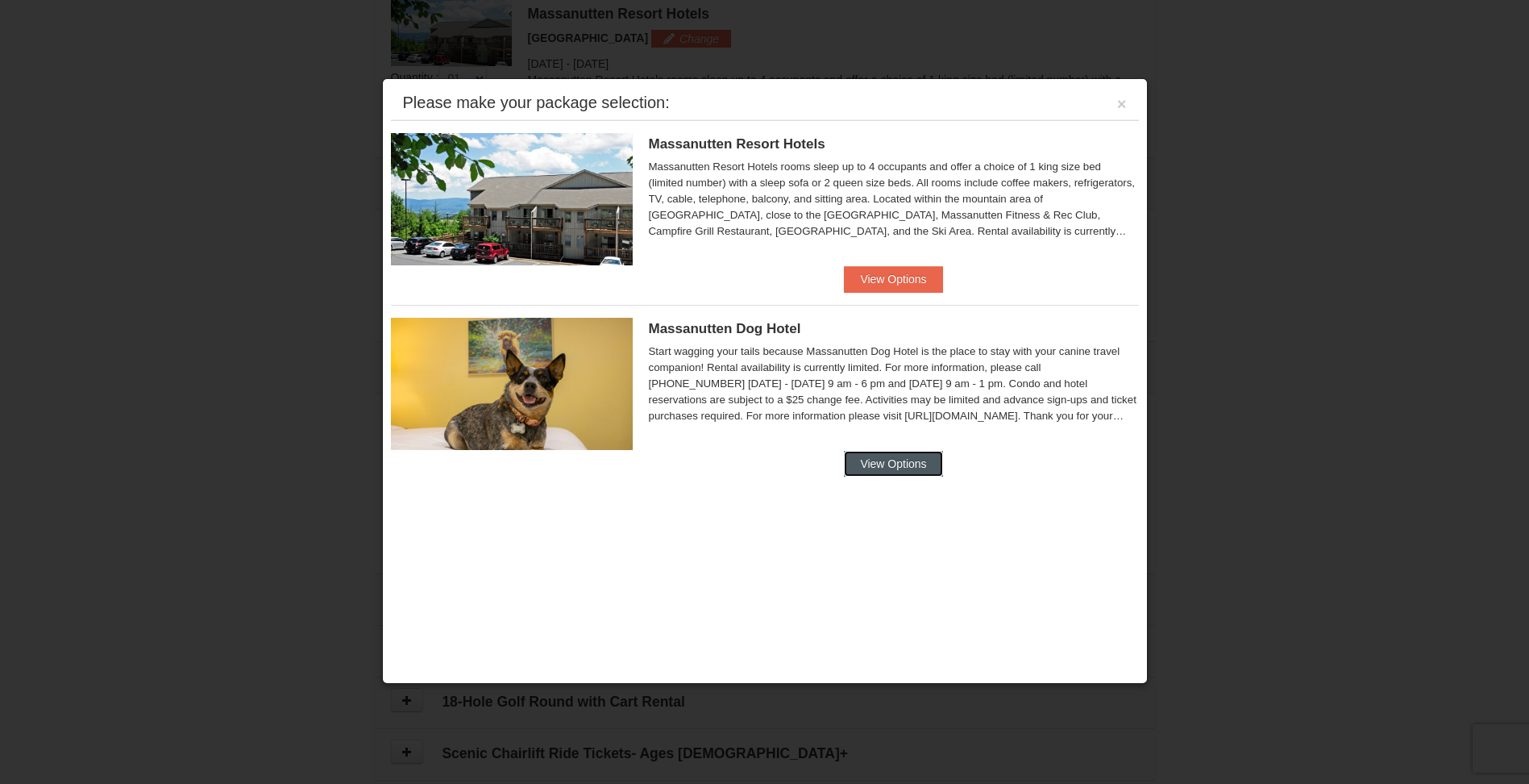
click at [891, 463] on button "View Options" at bounding box center [893, 463] width 99 height 26
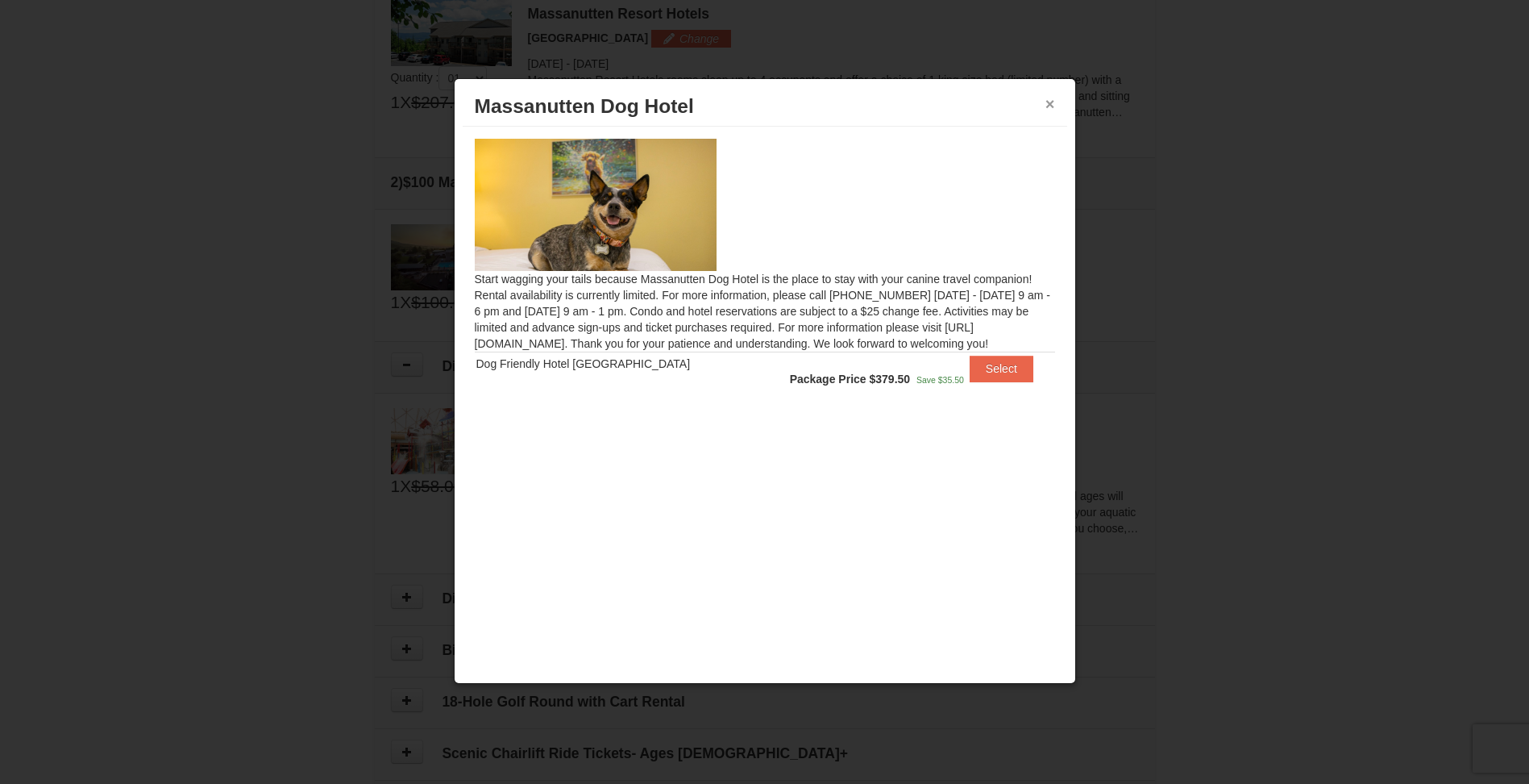
click at [1051, 106] on button "×" at bounding box center [1050, 104] width 10 height 16
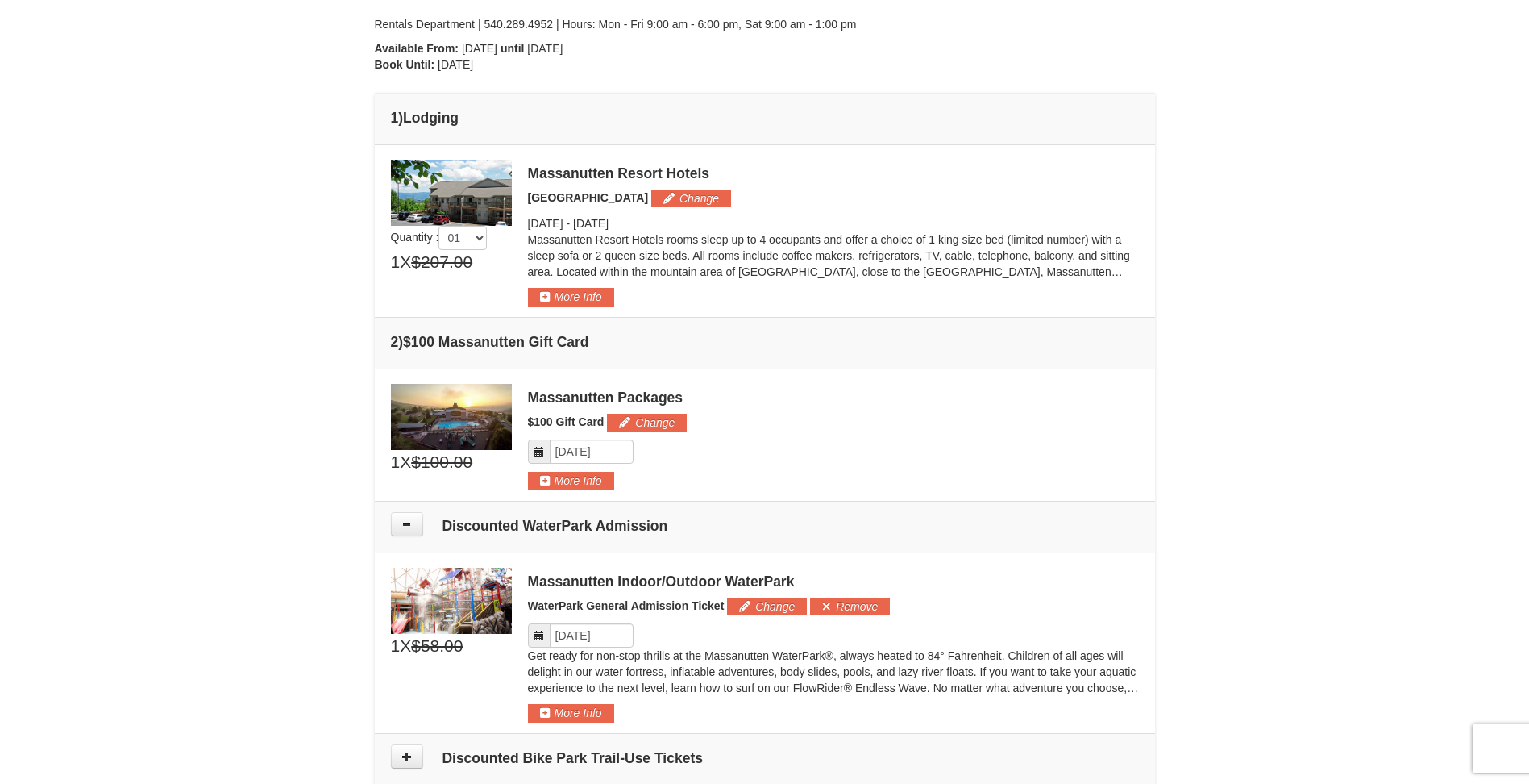
scroll to position [335, 0]
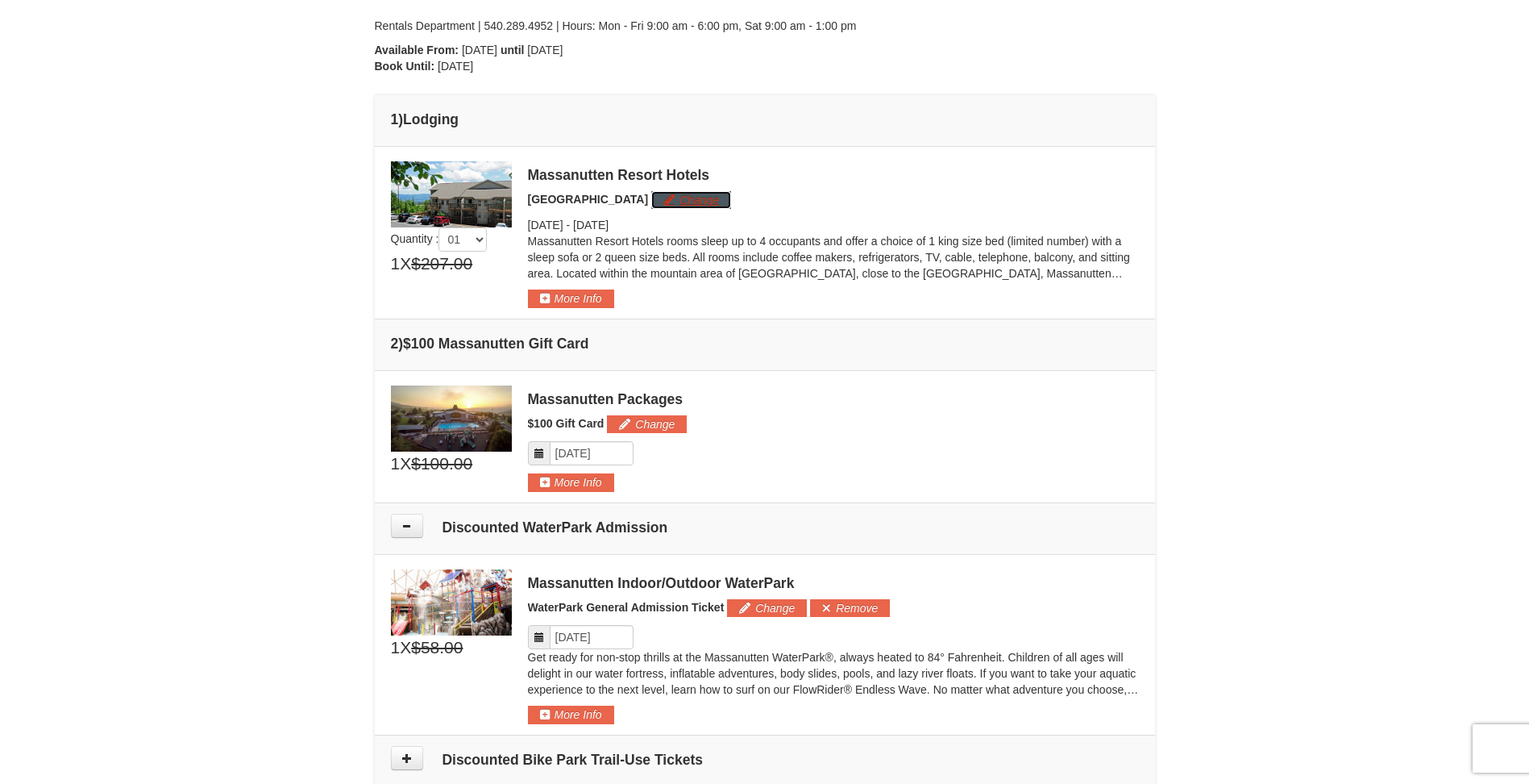
click at [688, 204] on button "Change" at bounding box center [691, 200] width 80 height 17
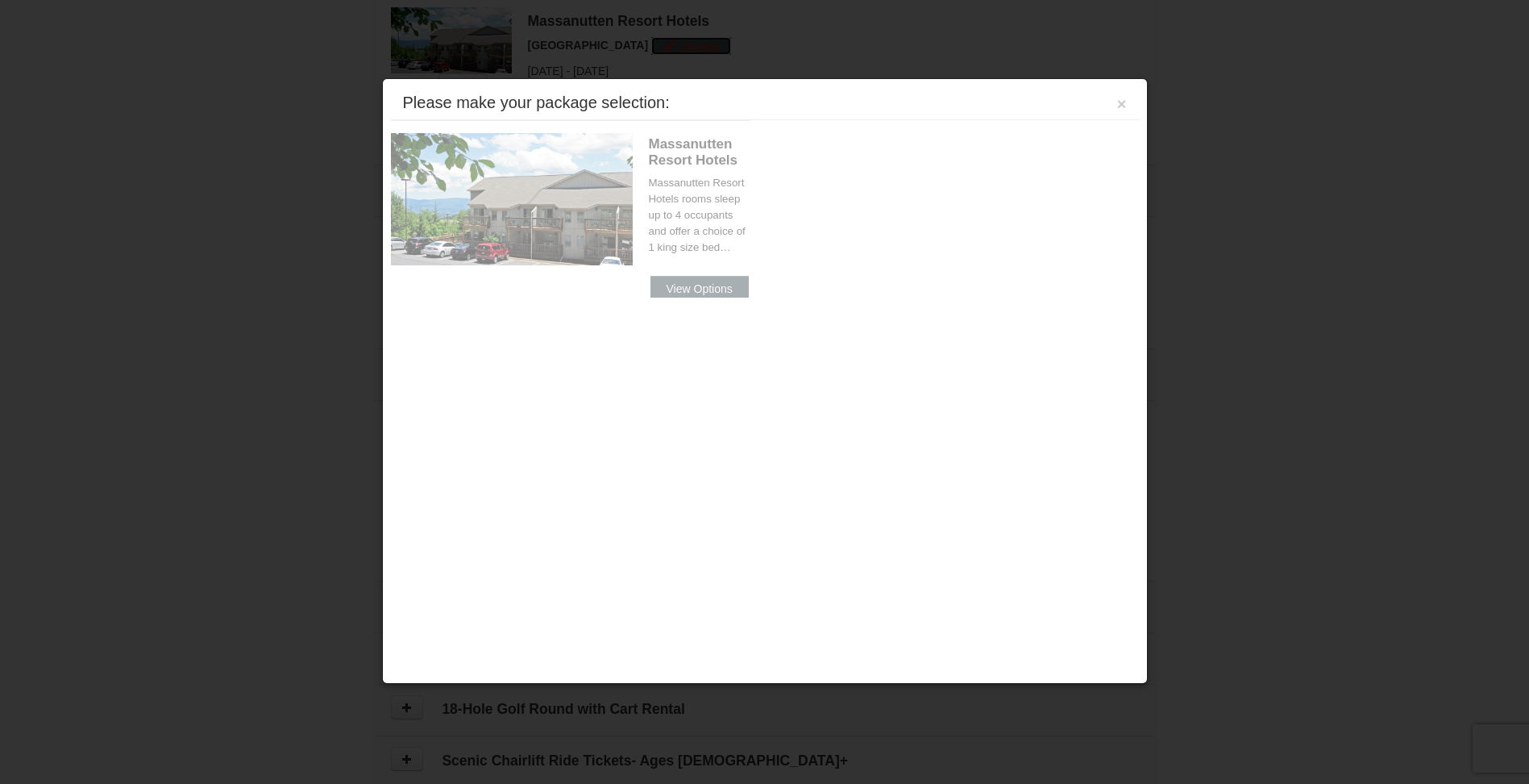
scroll to position [496, 0]
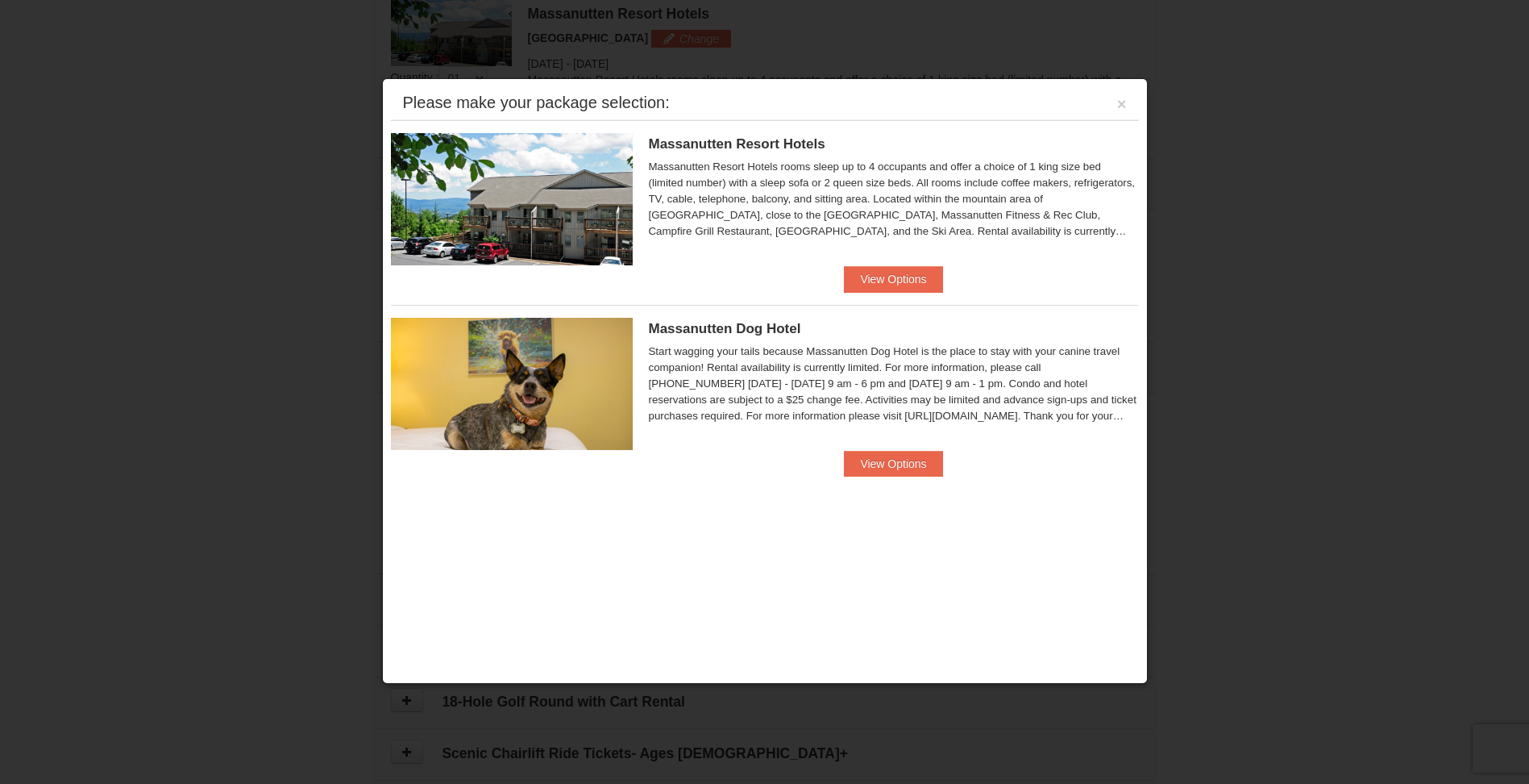
click at [896, 294] on ul "Massanutten Resort Hotels Hotel Queen Room Package Price $334.50 Save $30.50 Ma…" at bounding box center [765, 304] width 748 height 368
click at [892, 272] on button "View Options" at bounding box center [893, 279] width 99 height 26
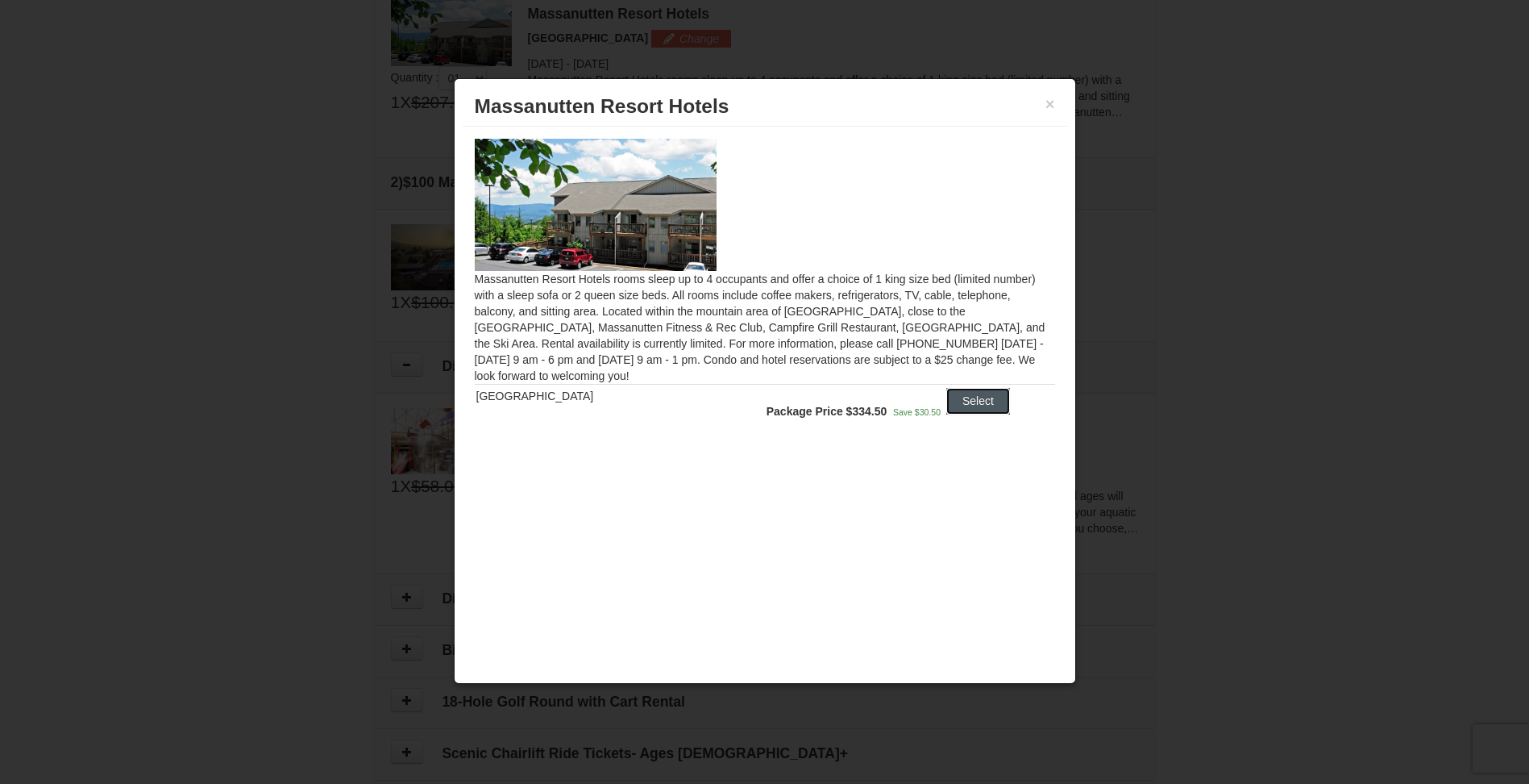
click at [969, 404] on button "Select" at bounding box center [978, 401] width 64 height 26
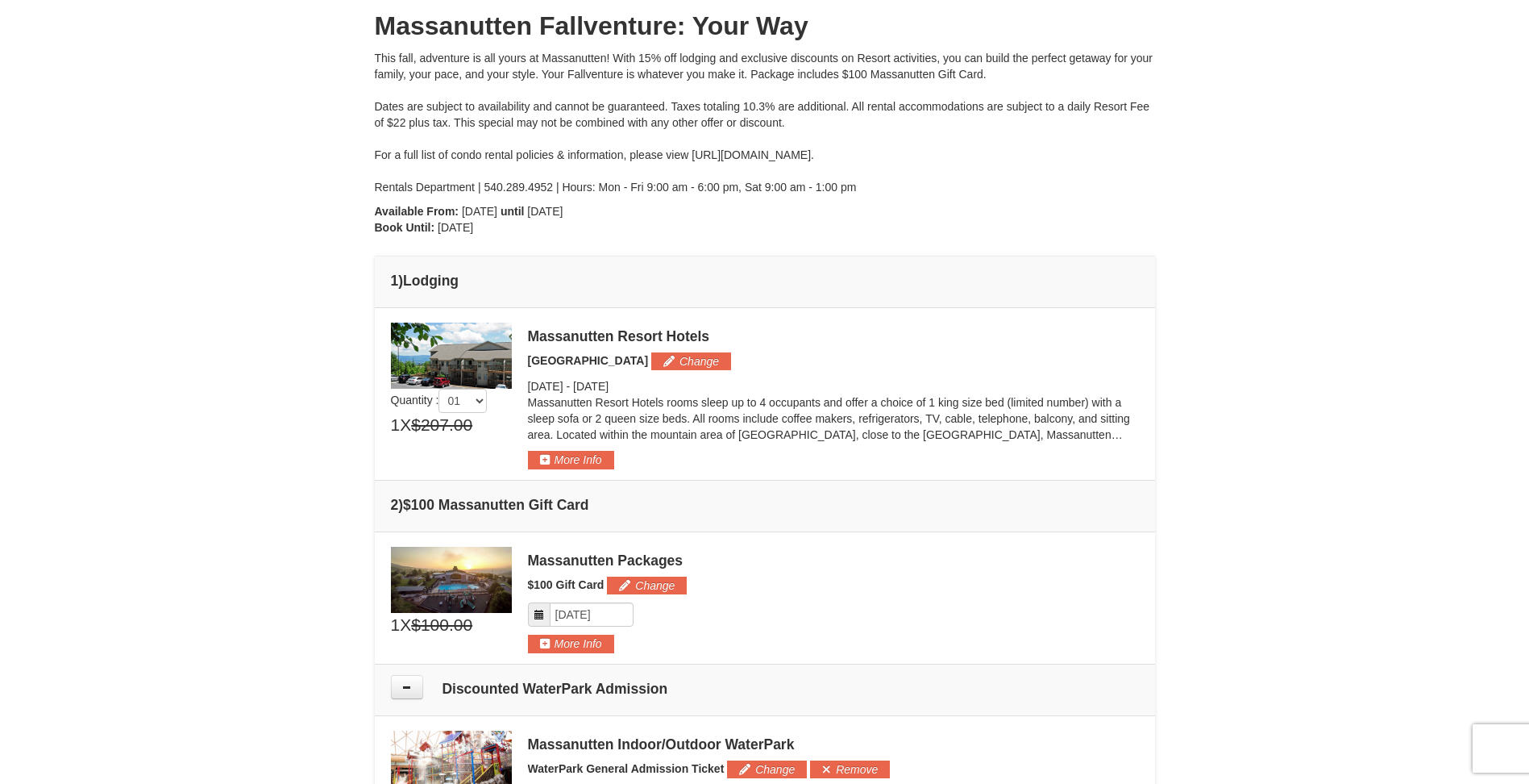
scroll to position [416, 0]
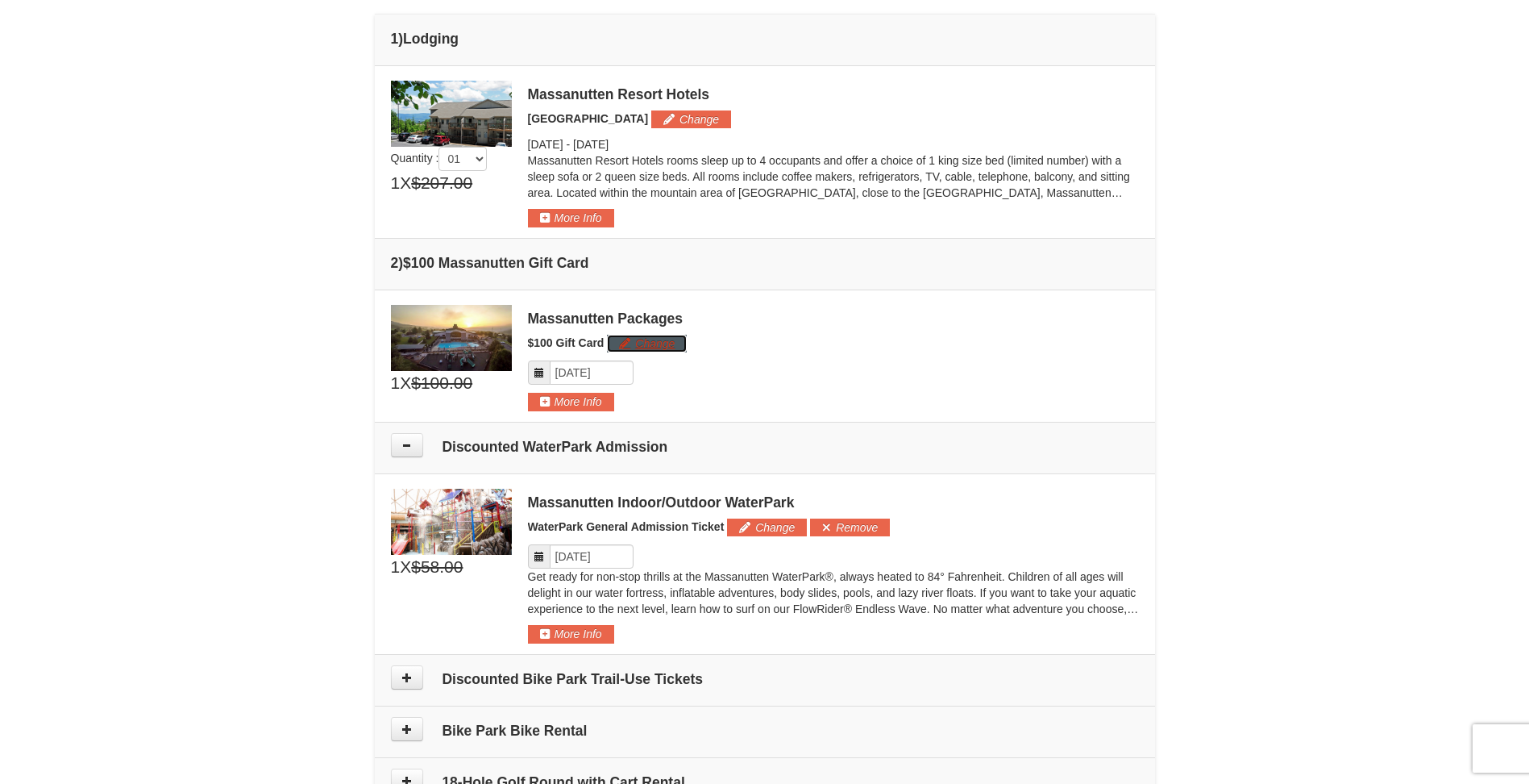
click at [651, 339] on button "Change" at bounding box center [647, 343] width 80 height 17
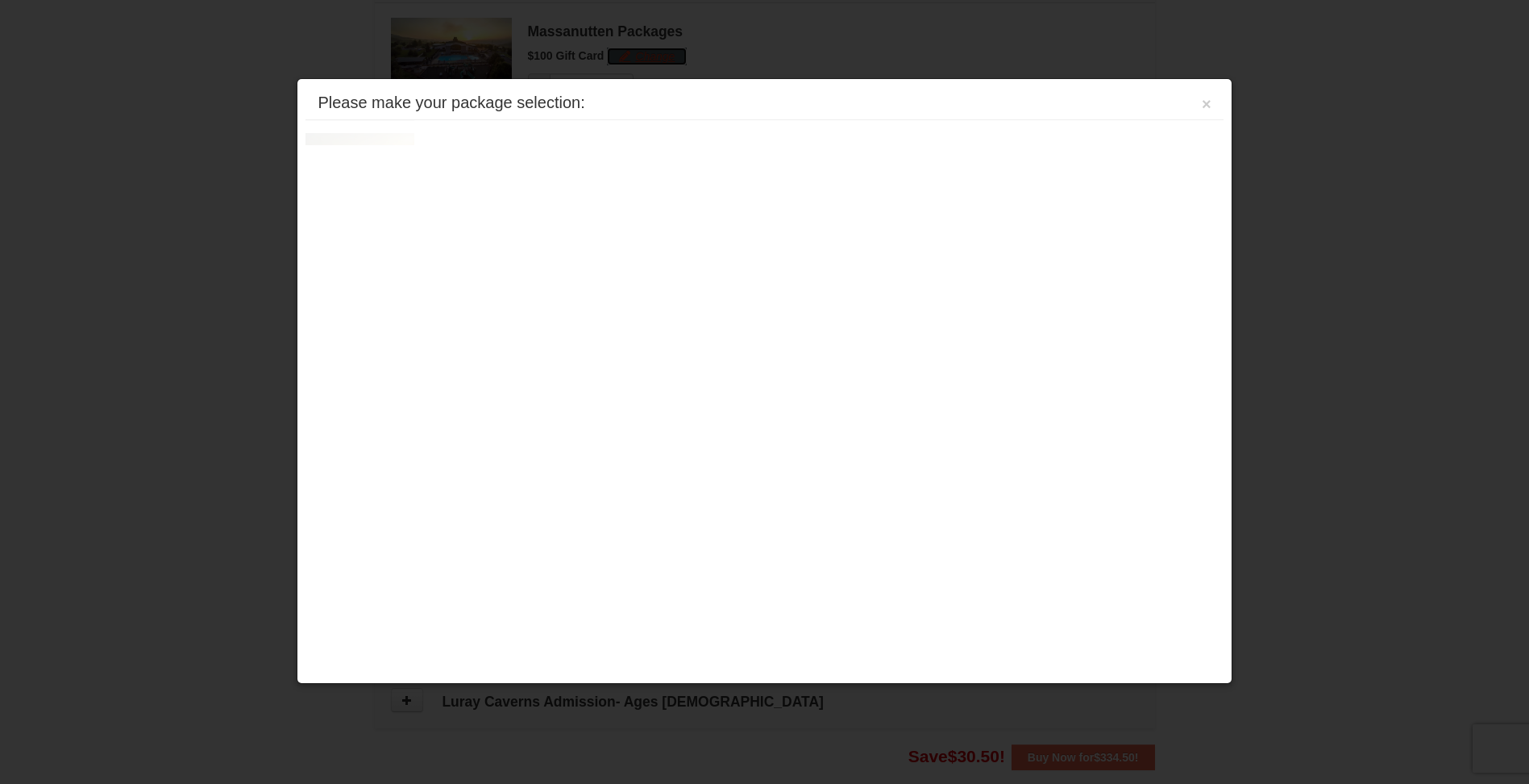
scroll to position [721, 0]
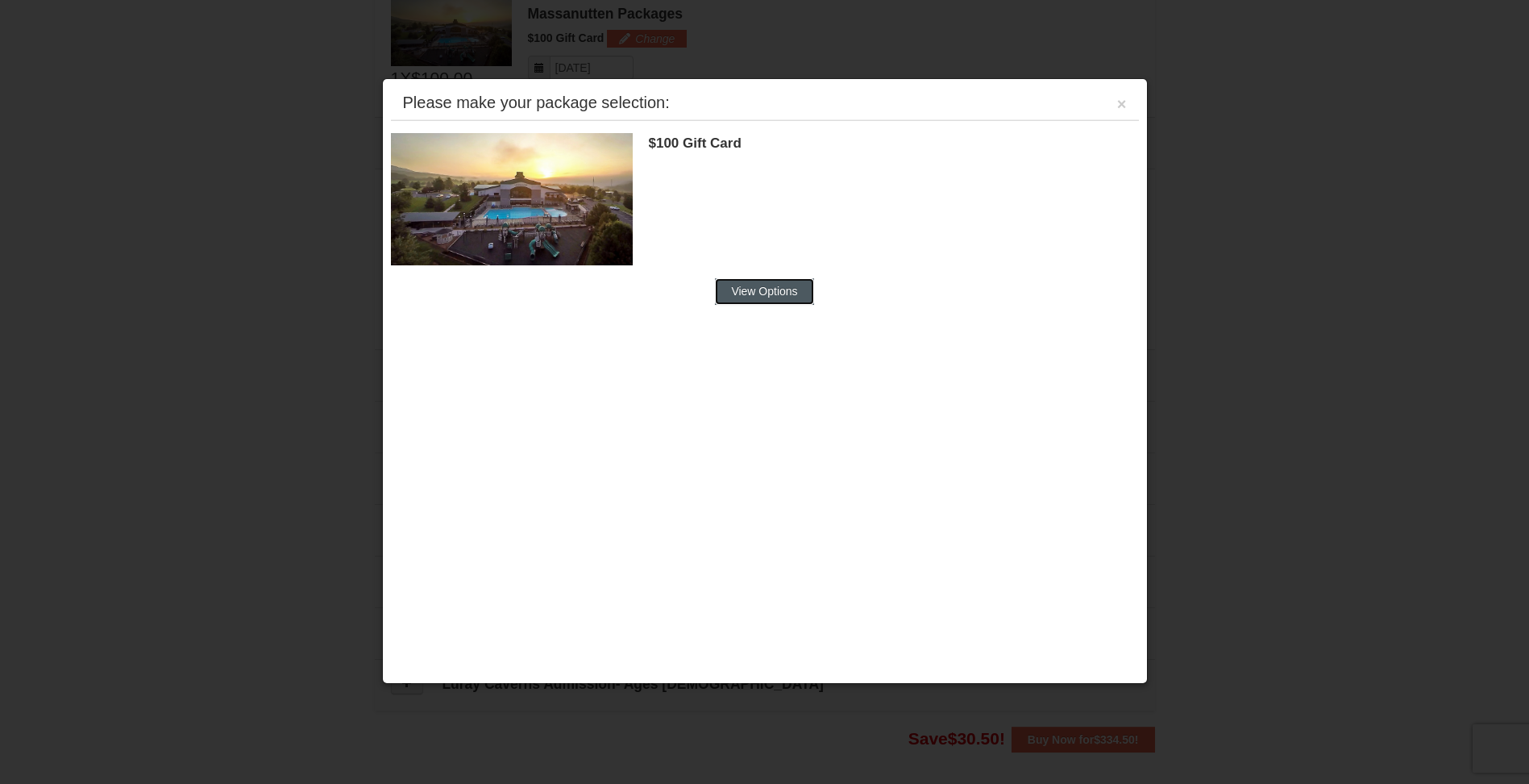
click at [789, 288] on button "View Options" at bounding box center [764, 291] width 99 height 26
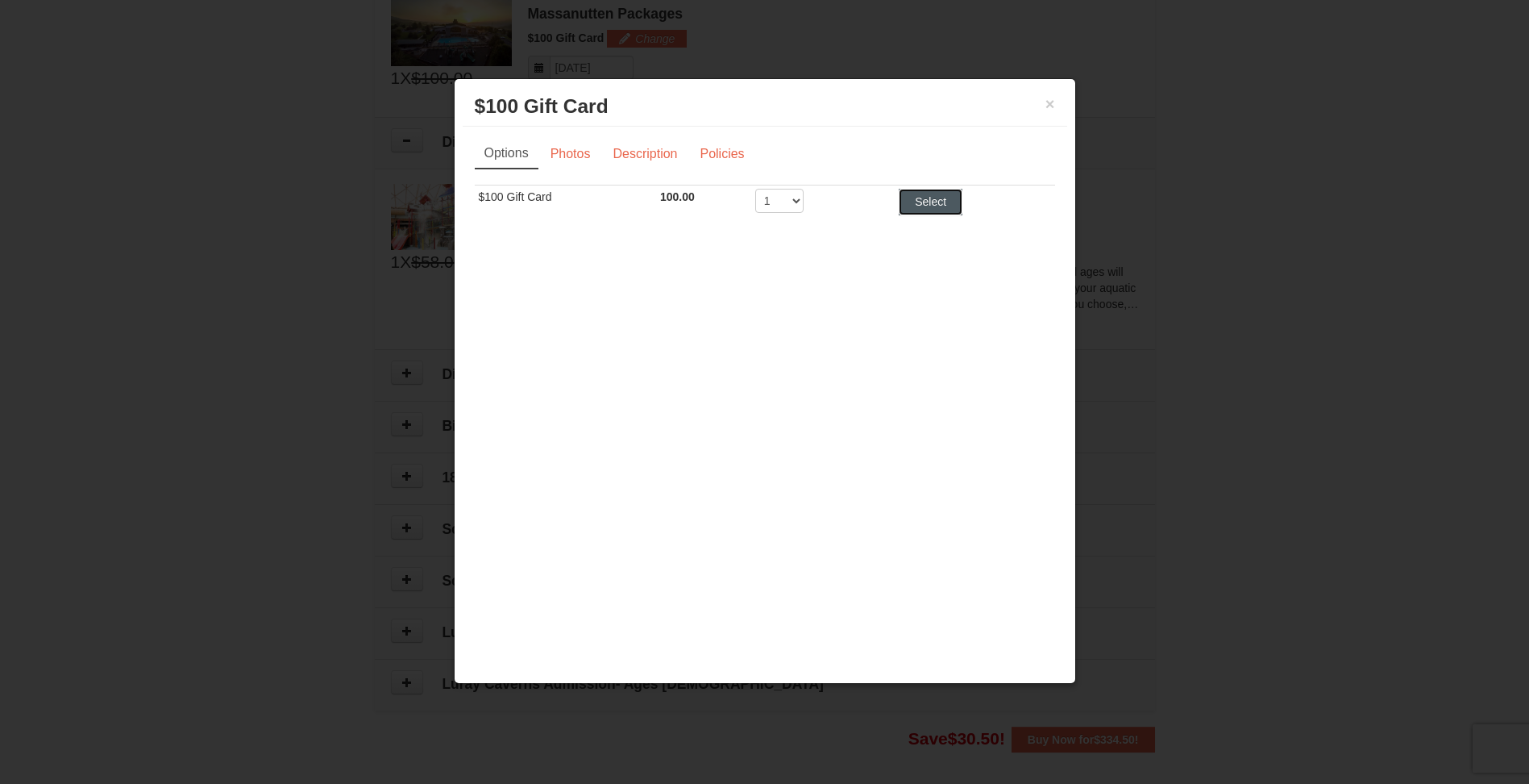
click at [930, 197] on button "Select" at bounding box center [931, 202] width 64 height 26
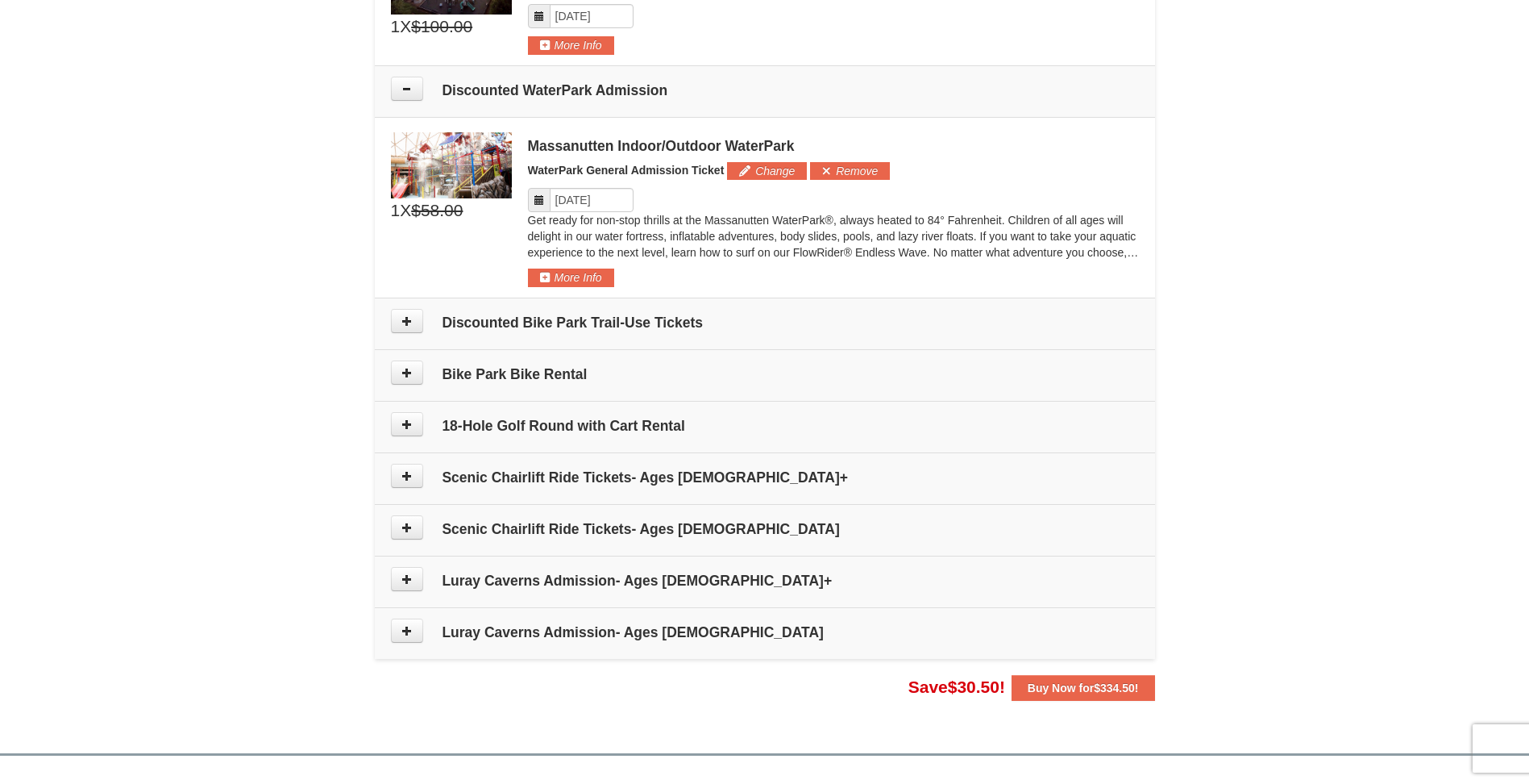
scroll to position [801, 0]
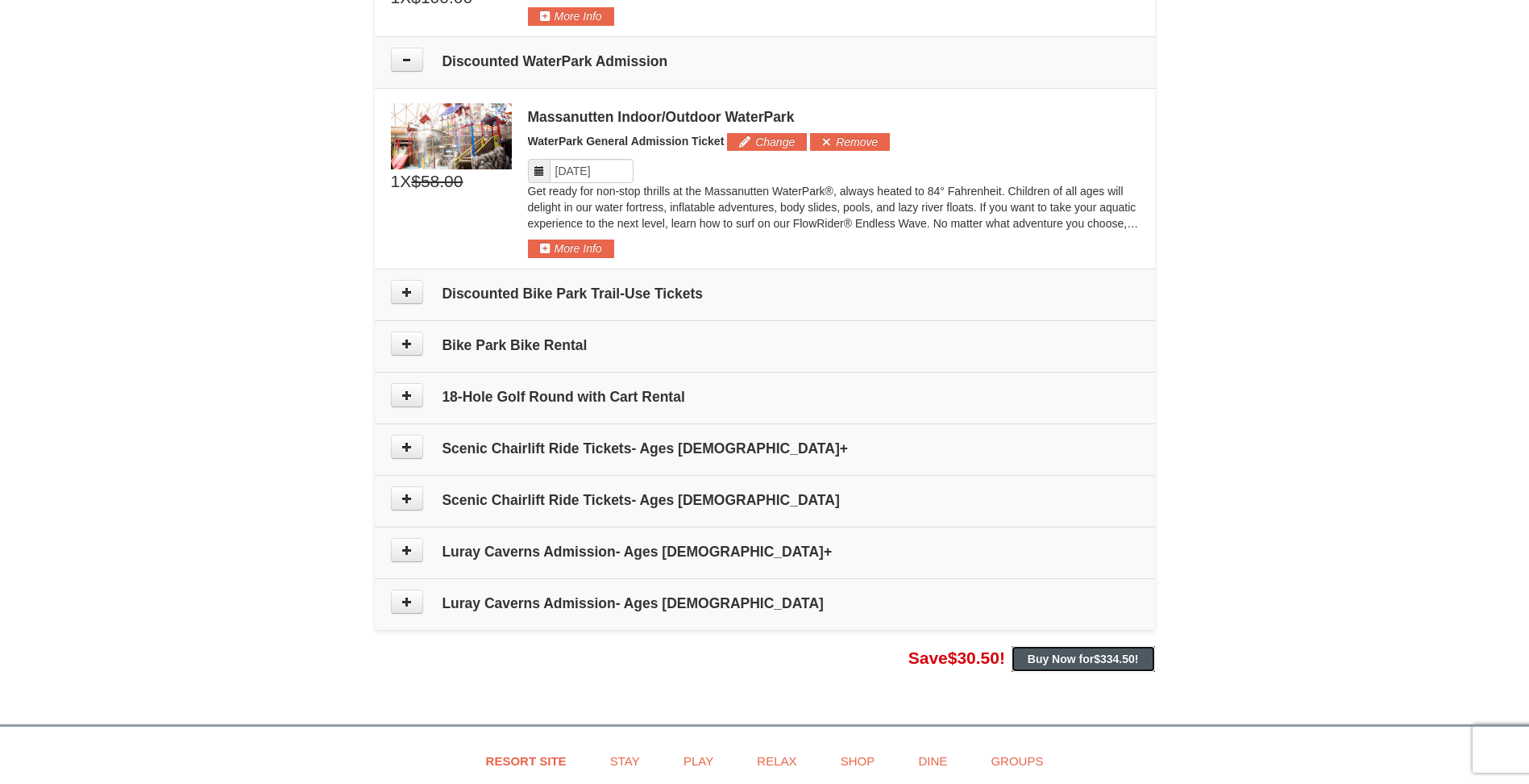
click at [1073, 657] on strong "Buy Now for $334.50 !" at bounding box center [1083, 658] width 111 height 13
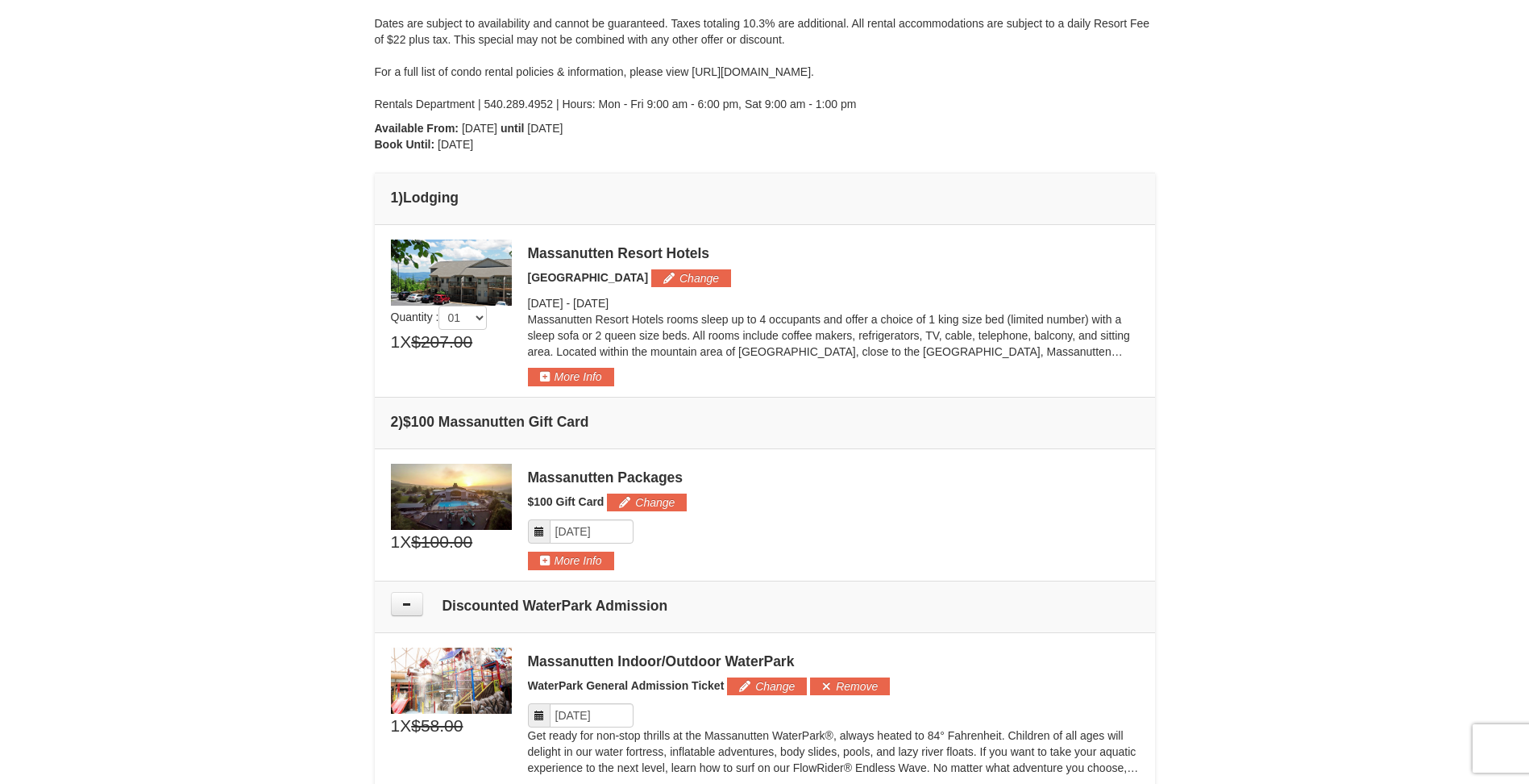
scroll to position [0, 0]
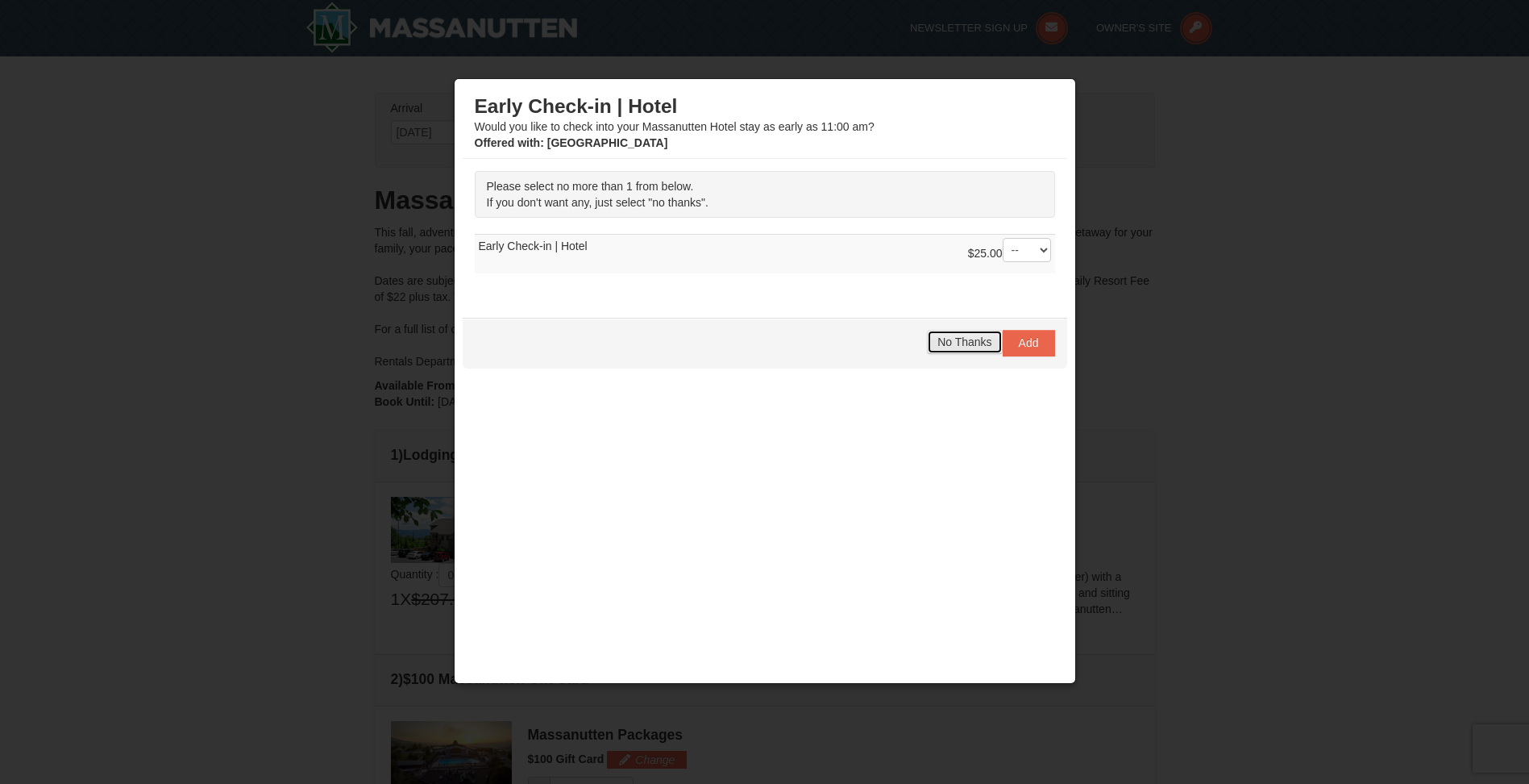
click at [969, 343] on span "No Thanks" at bounding box center [964, 341] width 54 height 13
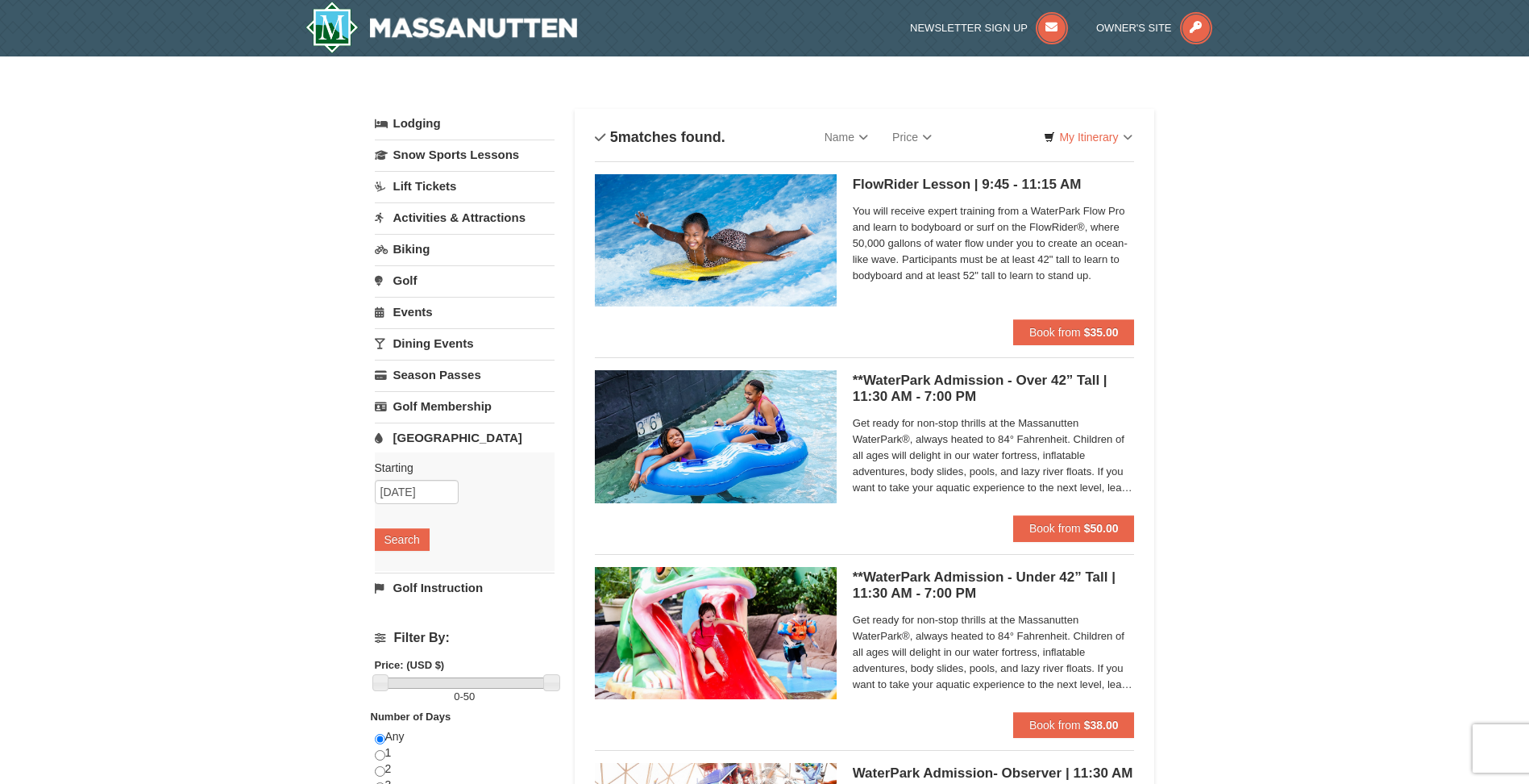
scroll to position [81, 0]
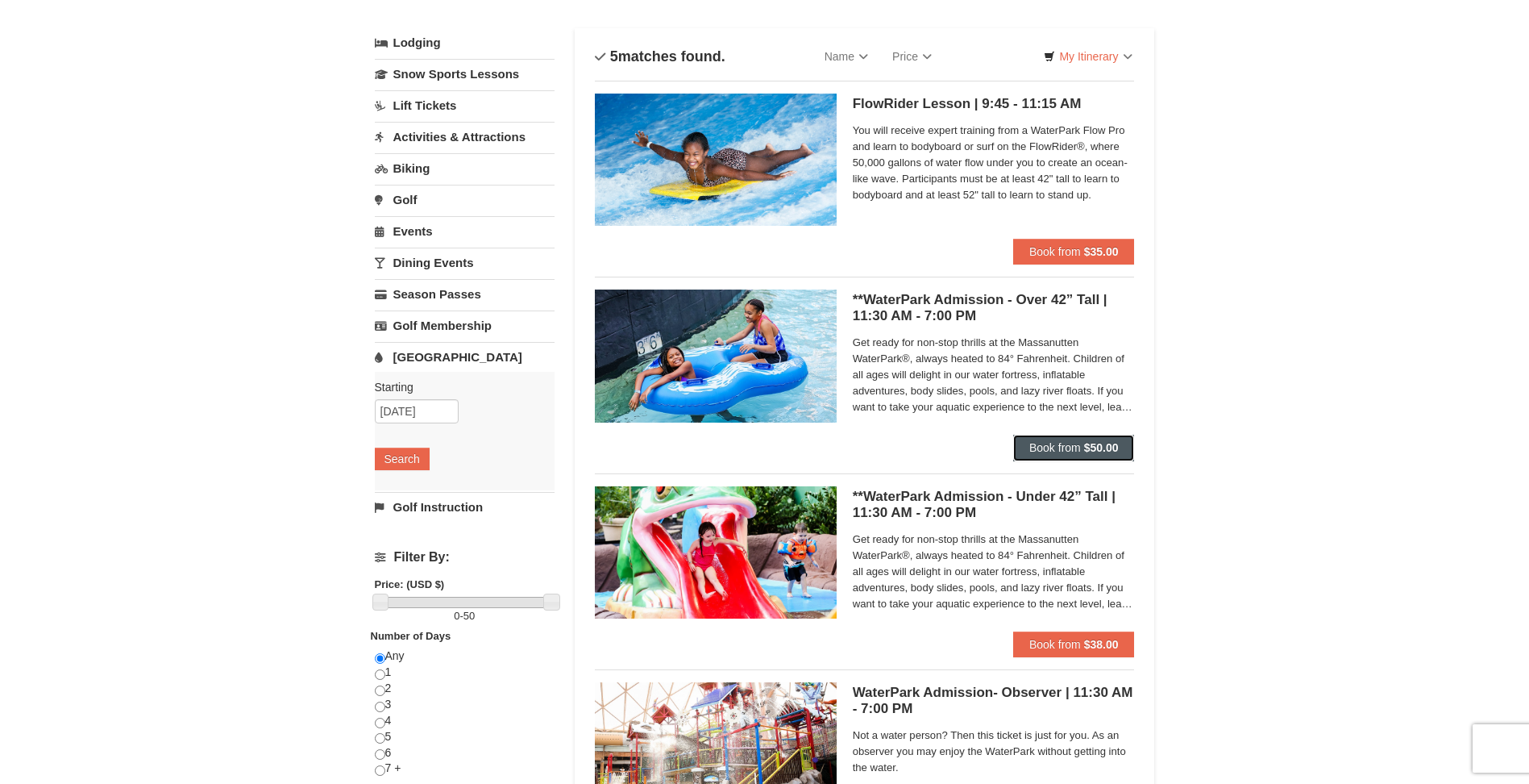
click at [1076, 438] on button "Book from $50.00" at bounding box center [1074, 448] width 122 height 26
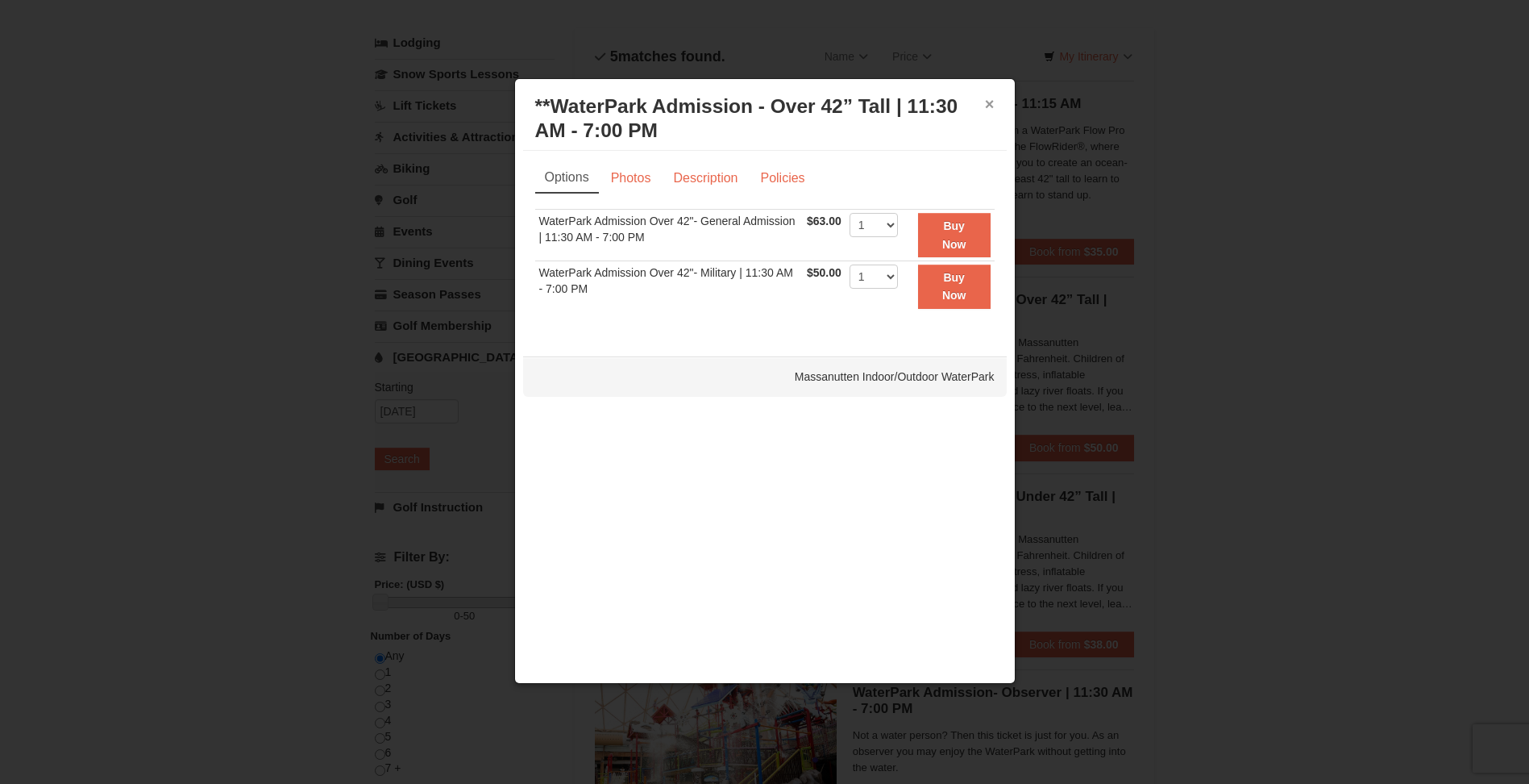
click at [989, 107] on button "×" at bounding box center [989, 104] width 10 height 16
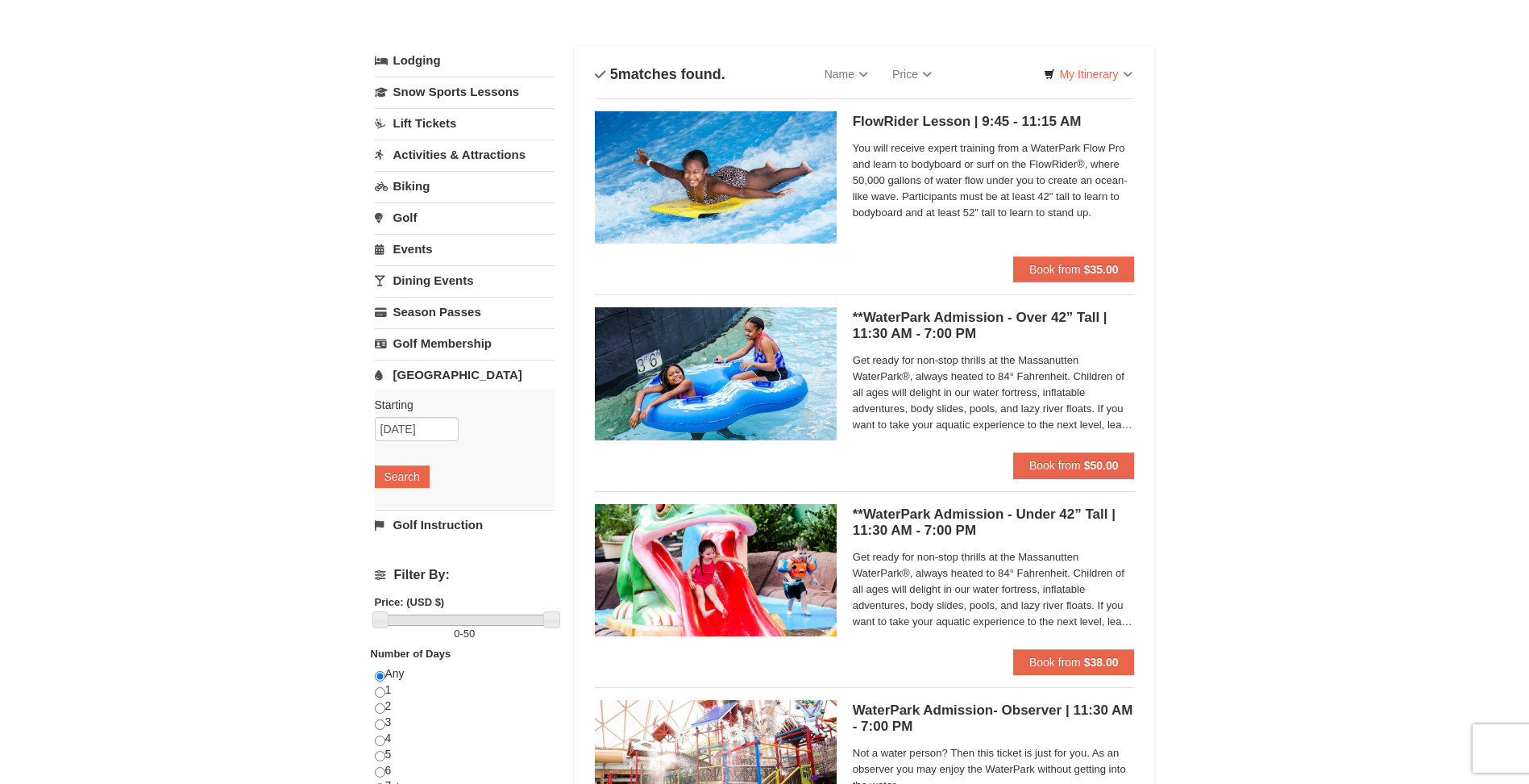
scroll to position [0, 0]
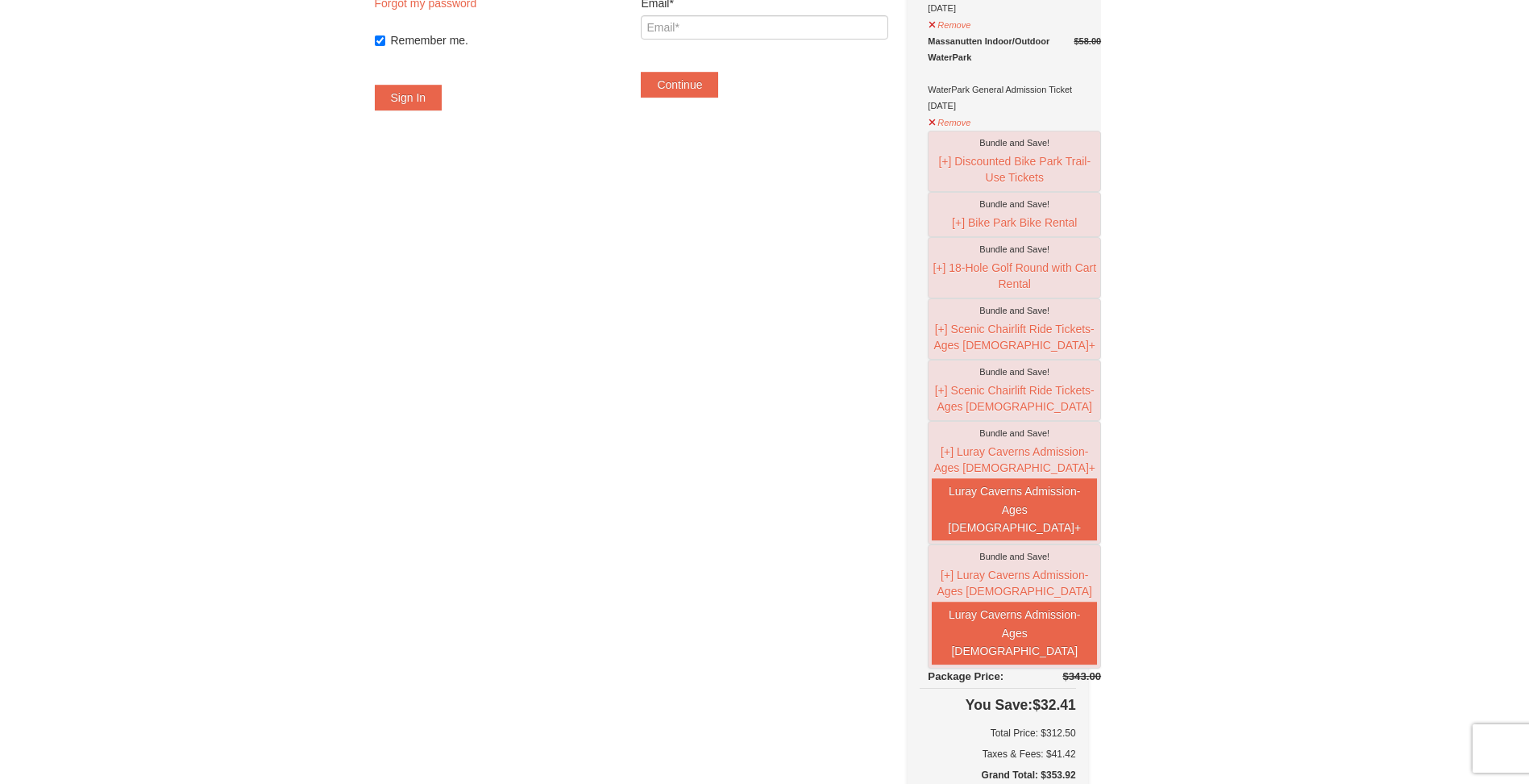
scroll to position [322, 0]
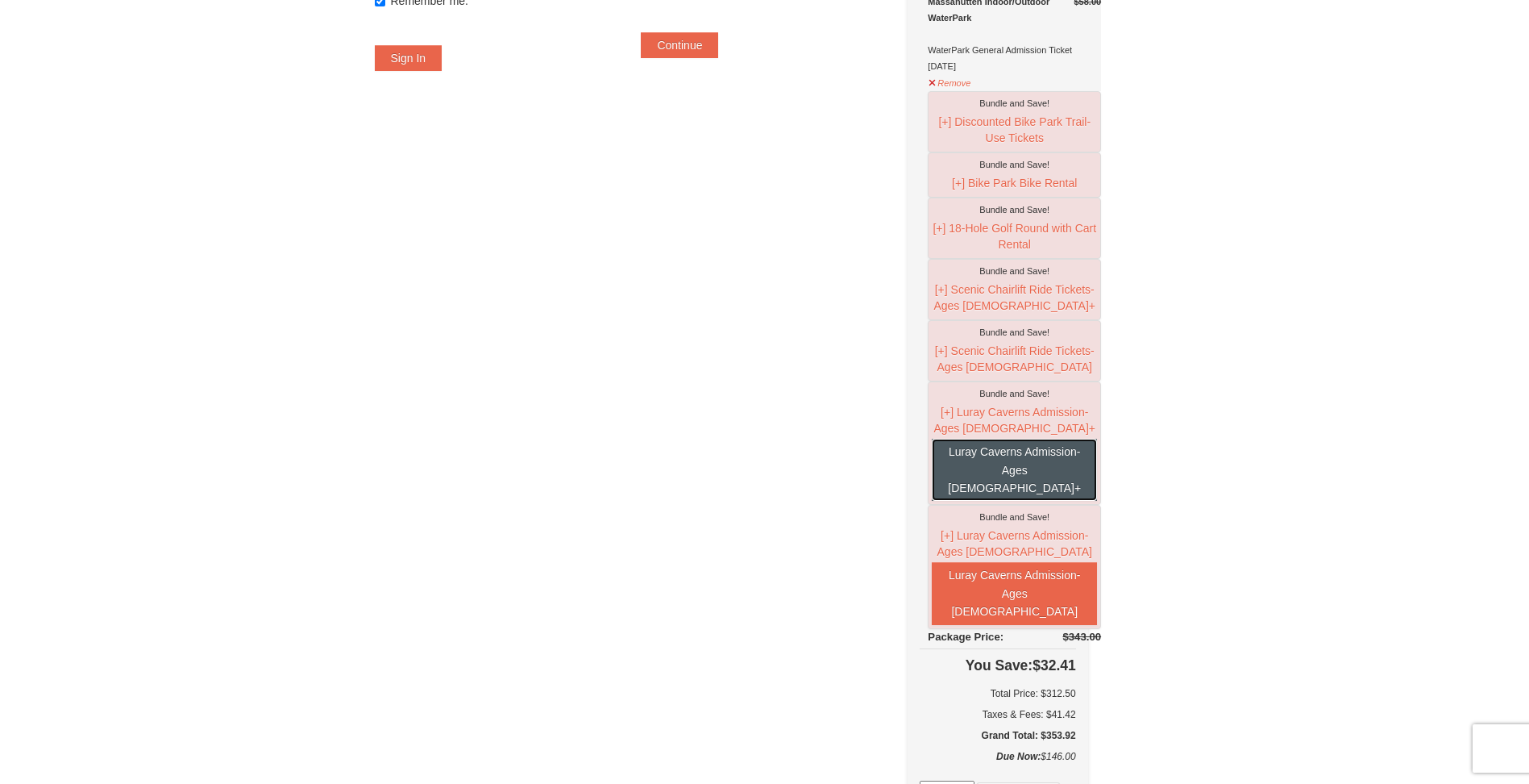
click at [1045, 496] on button "Luray Caverns Admission- Ages [DEMOGRAPHIC_DATA]+" at bounding box center [1014, 470] width 165 height 62
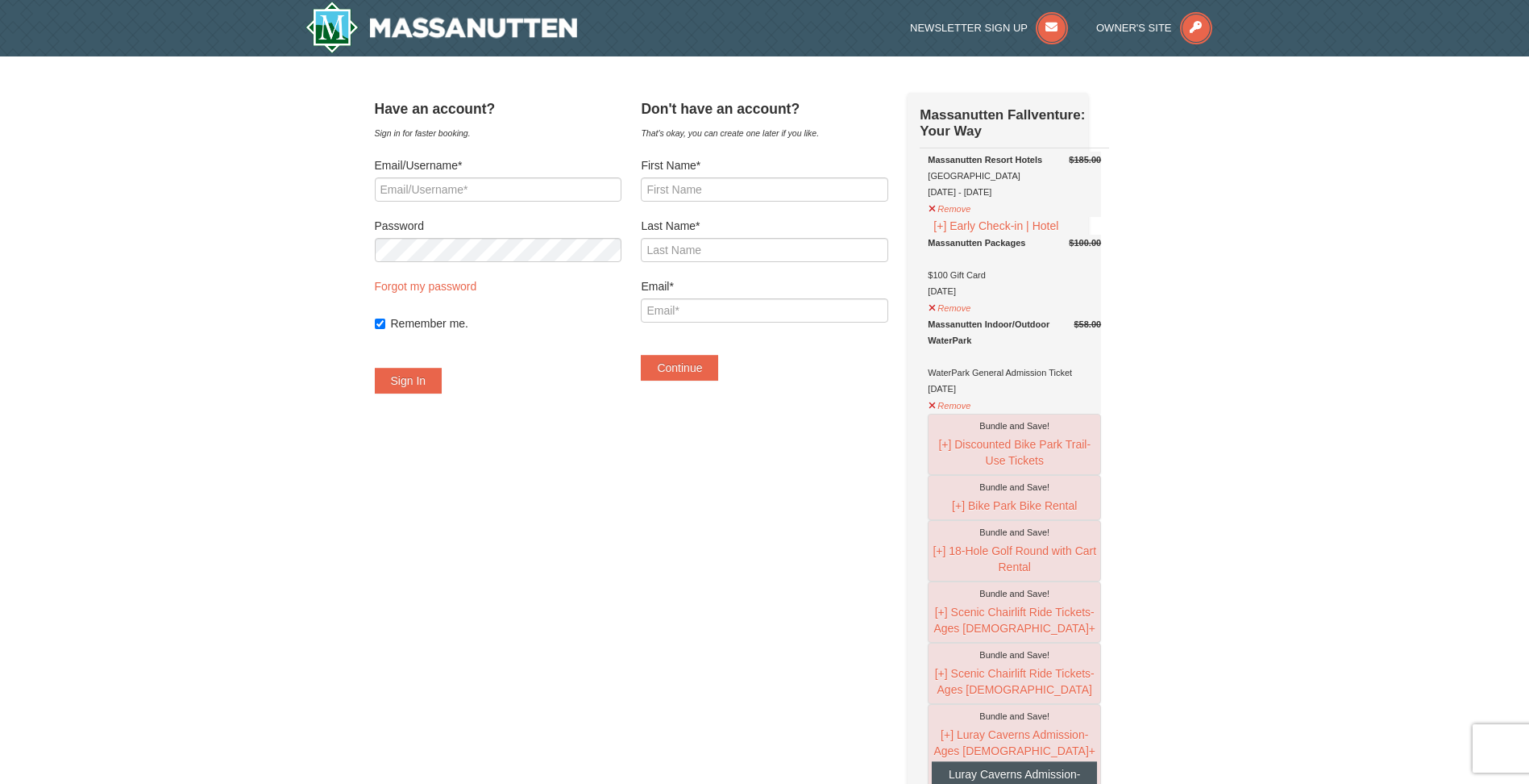
scroll to position [403, 0]
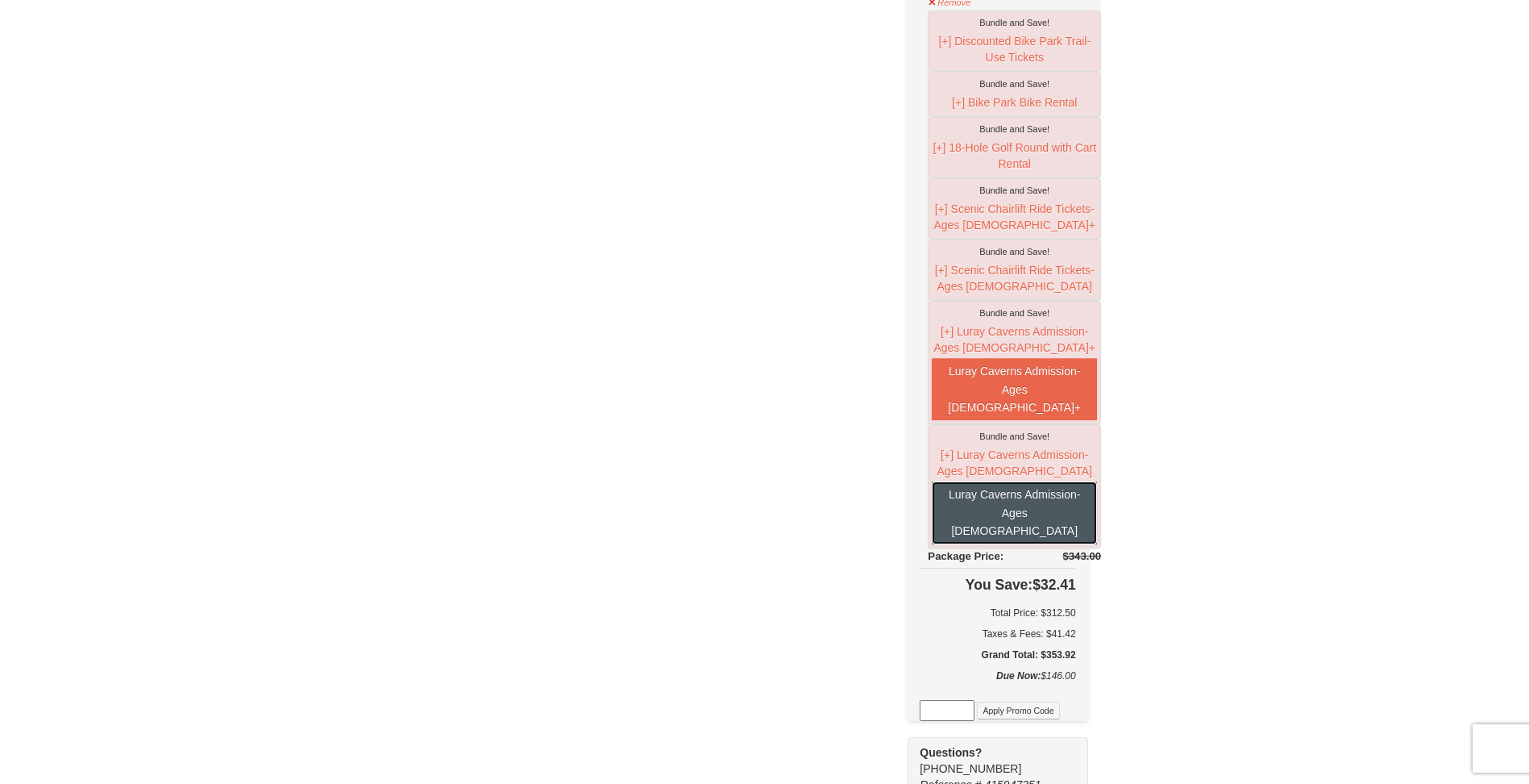
click at [1046, 543] on button "Luray Caverns Admission- Ages 6 - 12" at bounding box center [1014, 513] width 165 height 62
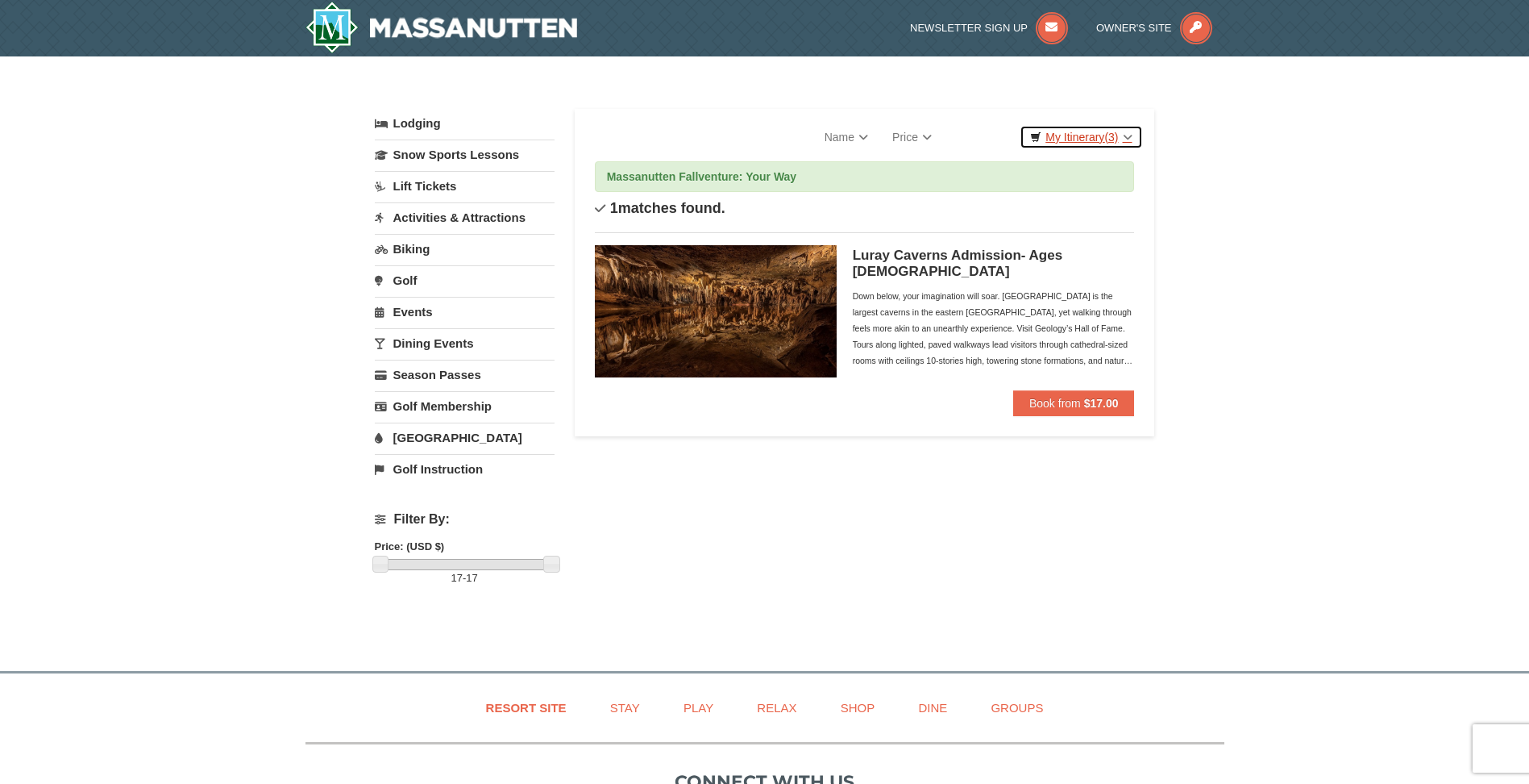
click at [1128, 126] on link "My Itinerary (3)" at bounding box center [1080, 137] width 122 height 24
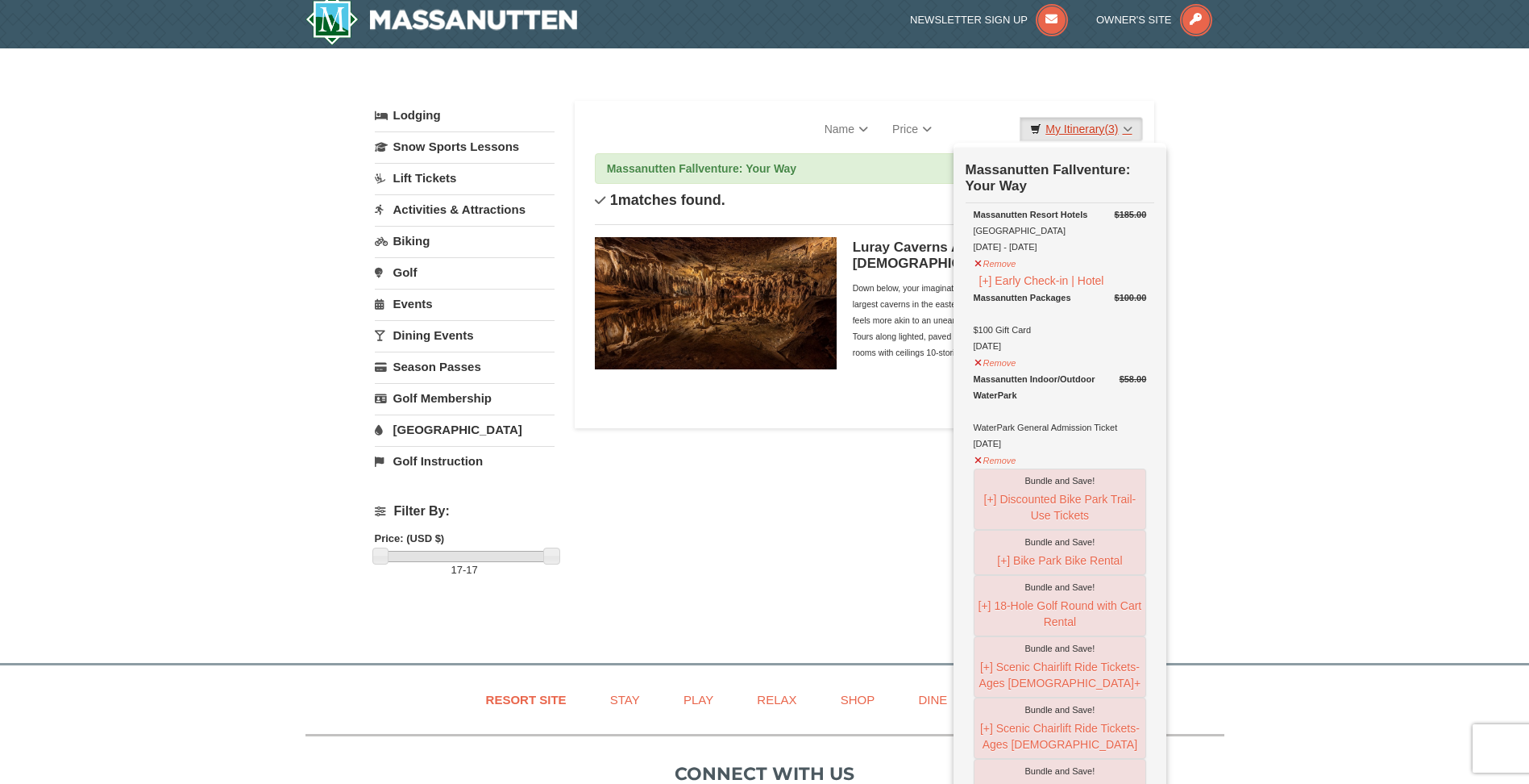
scroll to position [7, 0]
click at [1005, 470] on button "Remove" at bounding box center [995, 458] width 43 height 20
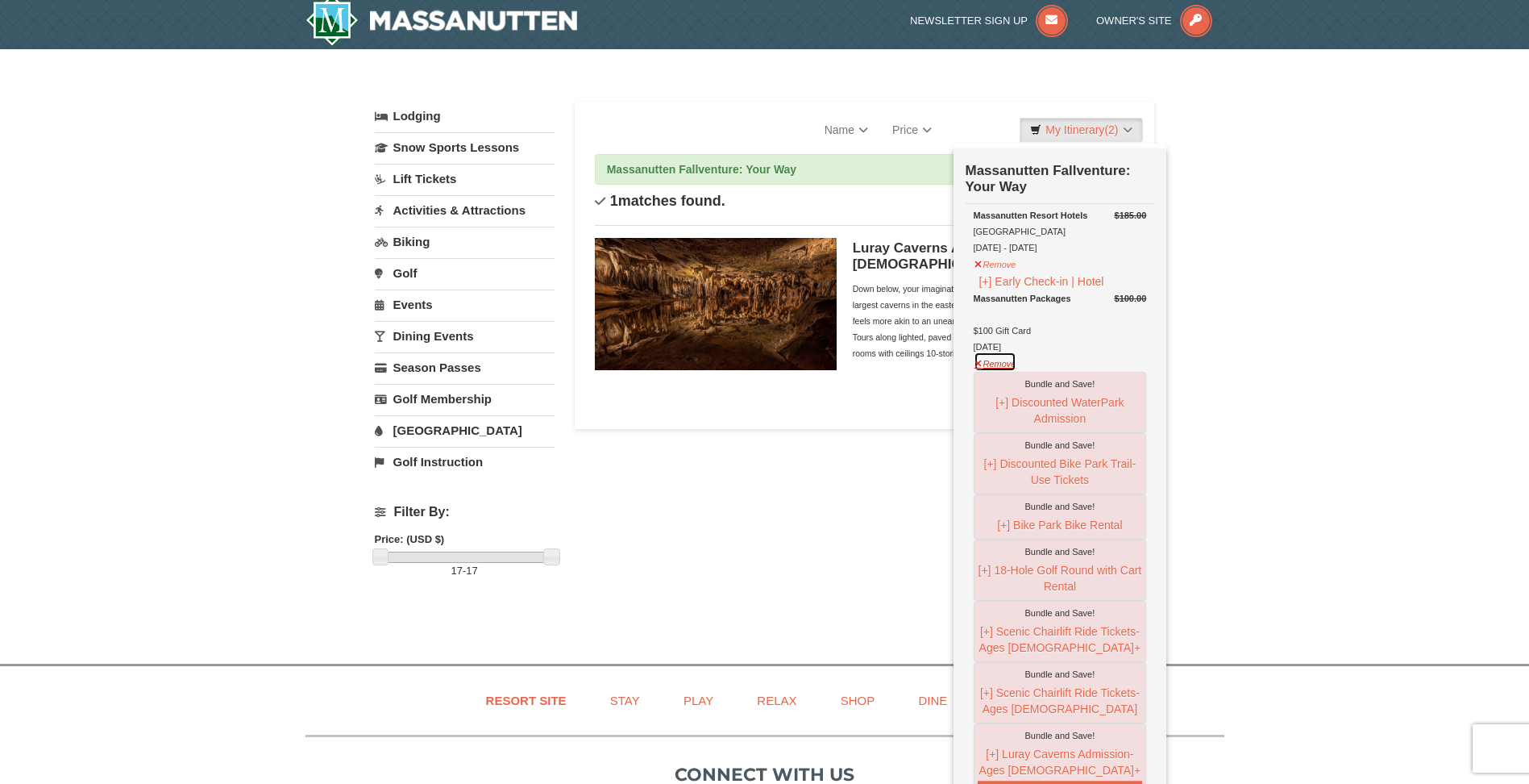
click at [988, 361] on button "Remove" at bounding box center [995, 361] width 43 height 20
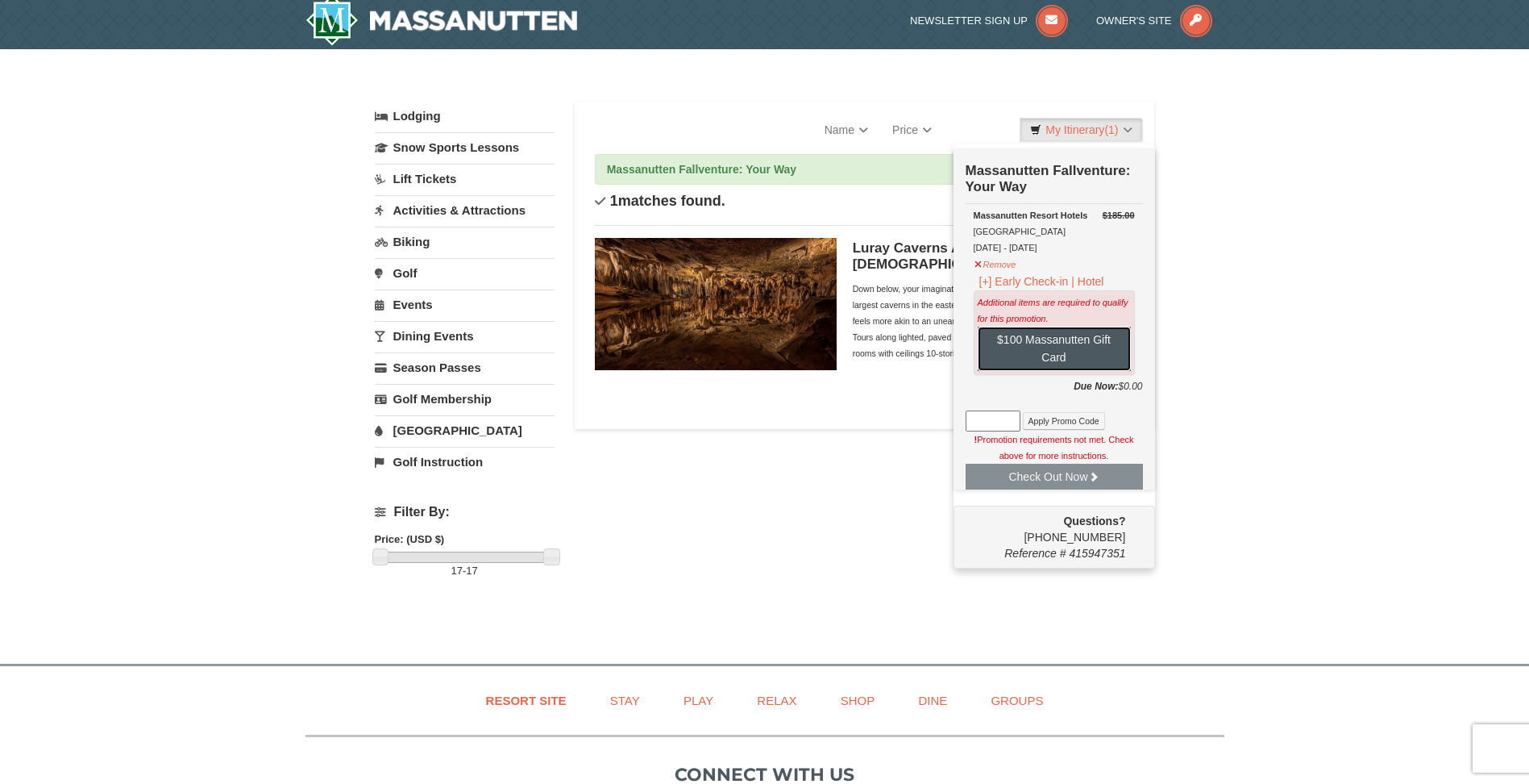
click at [1076, 354] on button "$100 Massanutten Gift Card" at bounding box center [1054, 348] width 153 height 44
